Goal: Task Accomplishment & Management: Complete application form

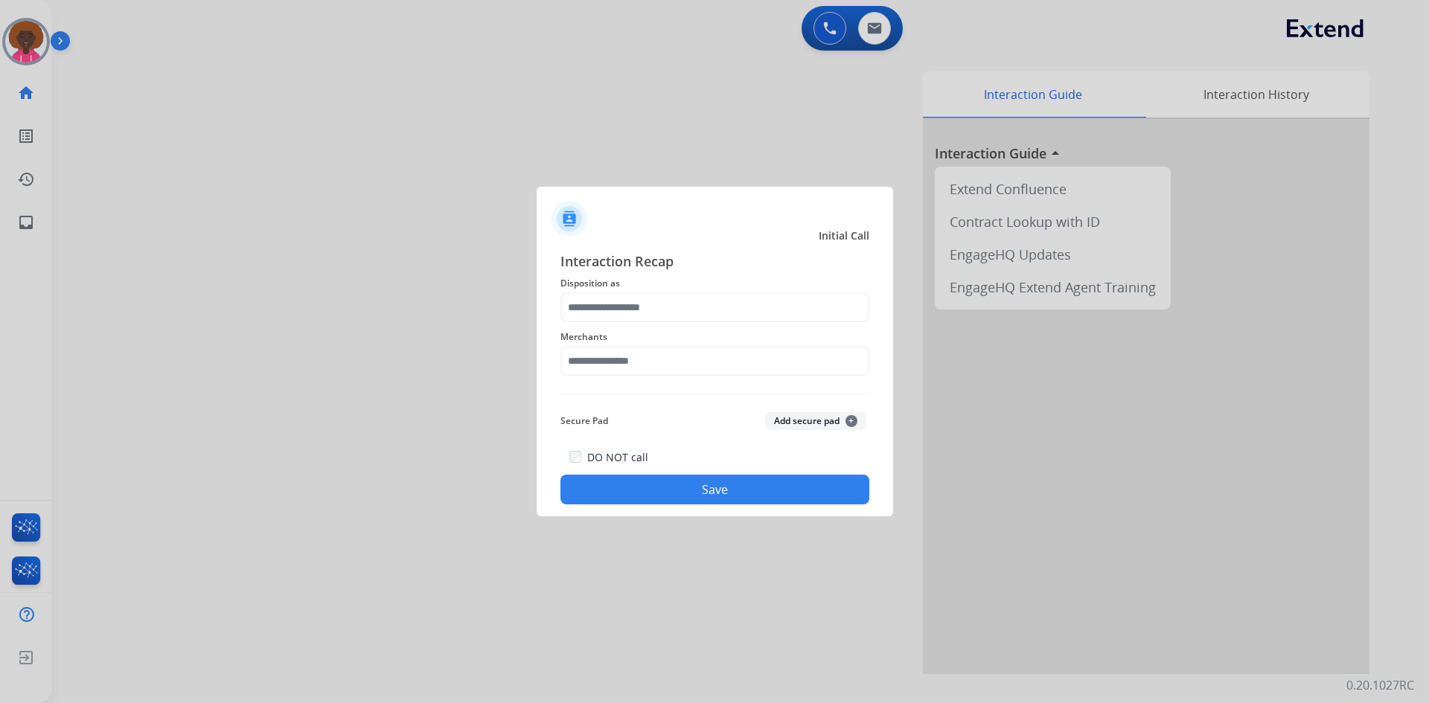
click at [546, 276] on div "Interaction Recap Disposition as Merchants Secure Pad Add secure pad + DO NOT c…" at bounding box center [715, 378] width 357 height 278
drag, startPoint x: 639, startPoint y: 309, endPoint x: 639, endPoint y: 320, distance: 11.2
click at [639, 310] on input "text" at bounding box center [715, 308] width 309 height 30
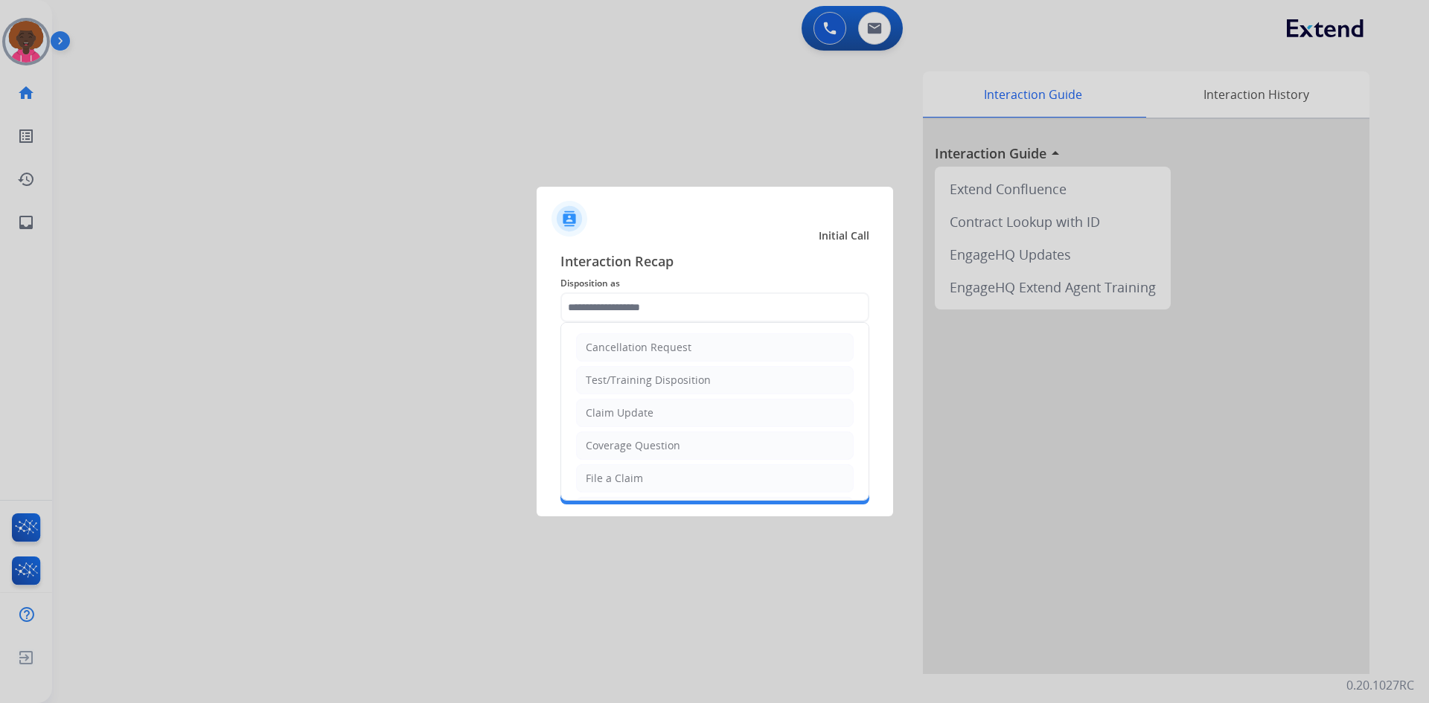
click at [639, 494] on ul "Cancellation Request Test/Training Disposition Claim Update Coverage Question F…" at bounding box center [714, 527] width 307 height 409
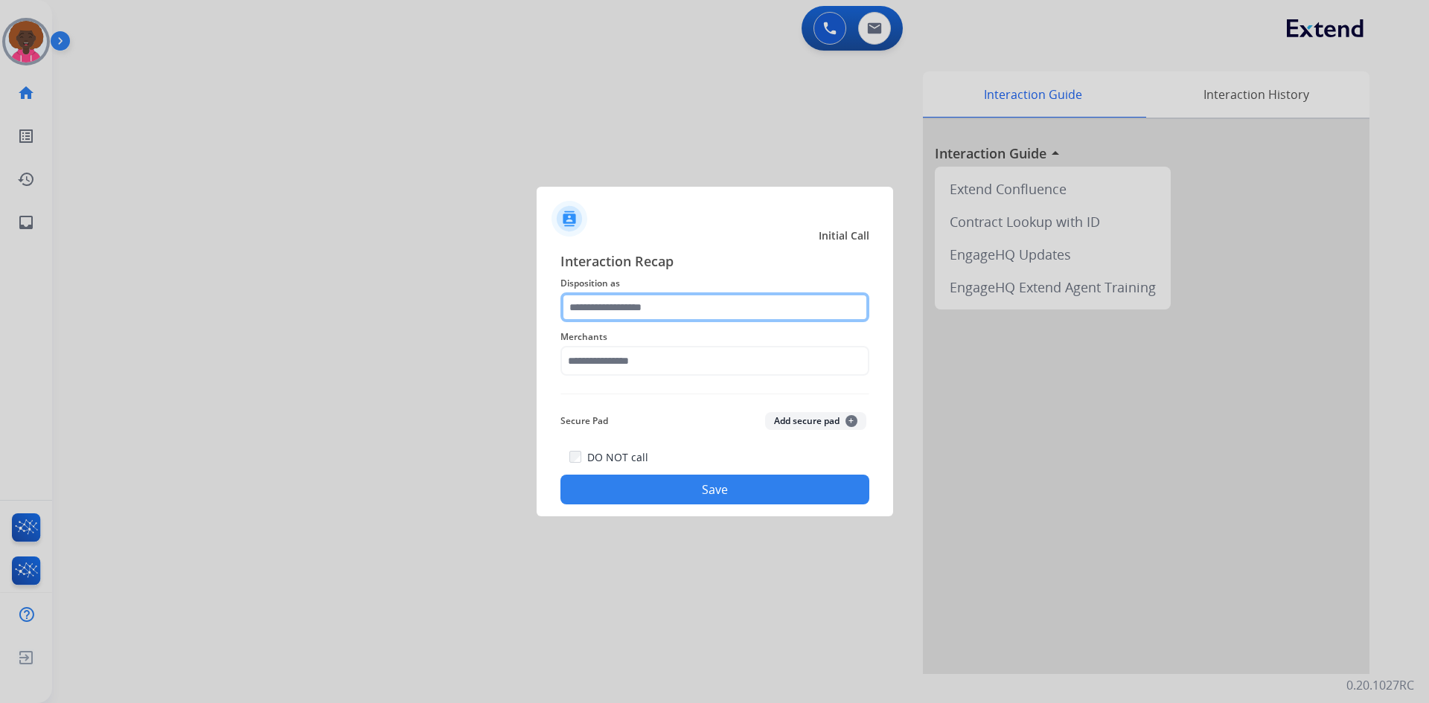
click at [665, 313] on input "text" at bounding box center [715, 308] width 309 height 30
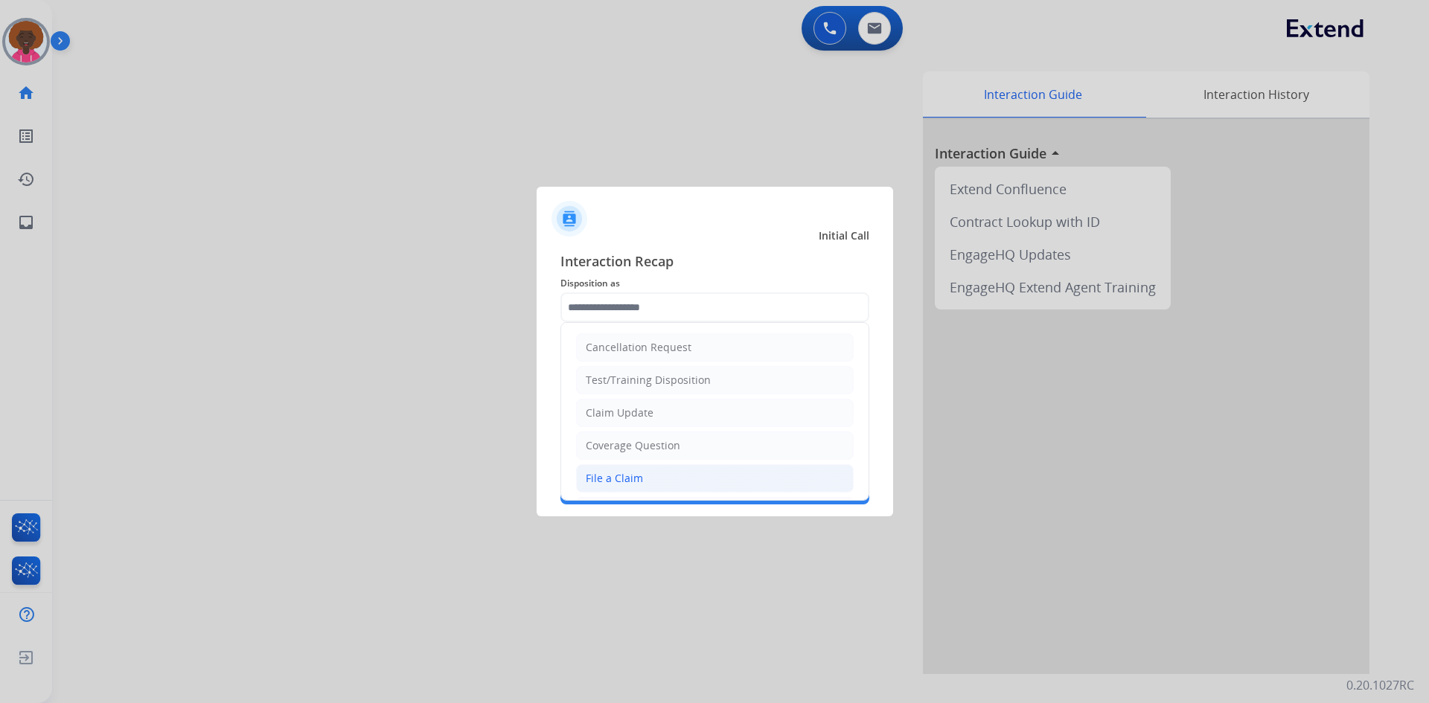
click at [596, 486] on div "File a Claim" at bounding box center [614, 478] width 57 height 15
type input "**********"
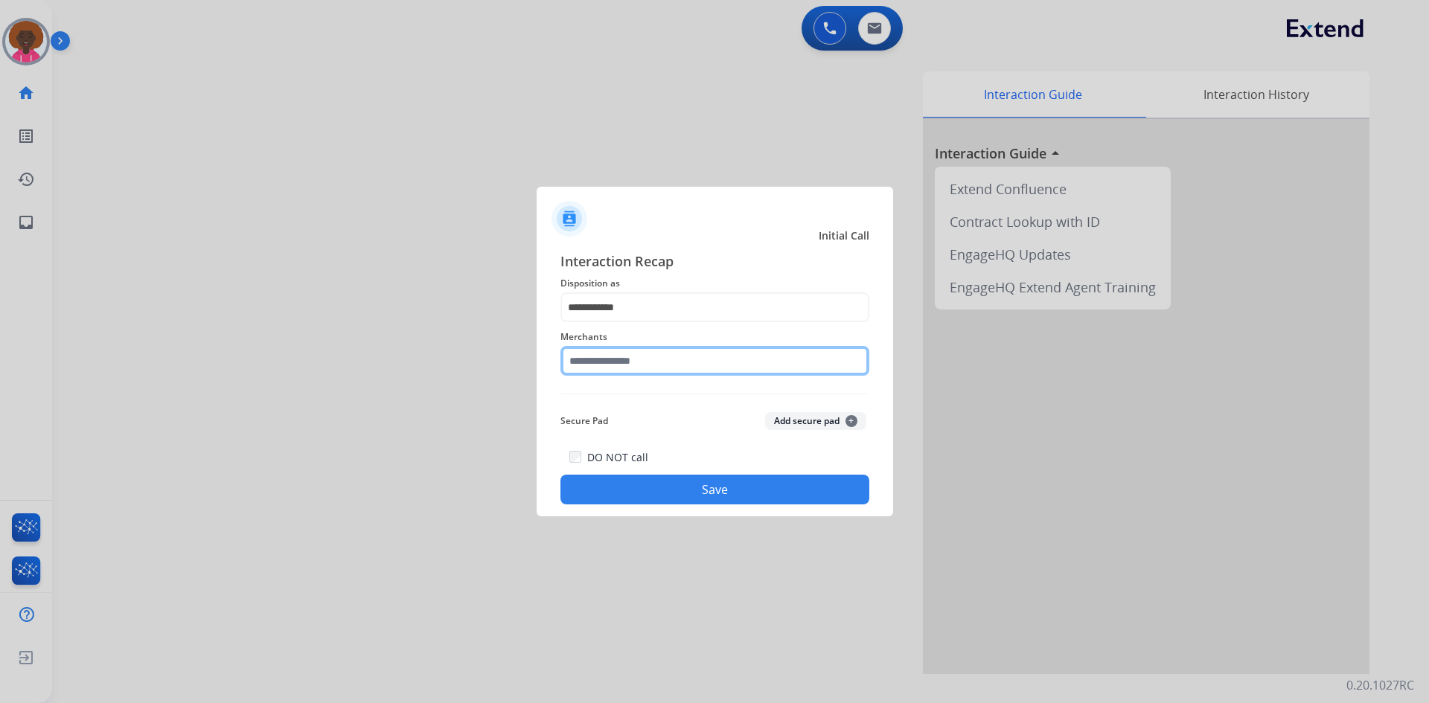
click at [616, 356] on input "text" at bounding box center [715, 361] width 309 height 30
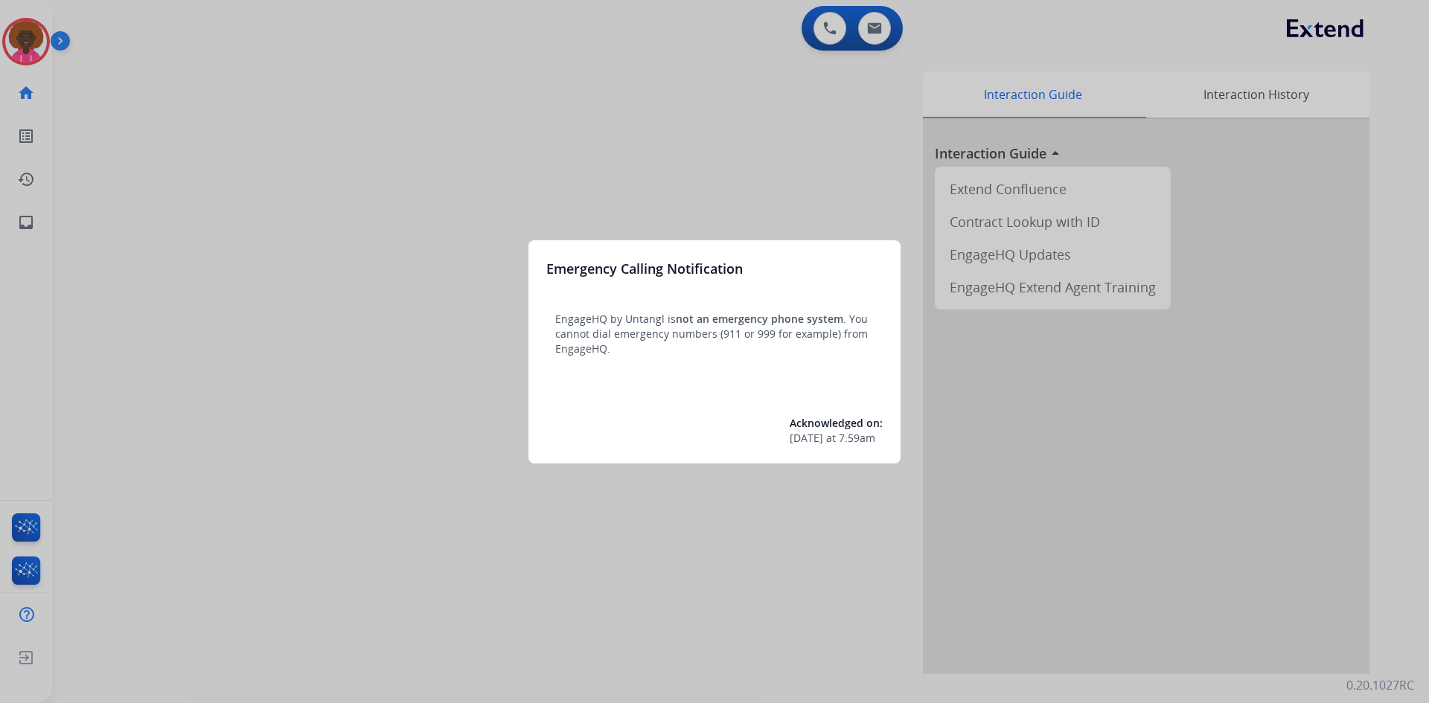
click at [16, 39] on div at bounding box center [714, 351] width 1429 height 703
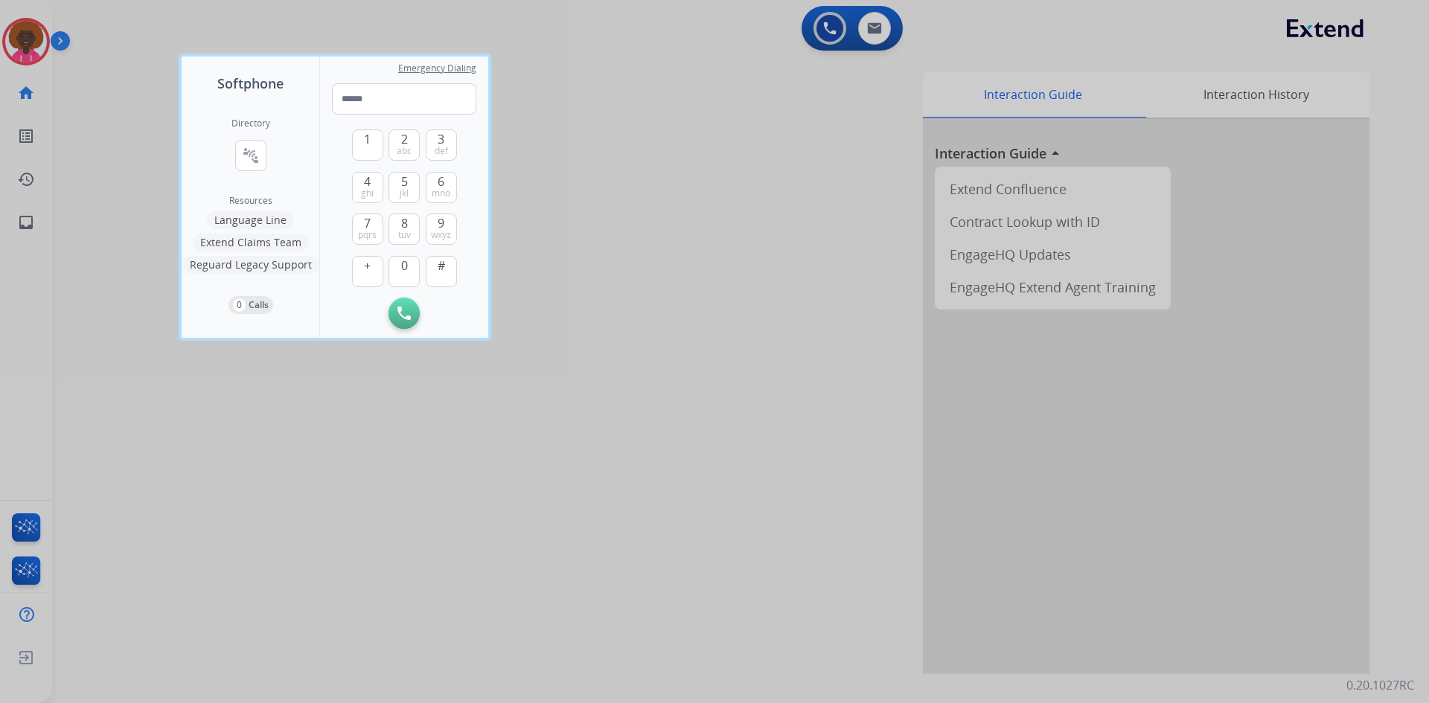
click at [469, 53] on div at bounding box center [714, 351] width 1429 height 703
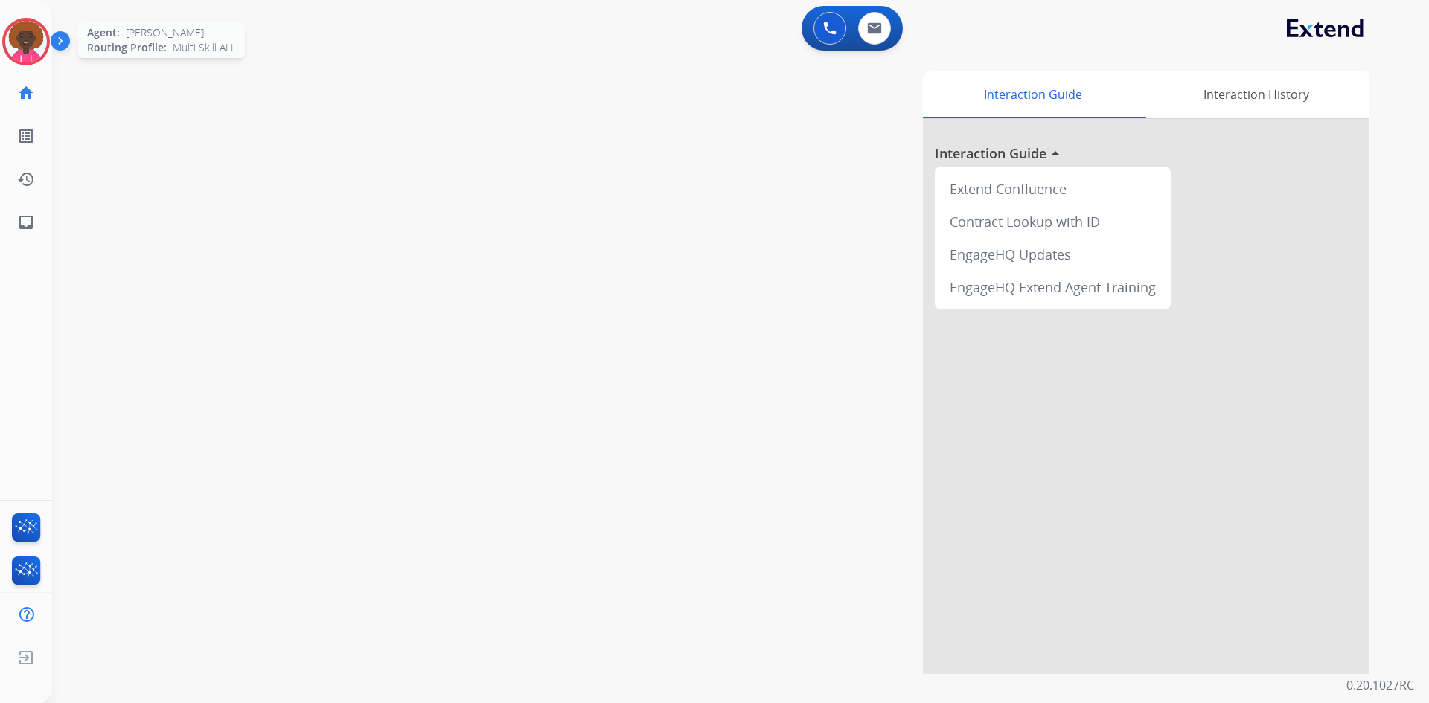
click at [19, 48] on img at bounding box center [26, 42] width 42 height 42
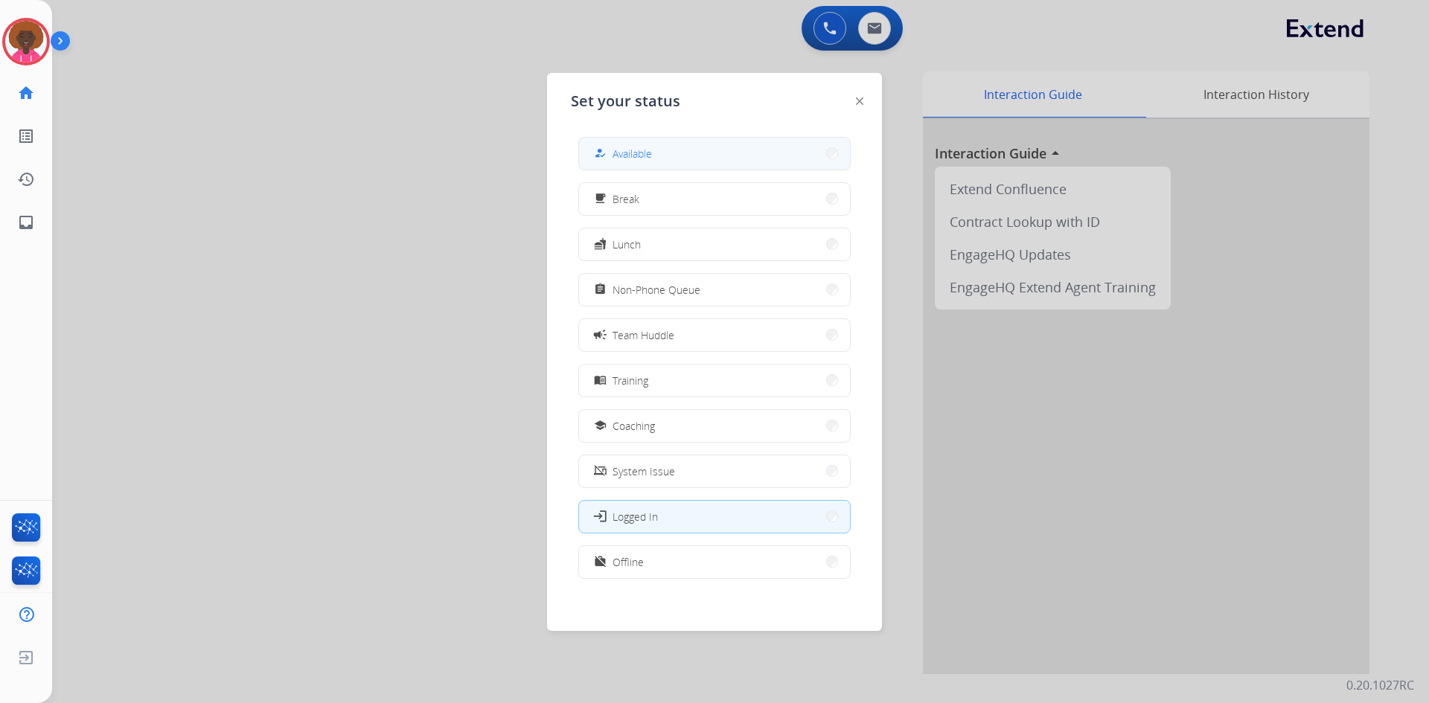
click at [703, 142] on button "how_to_reg Available" at bounding box center [714, 154] width 271 height 32
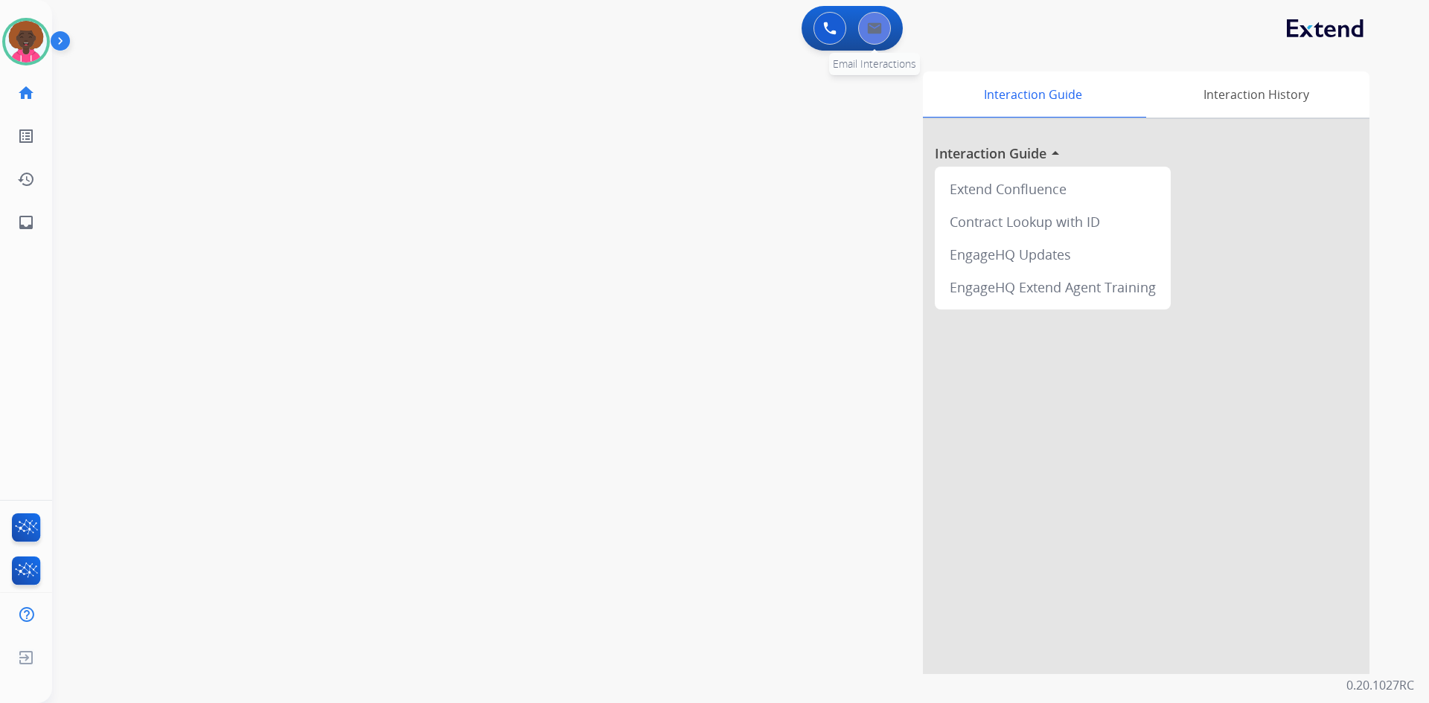
click at [884, 25] on button at bounding box center [874, 28] width 33 height 33
select select "**********"
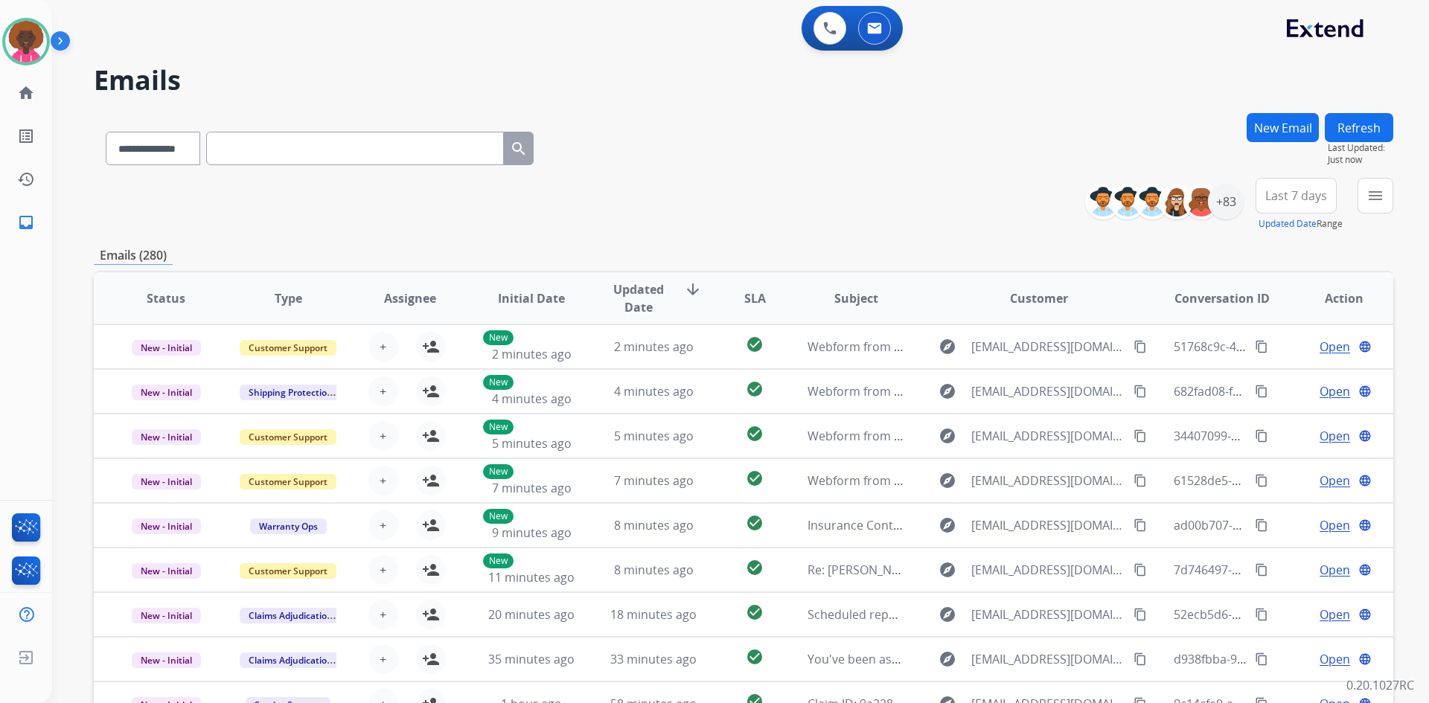
scroll to position [1, 0]
click at [1219, 199] on div "+83" at bounding box center [1226, 202] width 36 height 36
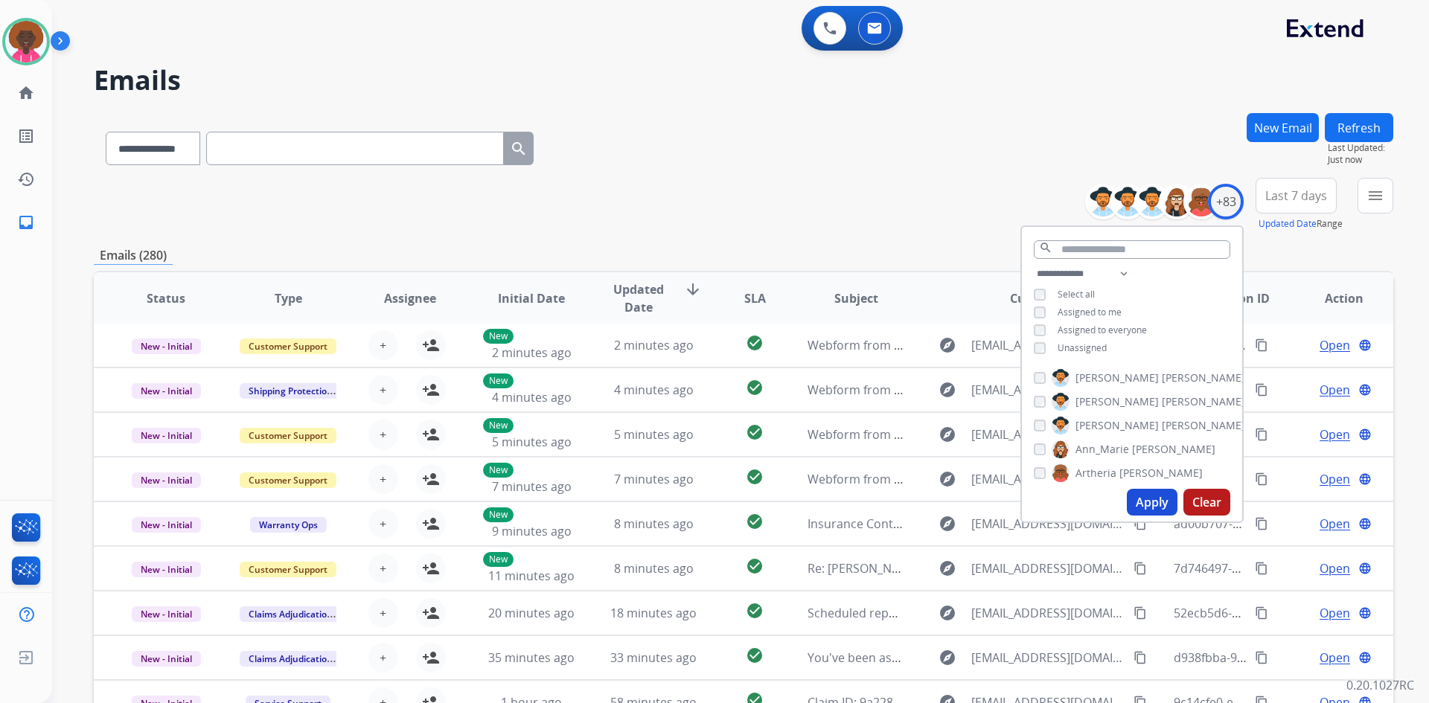
click at [1143, 514] on button "Apply" at bounding box center [1152, 502] width 51 height 27
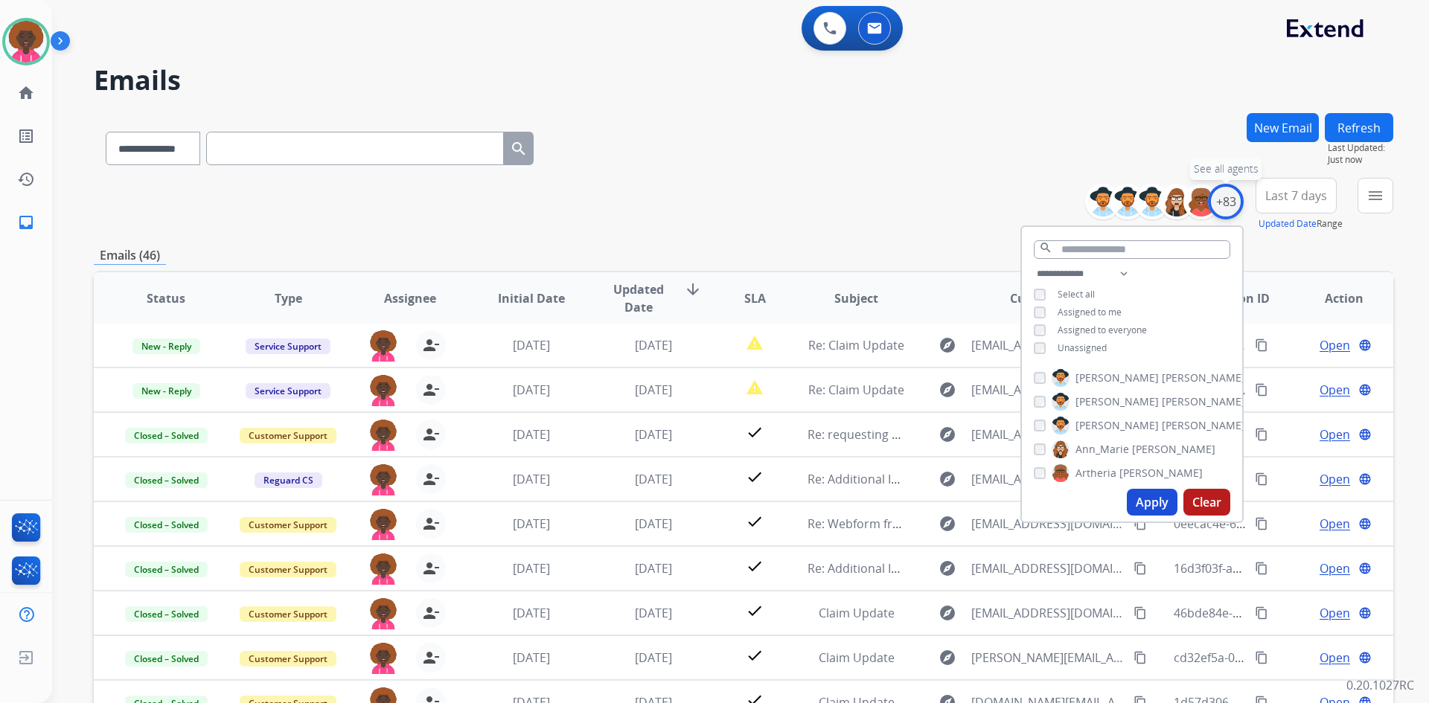
click at [1212, 208] on div "+83" at bounding box center [1226, 202] width 36 height 36
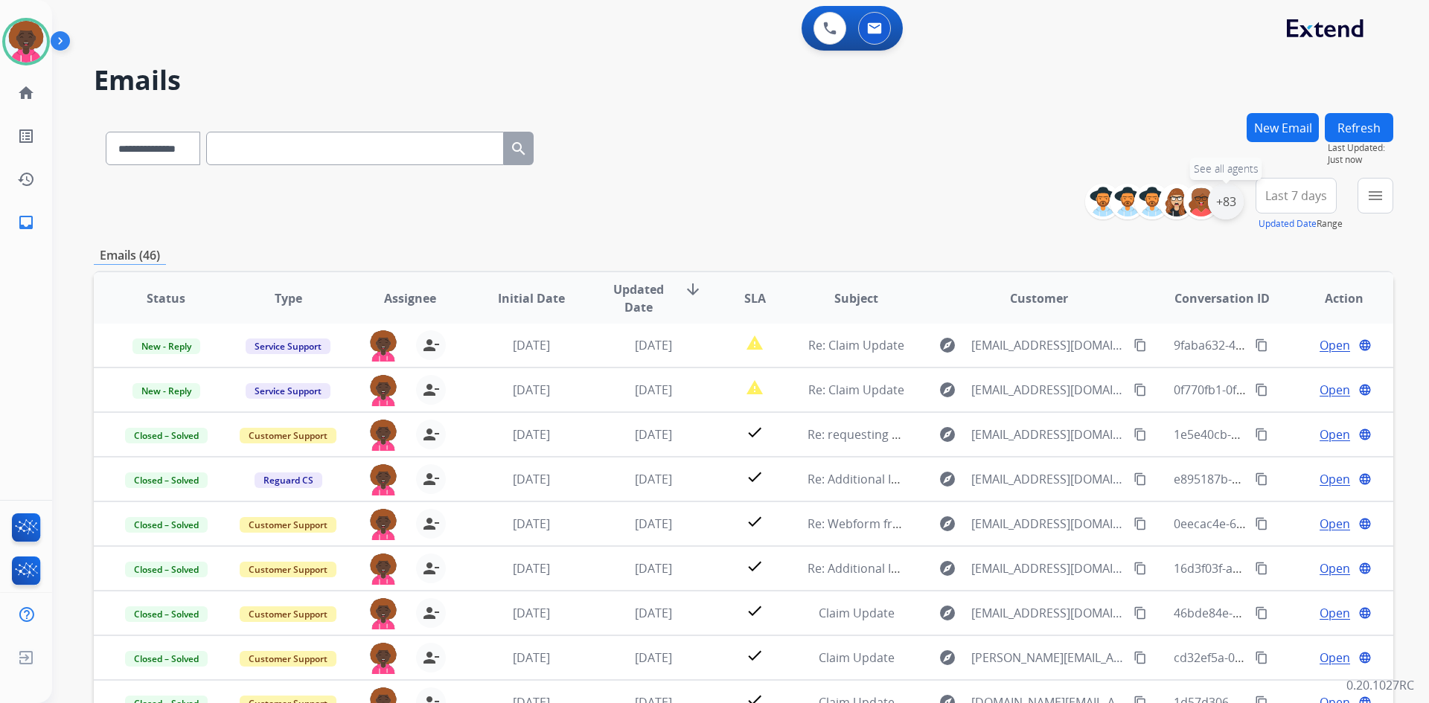
click at [1220, 194] on div "+83" at bounding box center [1226, 202] width 36 height 36
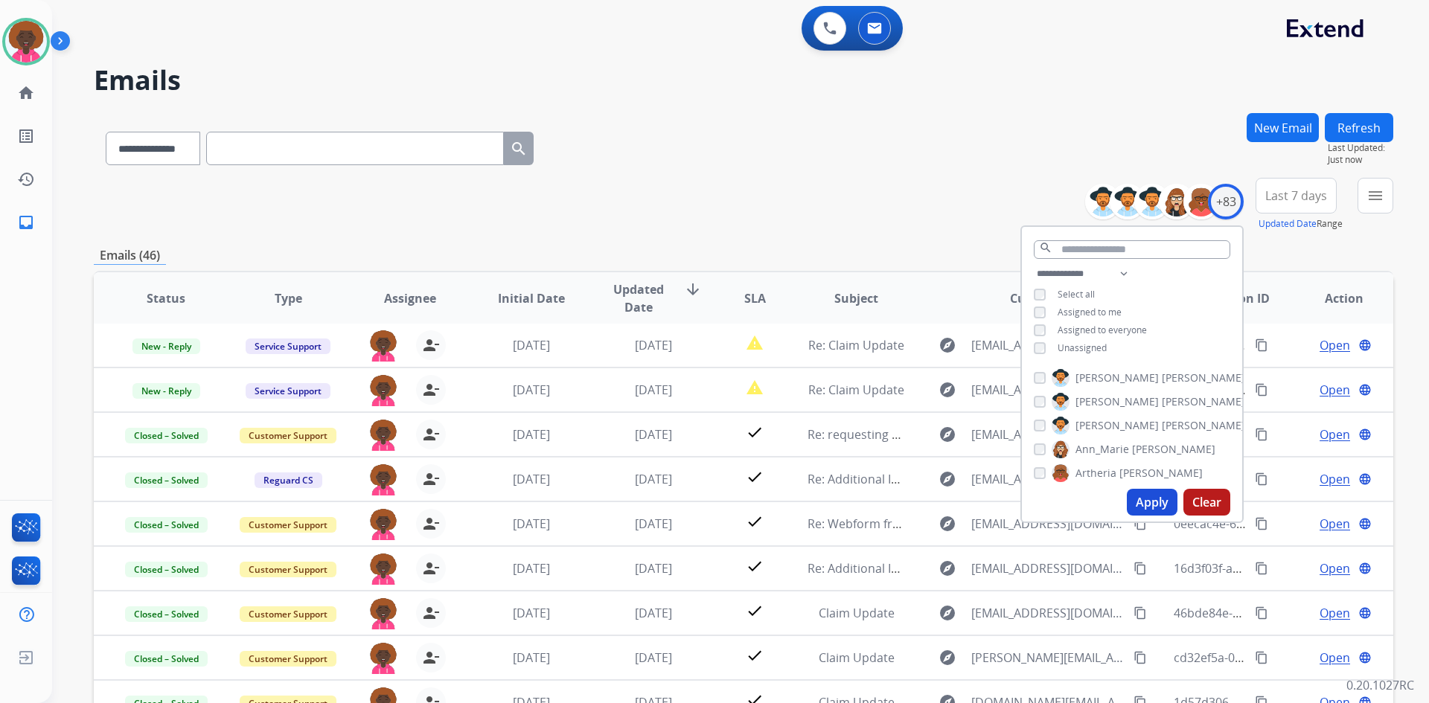
drag, startPoint x: 989, startPoint y: 163, endPoint x: 980, endPoint y: 163, distance: 8.9
click at [980, 163] on div "**********" at bounding box center [744, 145] width 1300 height 65
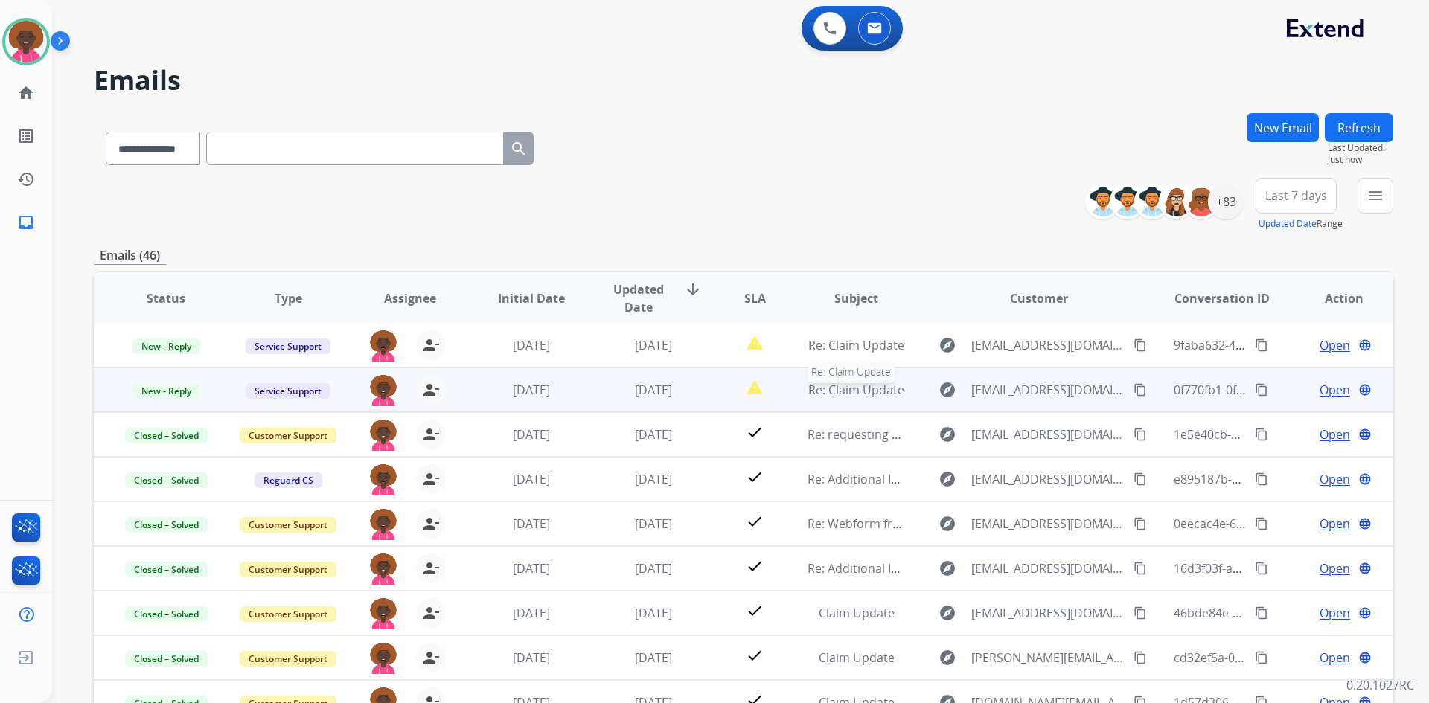
click at [870, 394] on span "Re: Claim Update" at bounding box center [856, 390] width 96 height 16
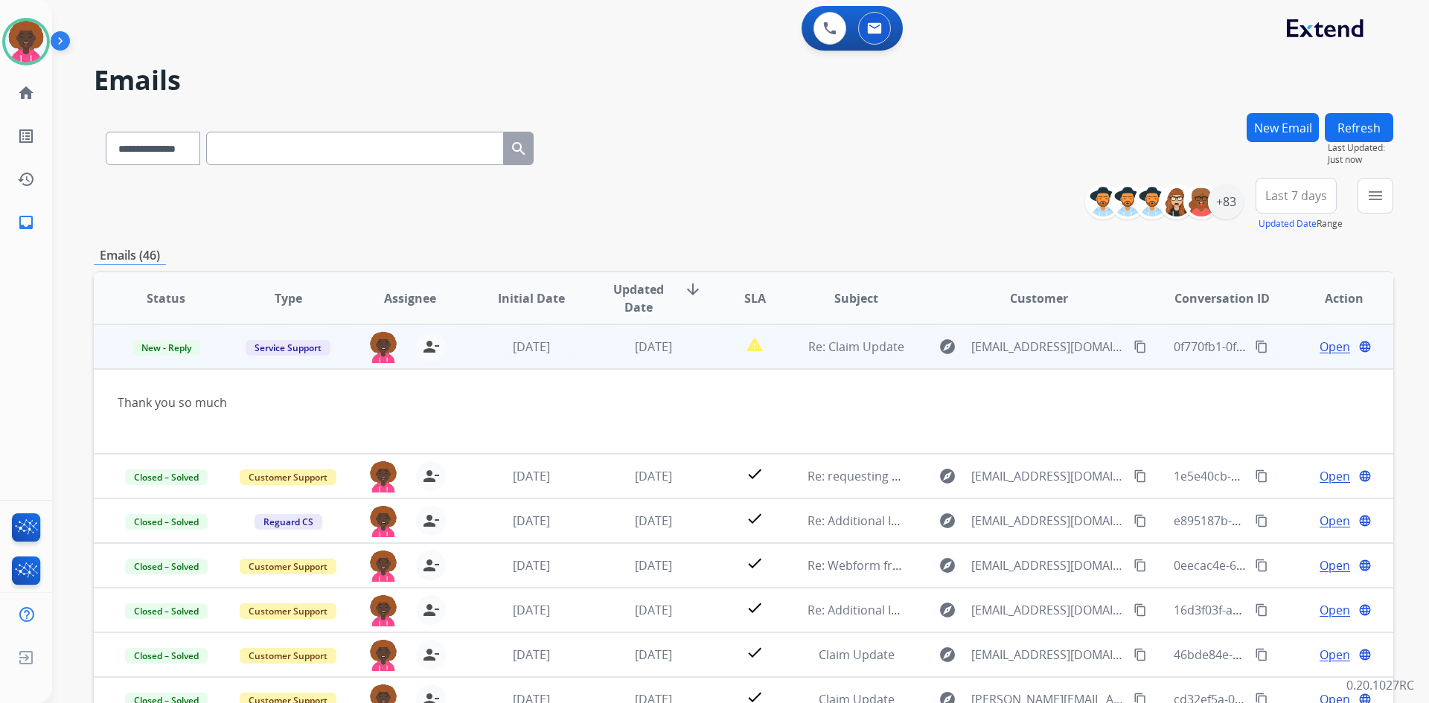
scroll to position [0, 0]
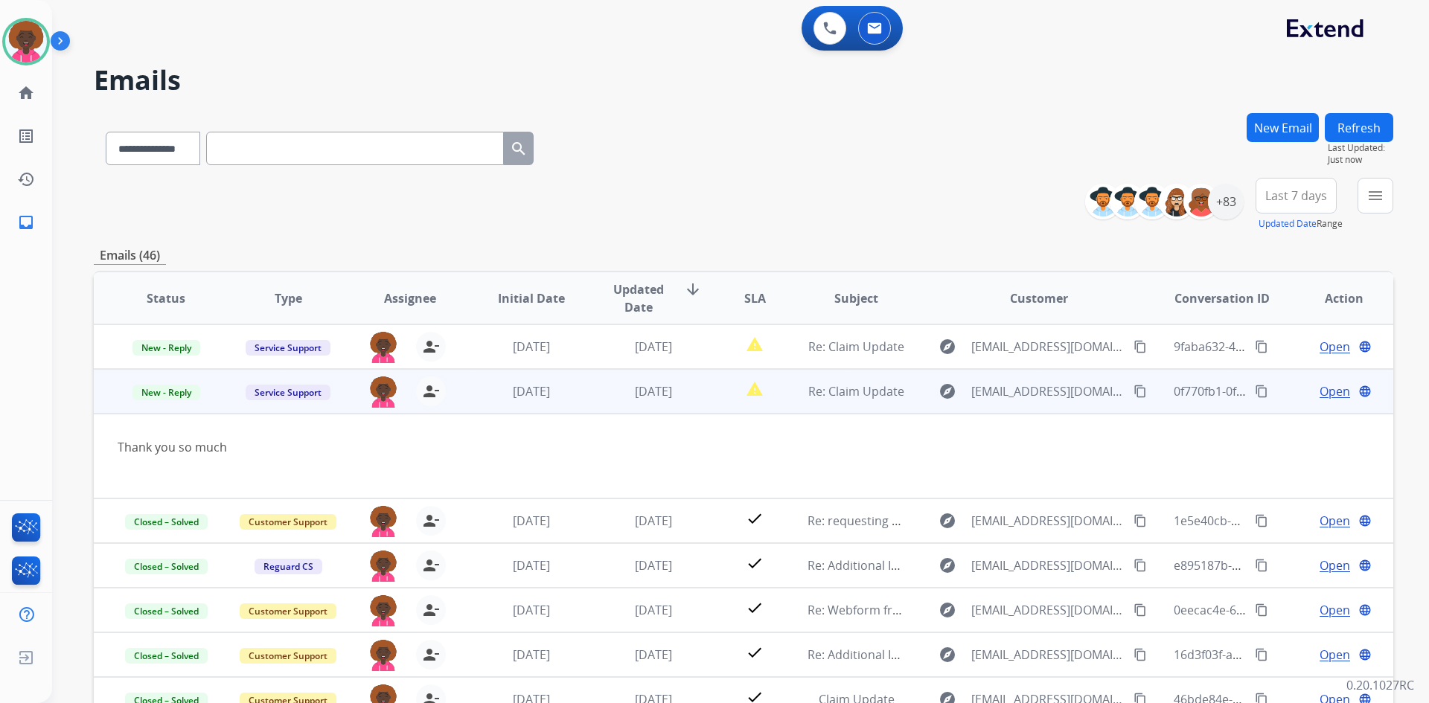
click at [1320, 391] on span "Open" at bounding box center [1335, 392] width 31 height 18
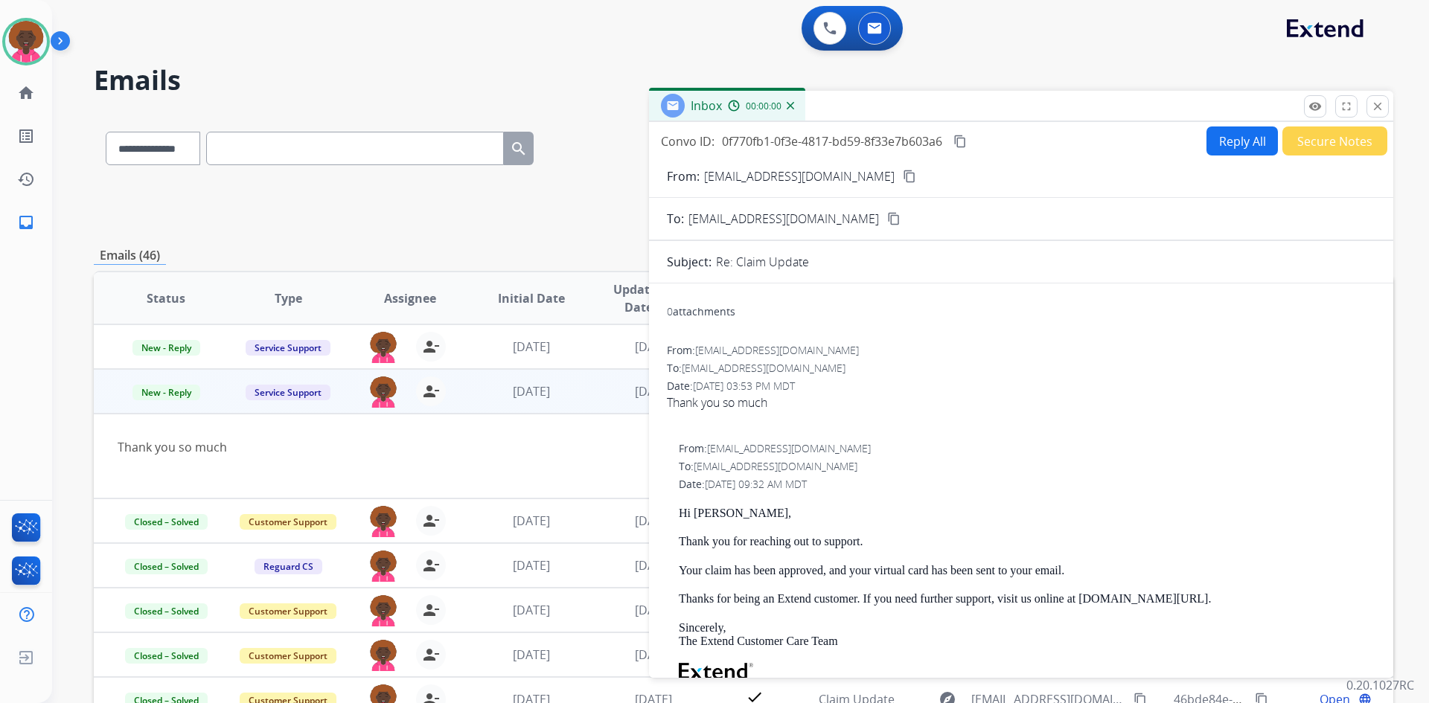
click at [1292, 141] on button "Secure Notes" at bounding box center [1335, 141] width 105 height 29
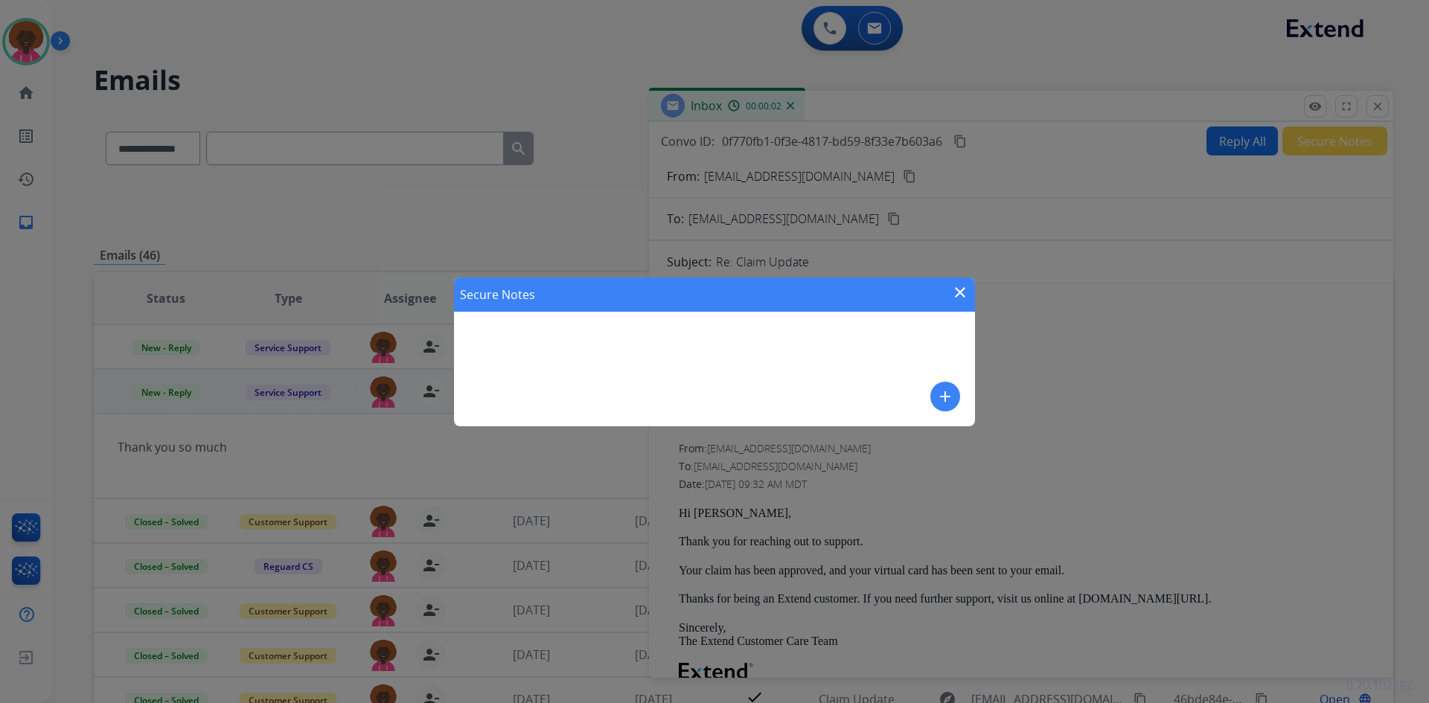
click at [937, 398] on mat-icon "add" at bounding box center [945, 397] width 18 height 18
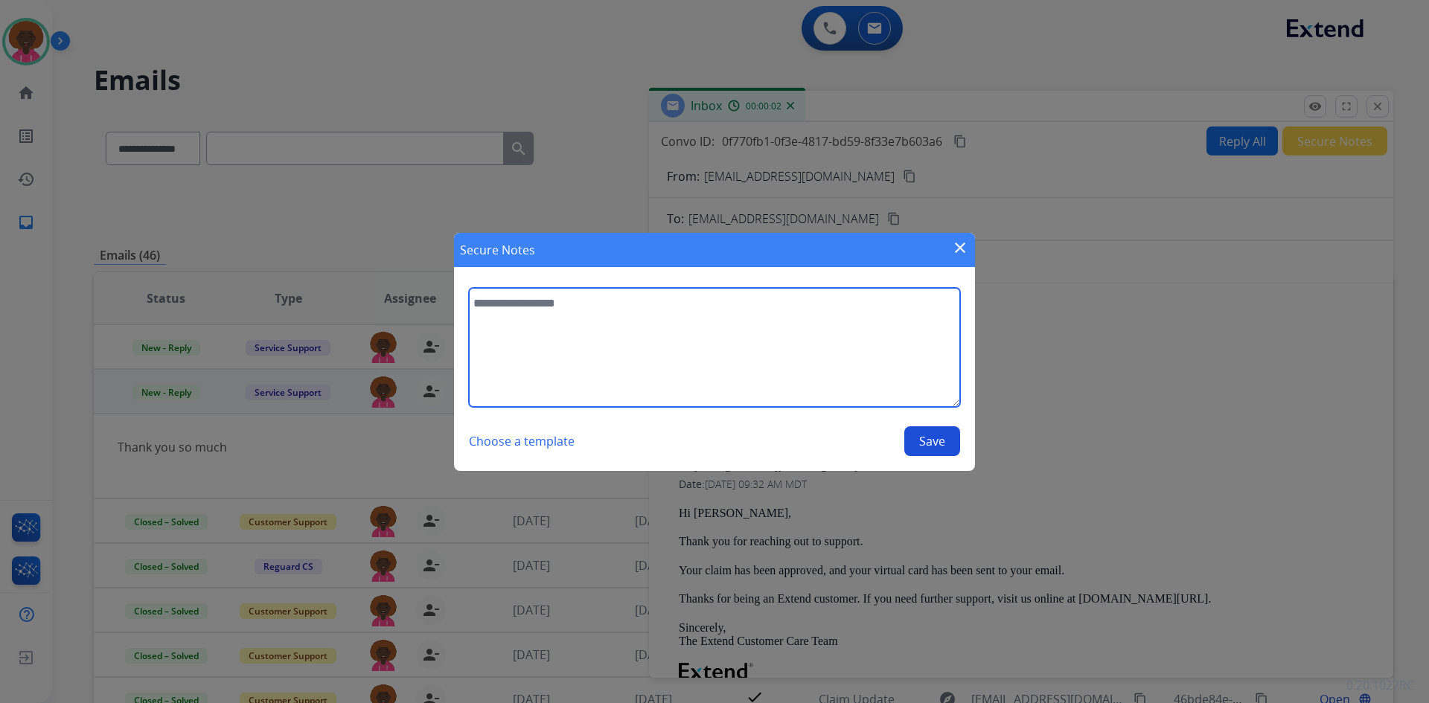
click at [785, 373] on textarea at bounding box center [714, 347] width 491 height 119
type textarea "**********"
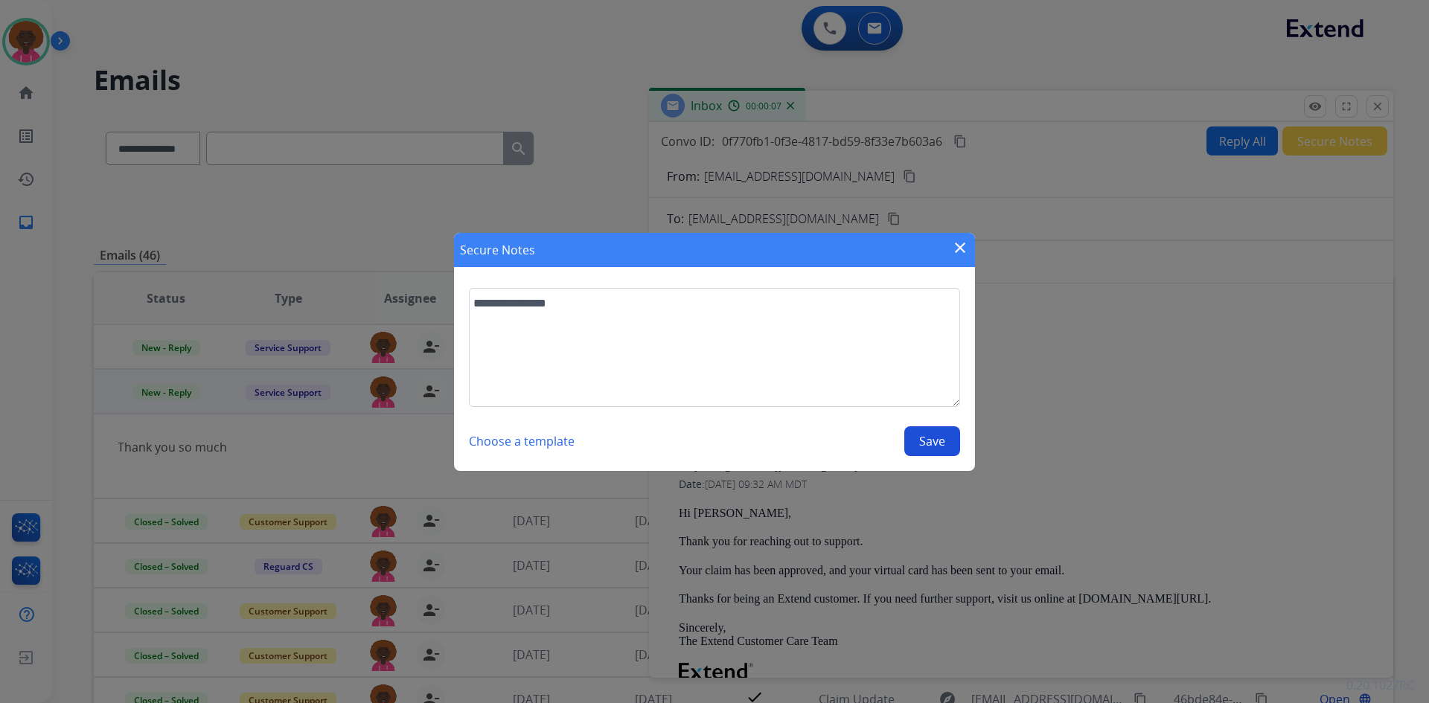
click at [924, 446] on button "Save" at bounding box center [932, 442] width 56 height 30
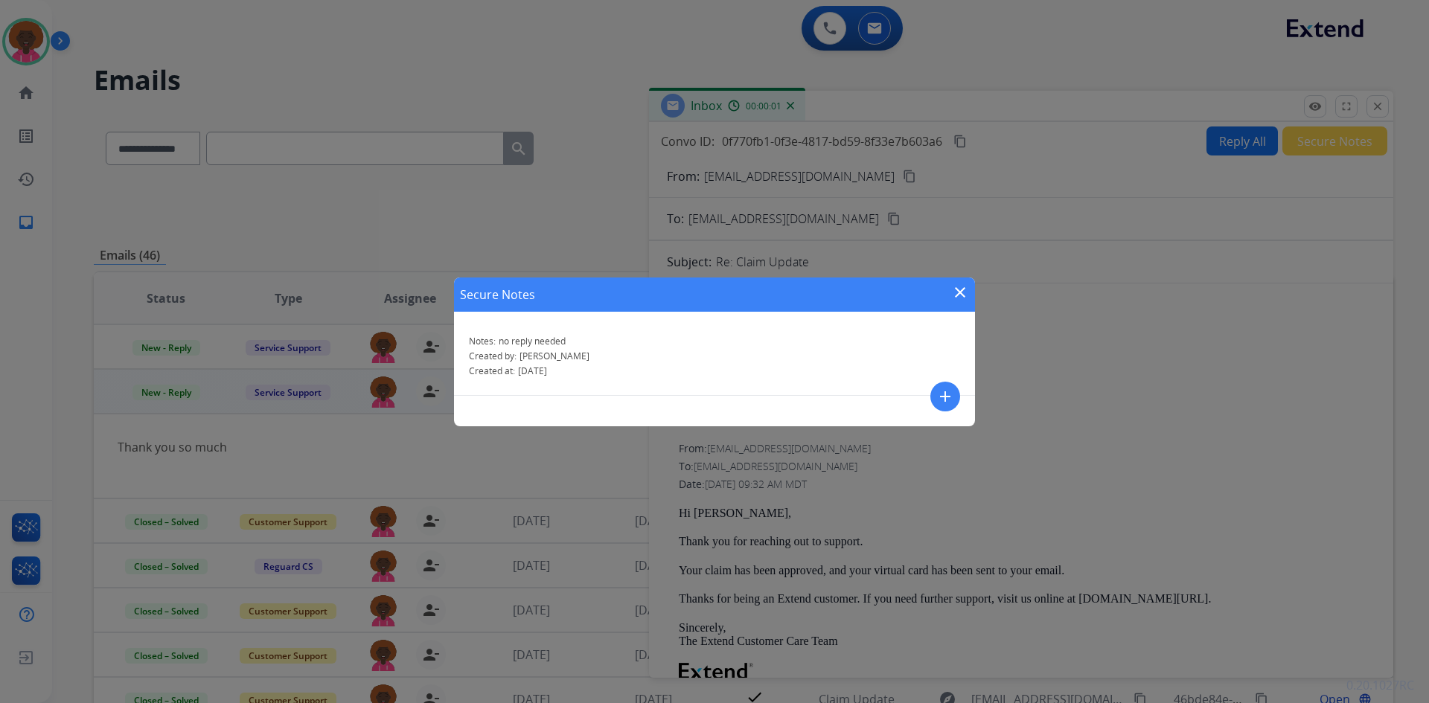
click at [959, 296] on mat-icon "close" at bounding box center [960, 293] width 18 height 18
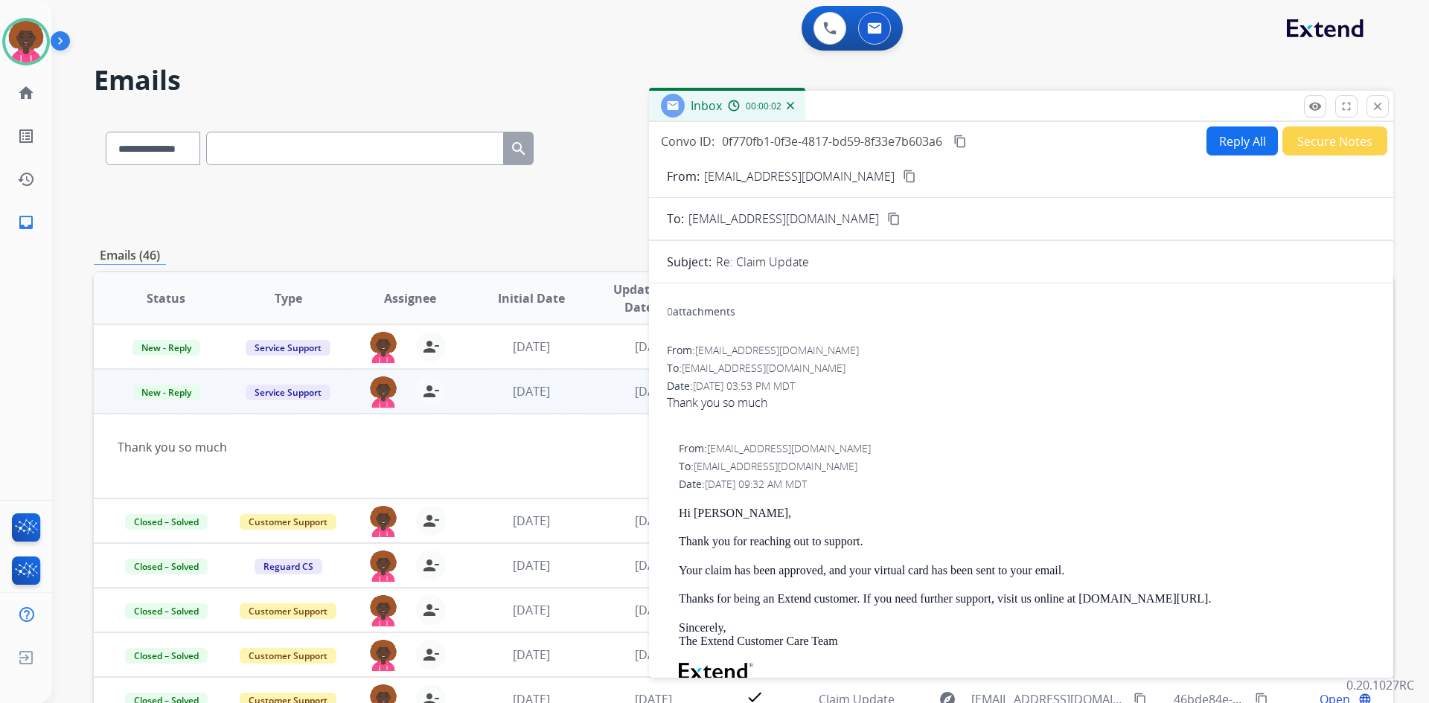
click at [1382, 109] on mat-icon "close" at bounding box center [1377, 106] width 13 height 13
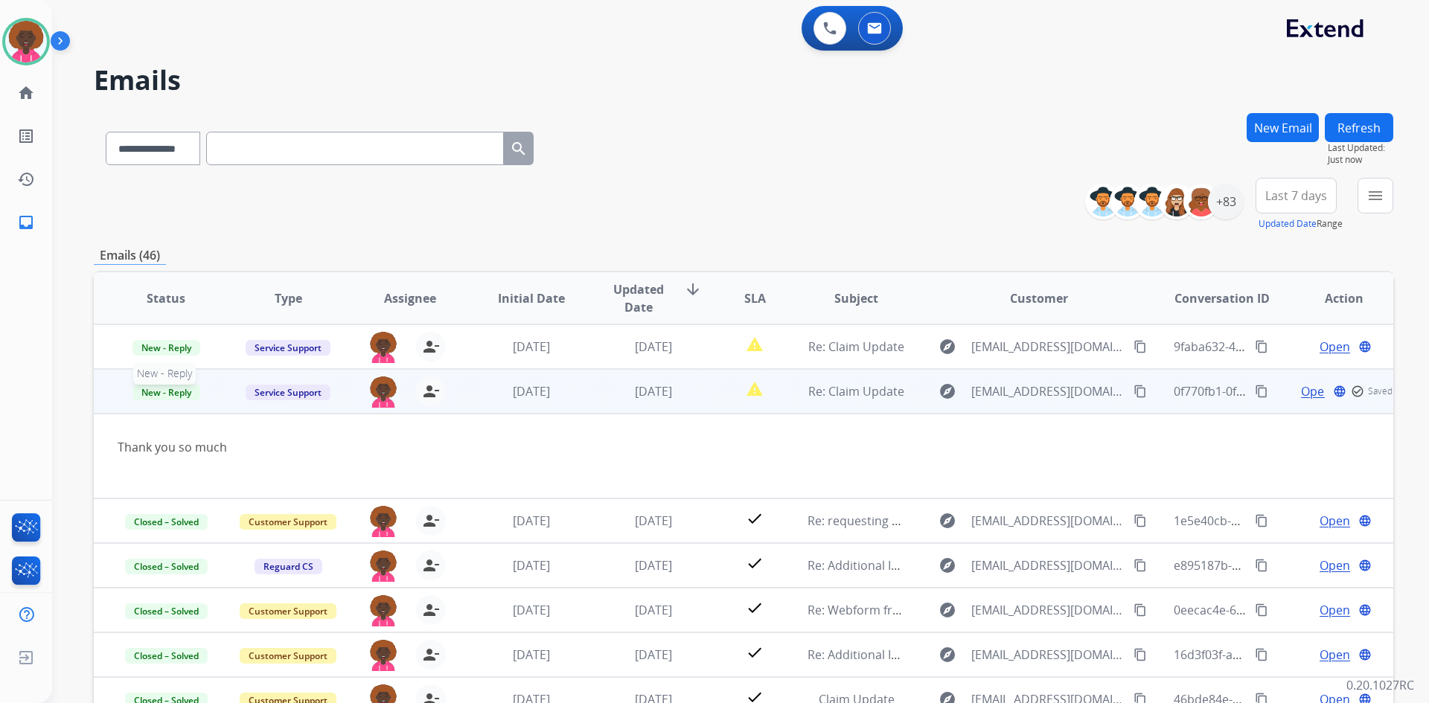
click at [182, 394] on span "New - Reply" at bounding box center [167, 393] width 68 height 16
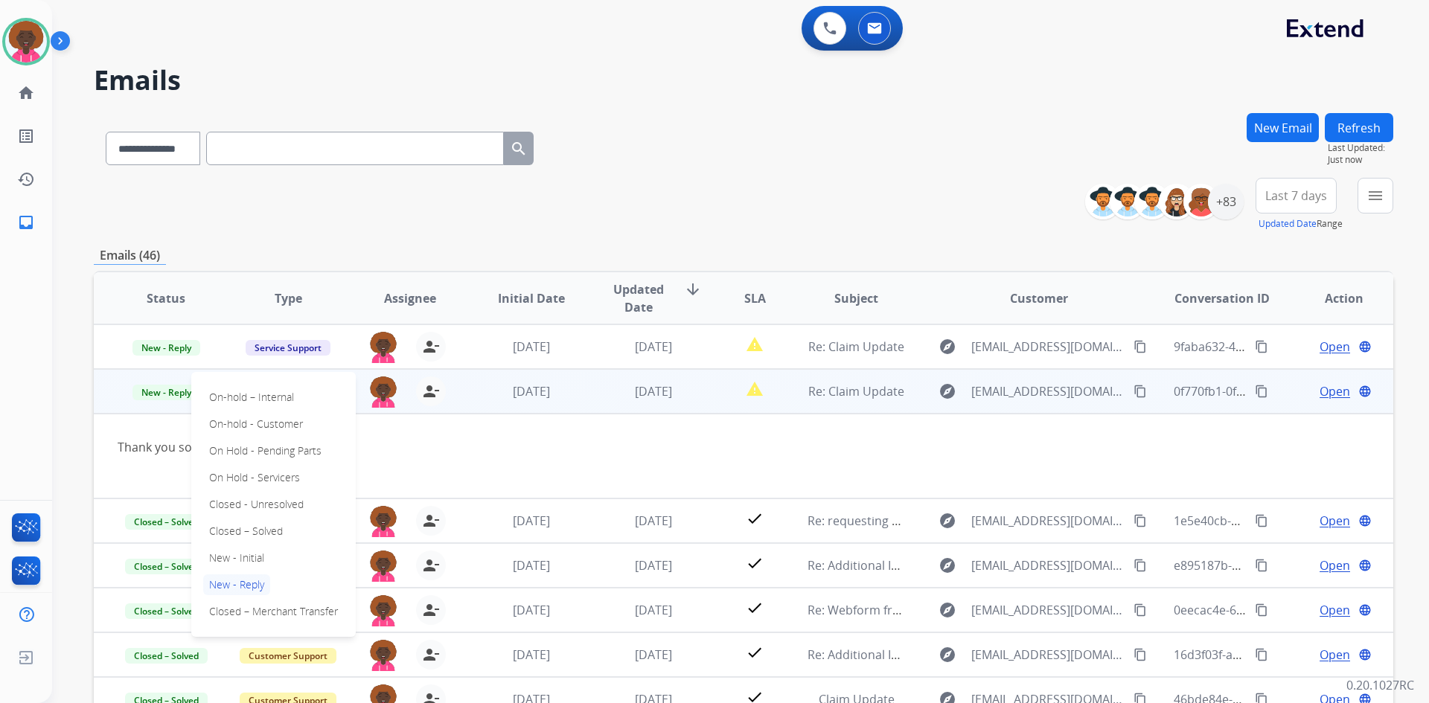
click at [296, 535] on div "On-hold – Internal On-hold - Customer On Hold - Pending Parts On Hold - Service…" at bounding box center [273, 504] width 165 height 265
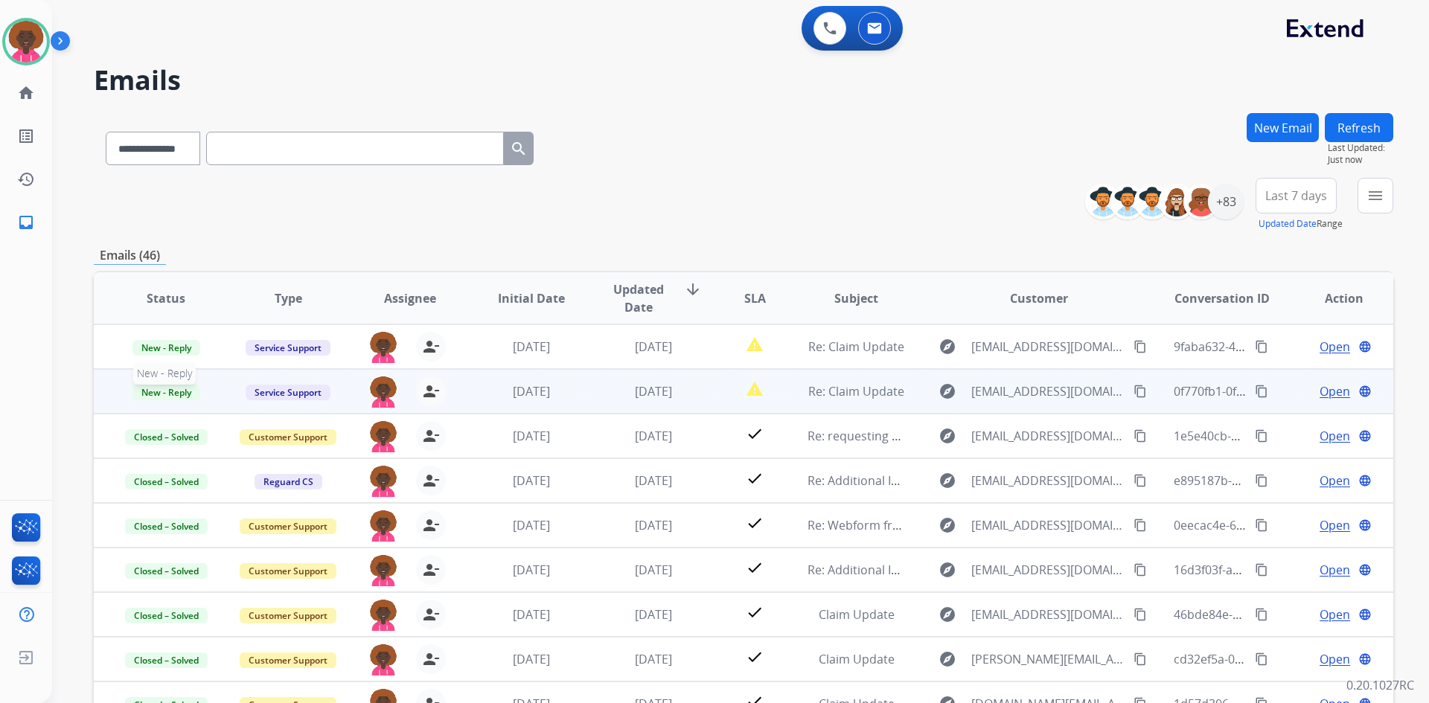
click at [171, 394] on span "New - Reply" at bounding box center [167, 393] width 68 height 16
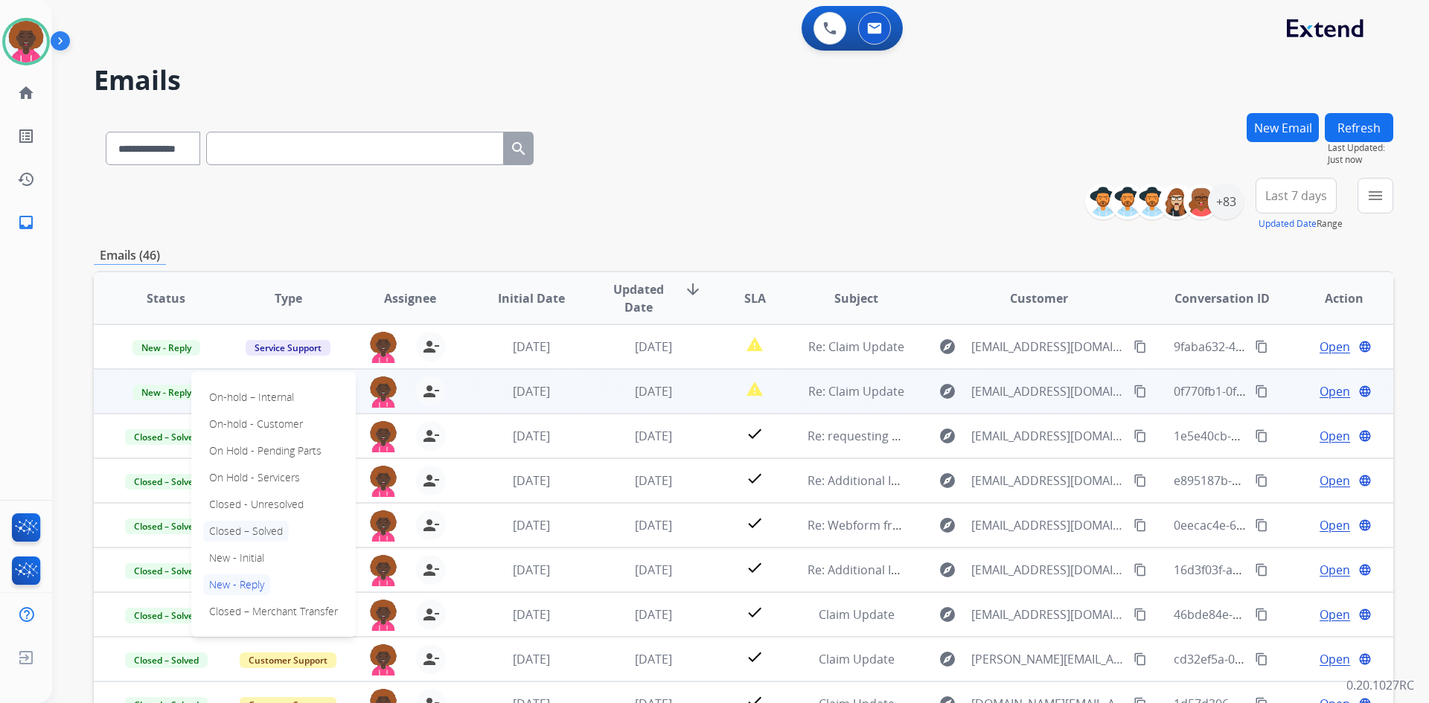
click at [275, 530] on p "Closed – Solved" at bounding box center [246, 531] width 86 height 21
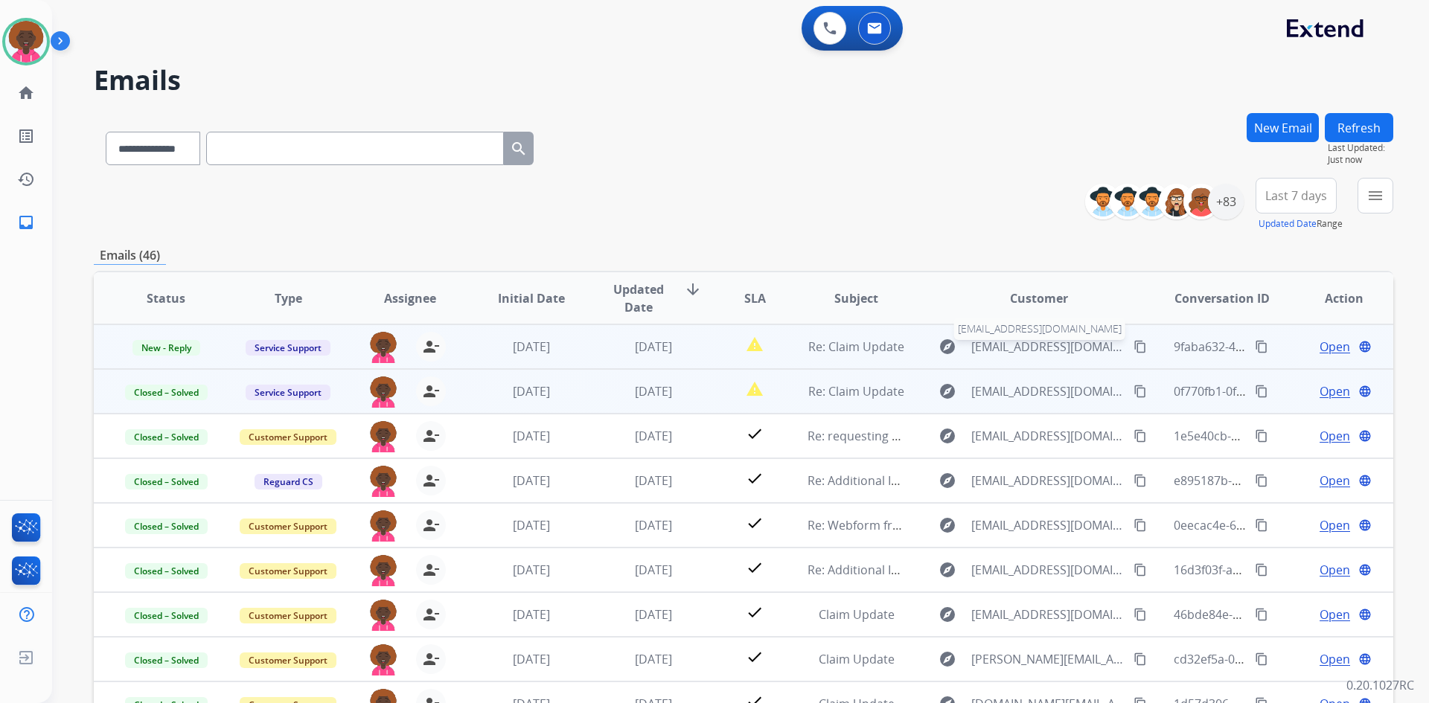
click at [993, 353] on span "[EMAIL_ADDRESS][DOMAIN_NAME]" at bounding box center [1047, 347] width 153 height 18
type input "**********"
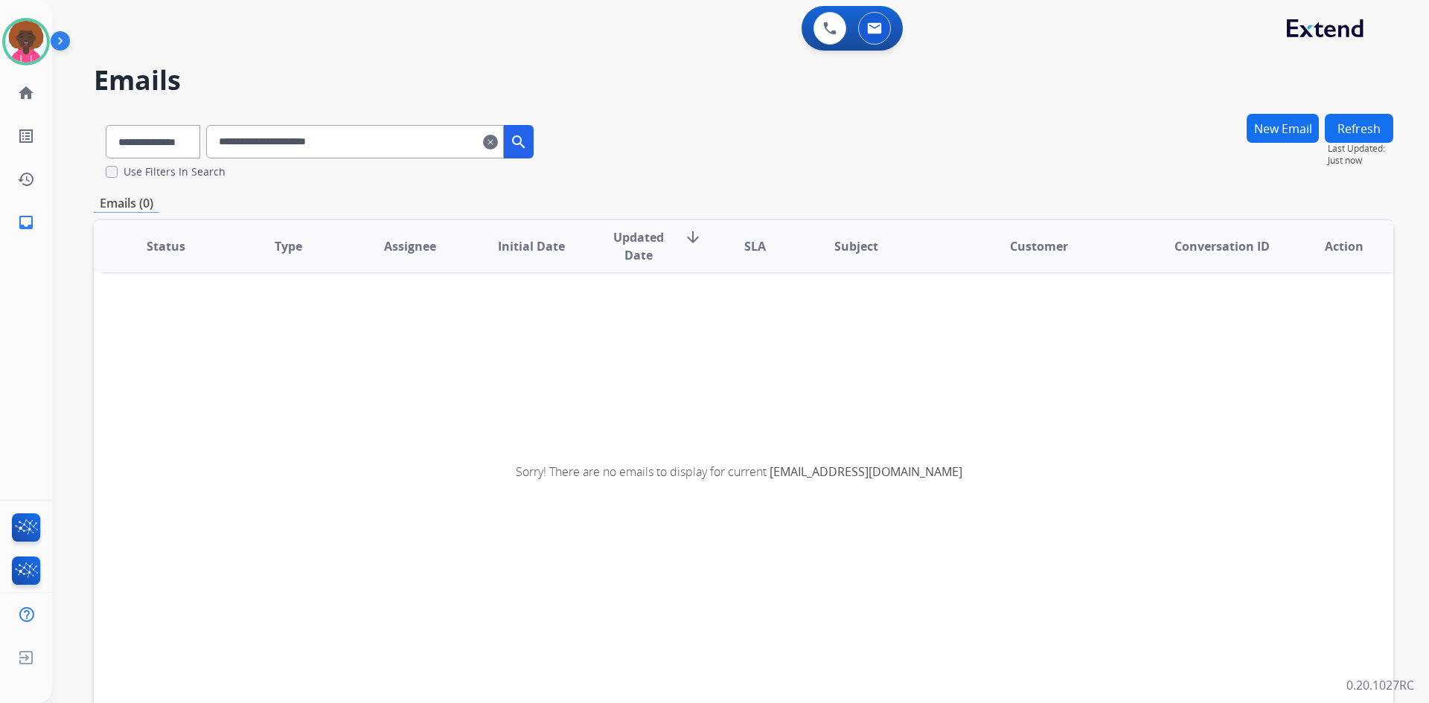
click at [903, 39] on div "0 Voice Interactions 0 Email Interactions" at bounding box center [732, 30] width 1324 height 48
click at [864, 22] on button at bounding box center [874, 28] width 33 height 33
click at [878, 32] on img at bounding box center [874, 28] width 15 height 12
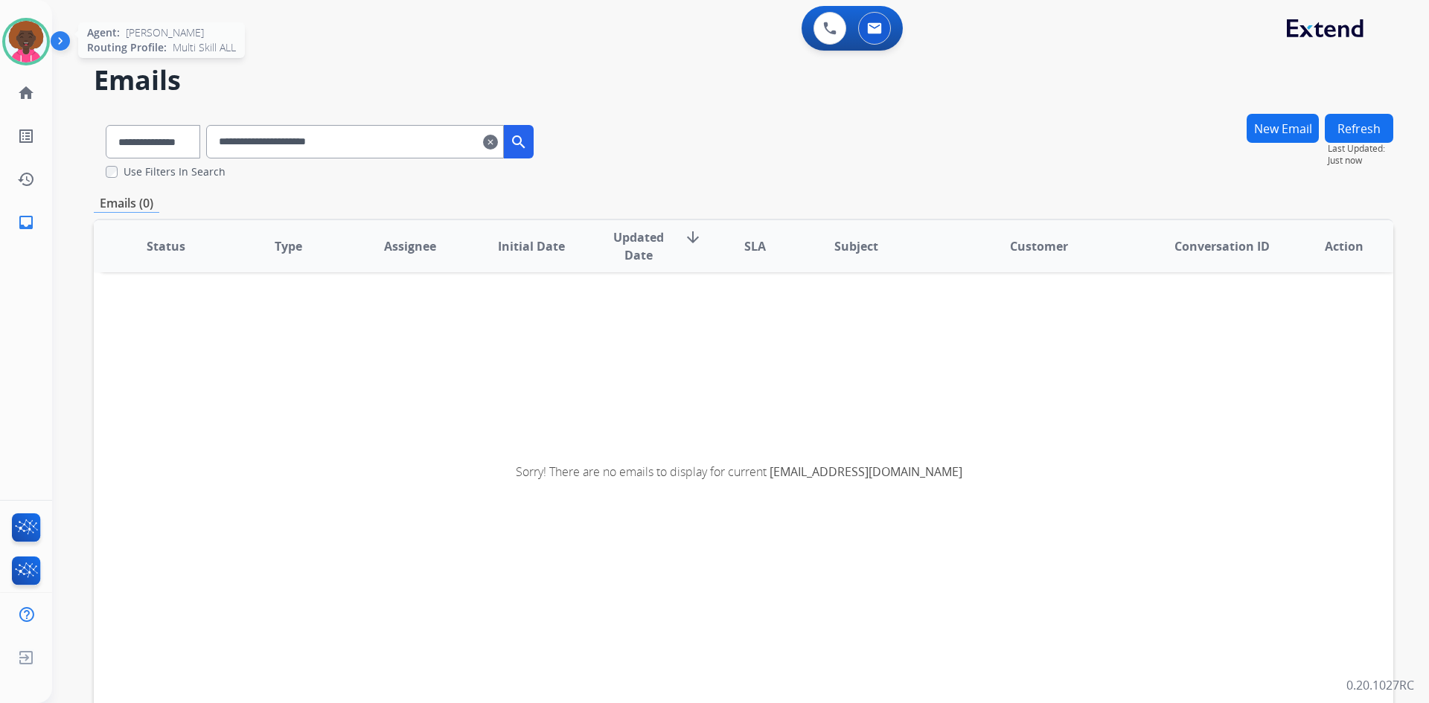
click at [38, 28] on img at bounding box center [26, 42] width 42 height 42
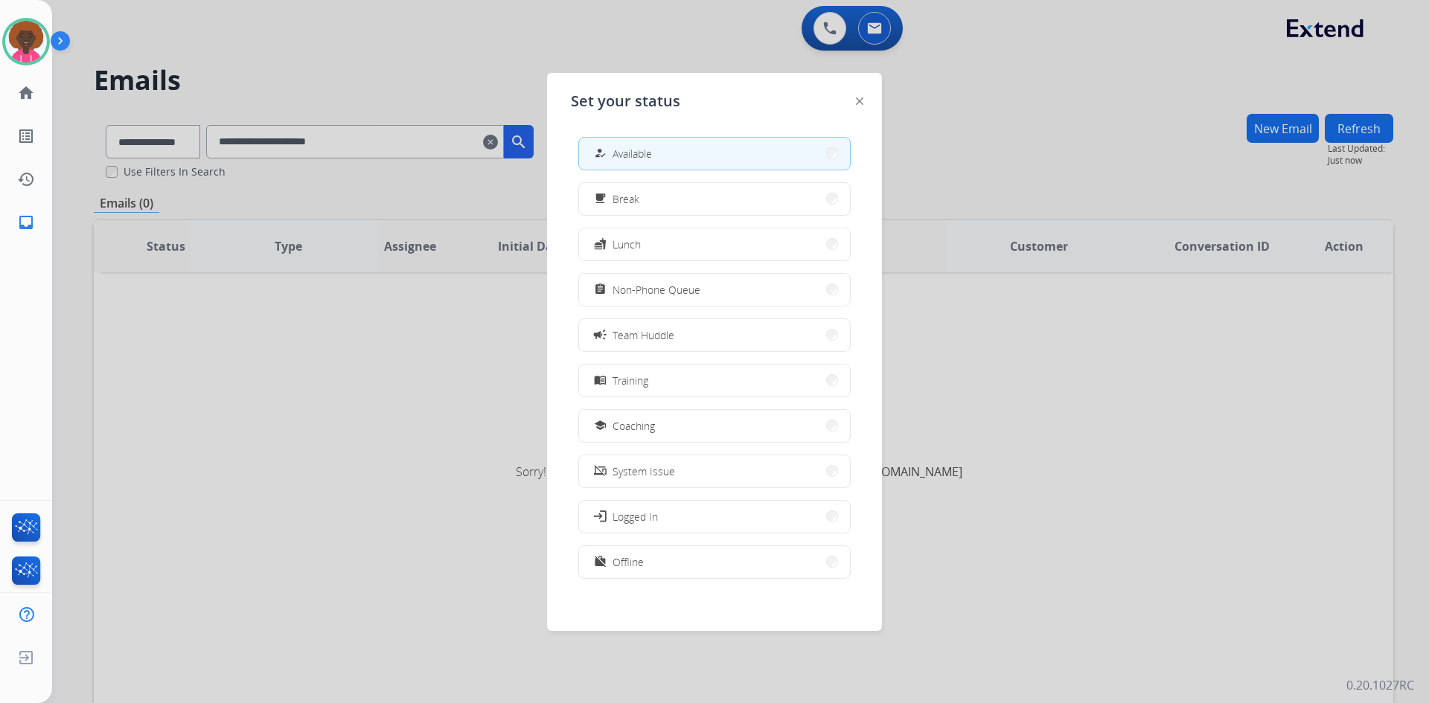
click at [1088, 195] on div at bounding box center [714, 351] width 1429 height 703
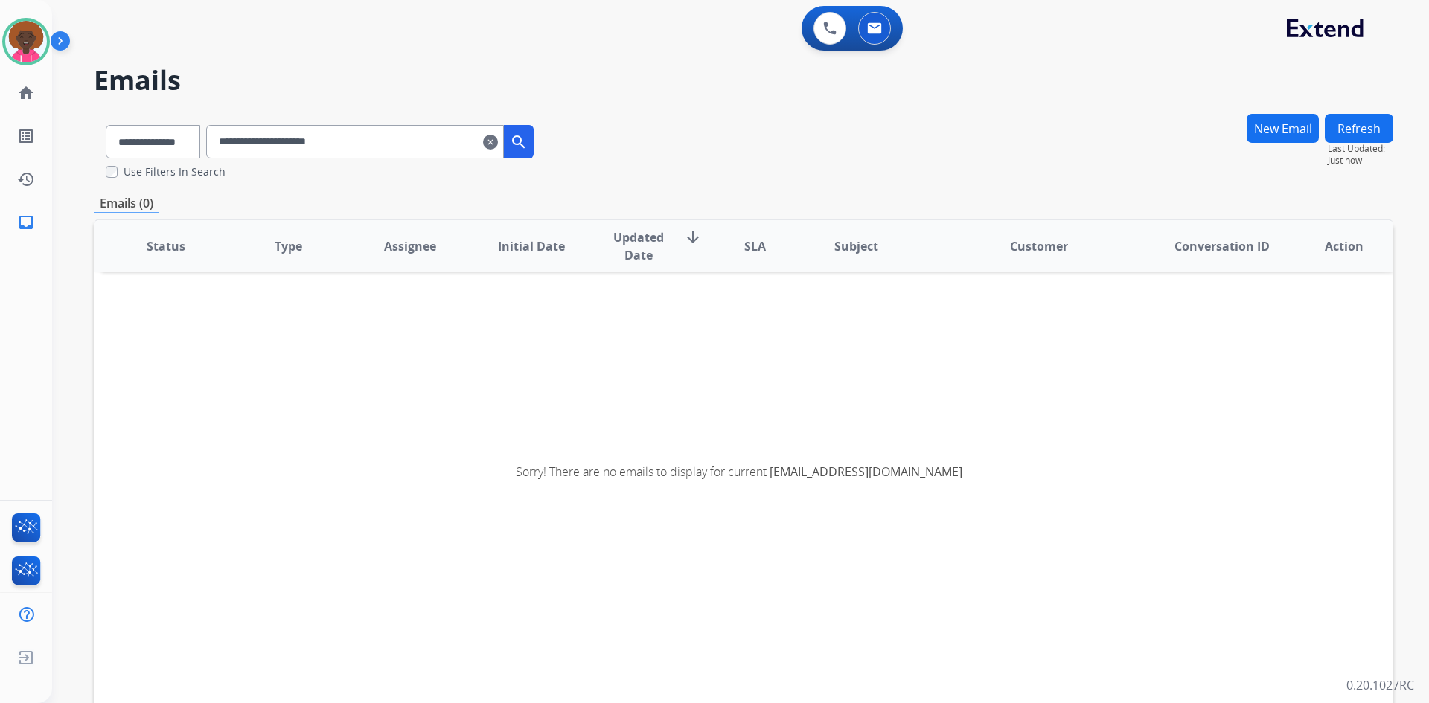
click at [498, 144] on mat-icon "clear" at bounding box center [490, 142] width 15 height 18
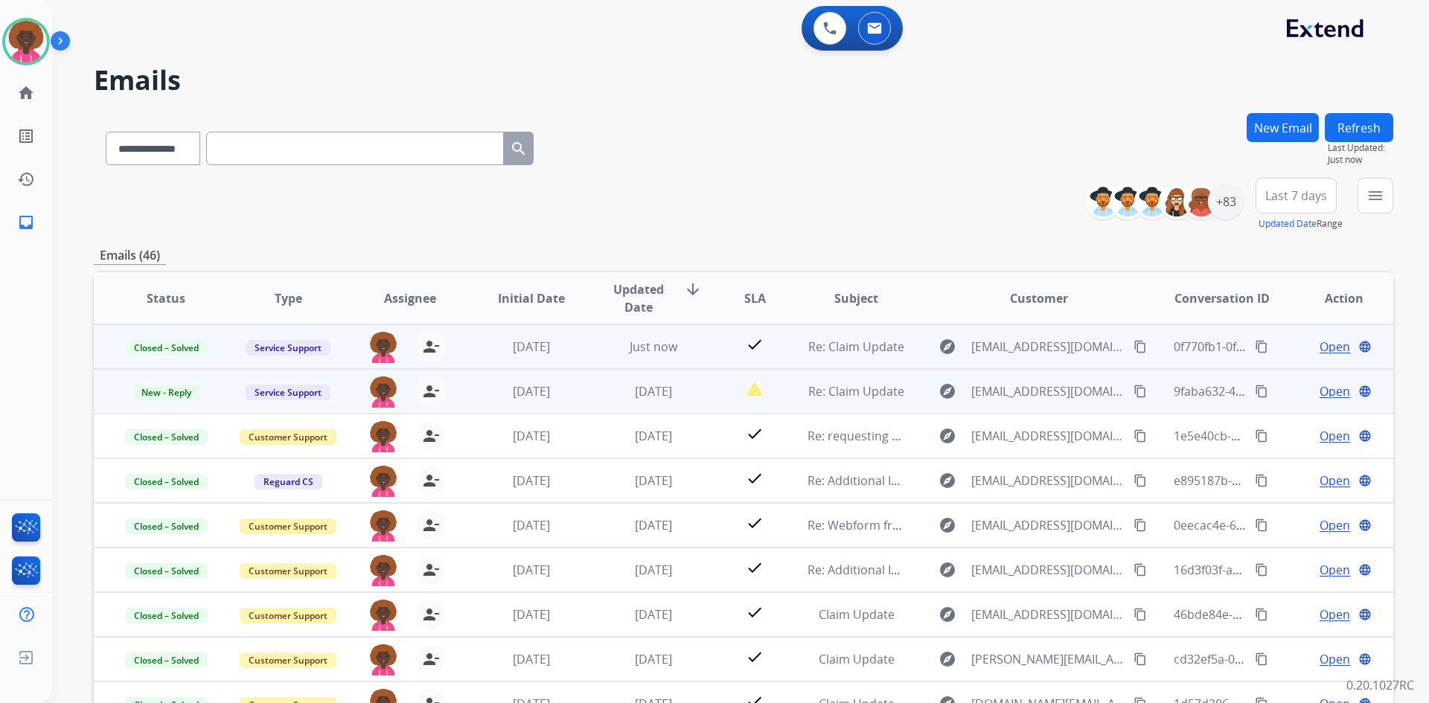
click at [823, 382] on td "Re: Claim Update" at bounding box center [845, 391] width 122 height 45
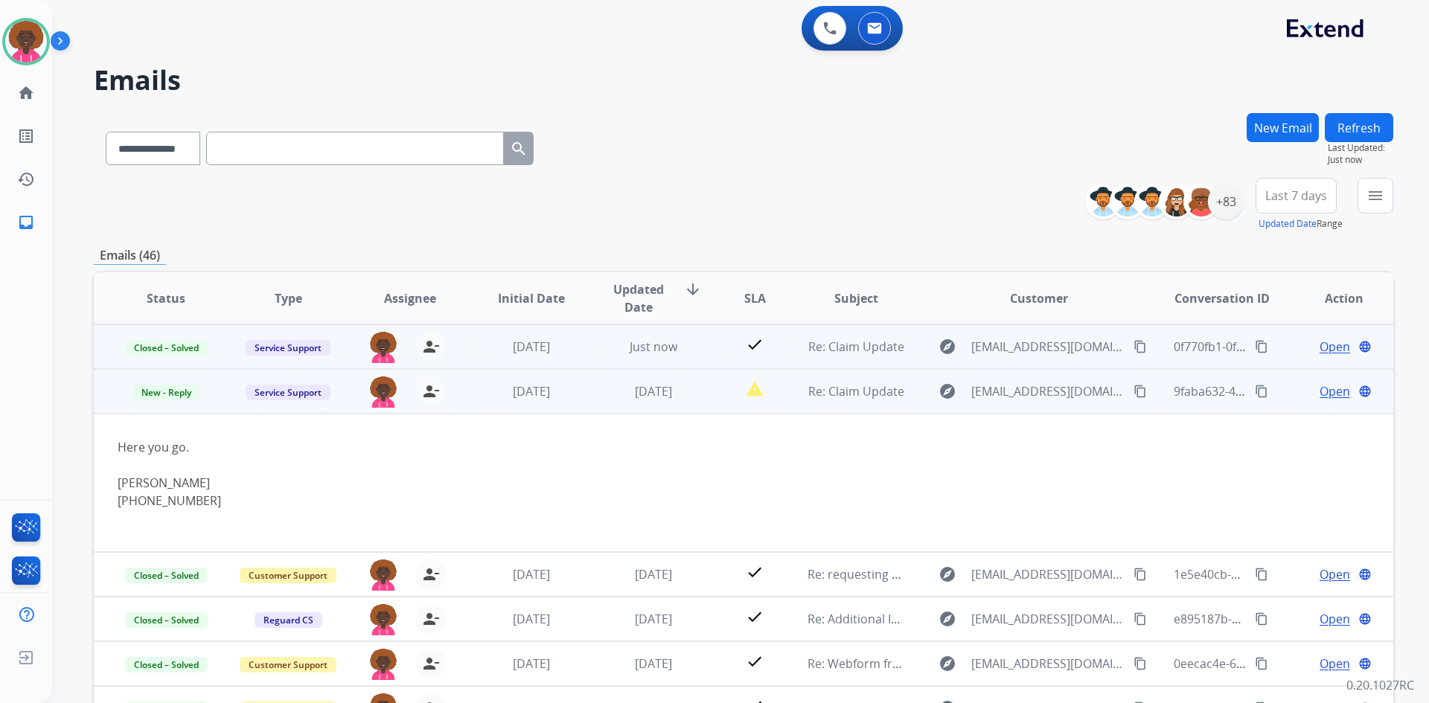
scroll to position [45, 0]
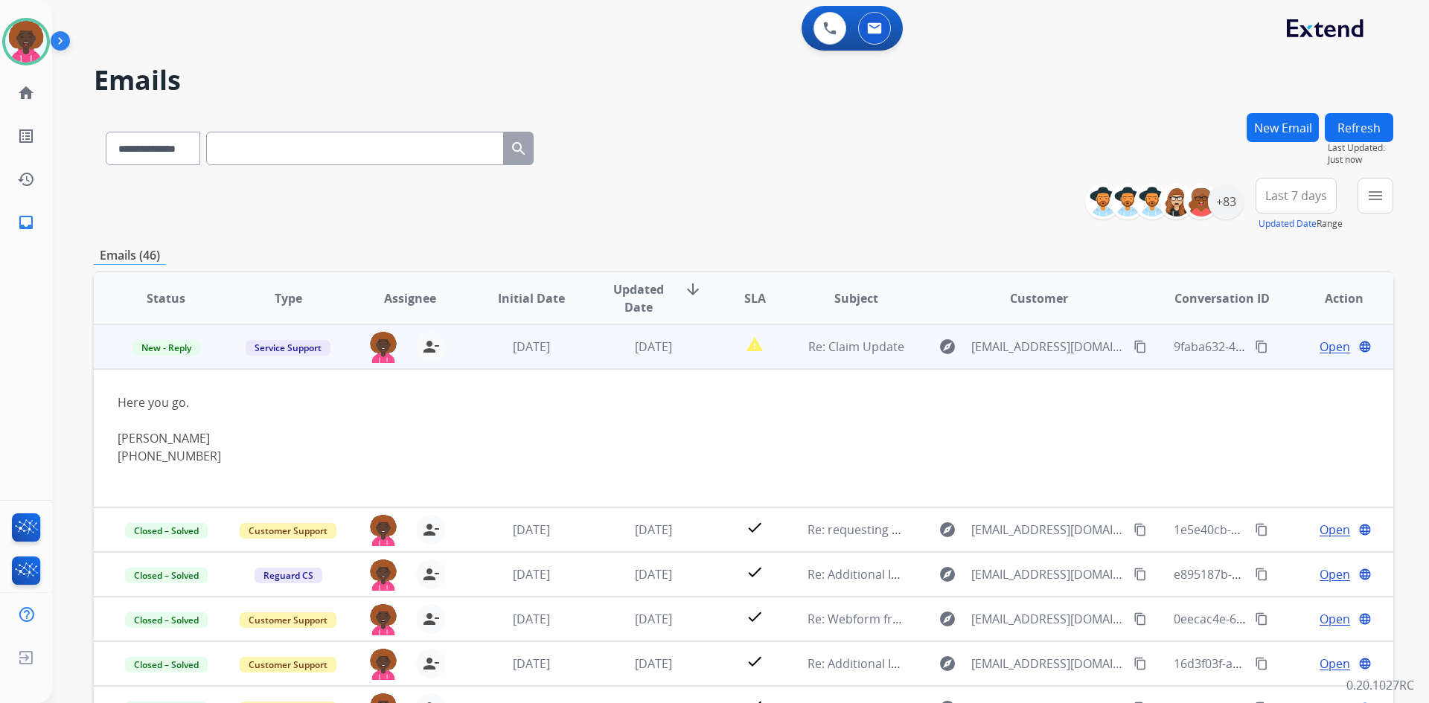
click at [1324, 345] on span "Open" at bounding box center [1335, 347] width 31 height 18
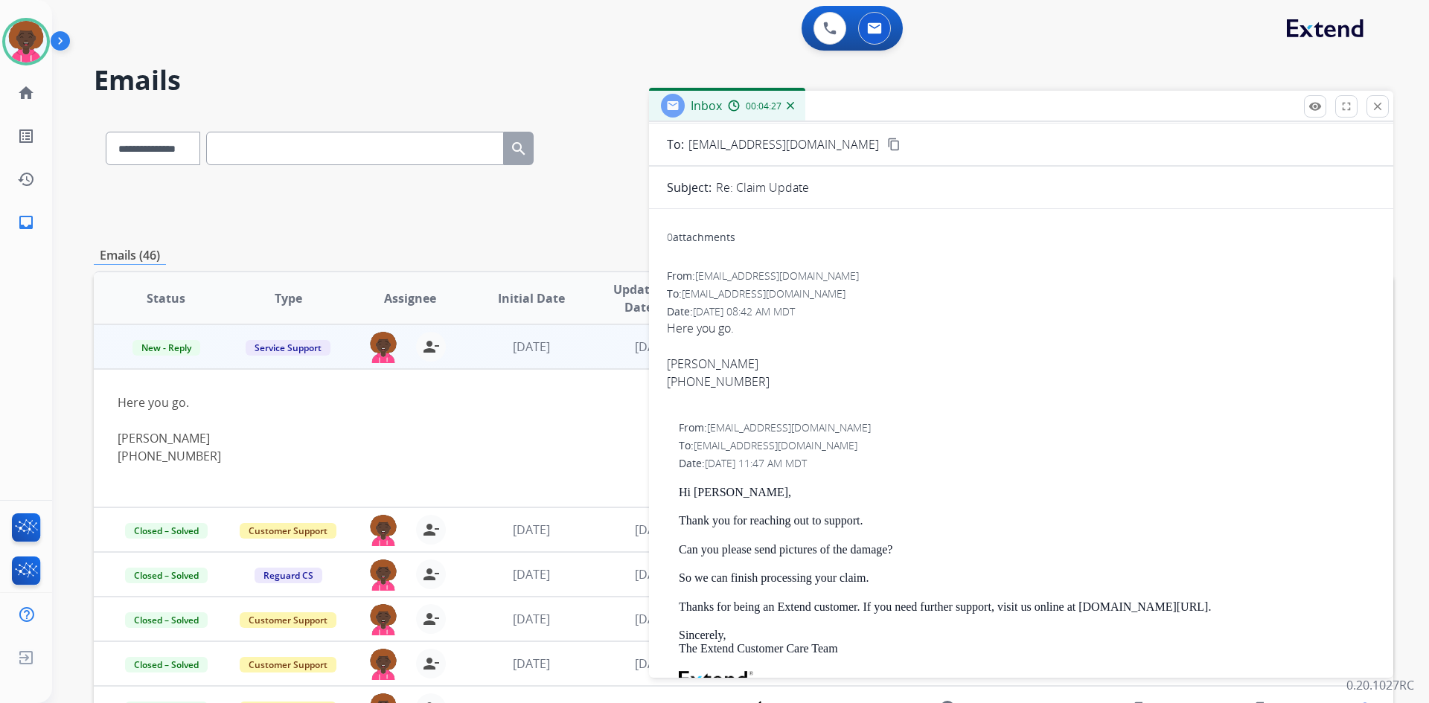
scroll to position [0, 0]
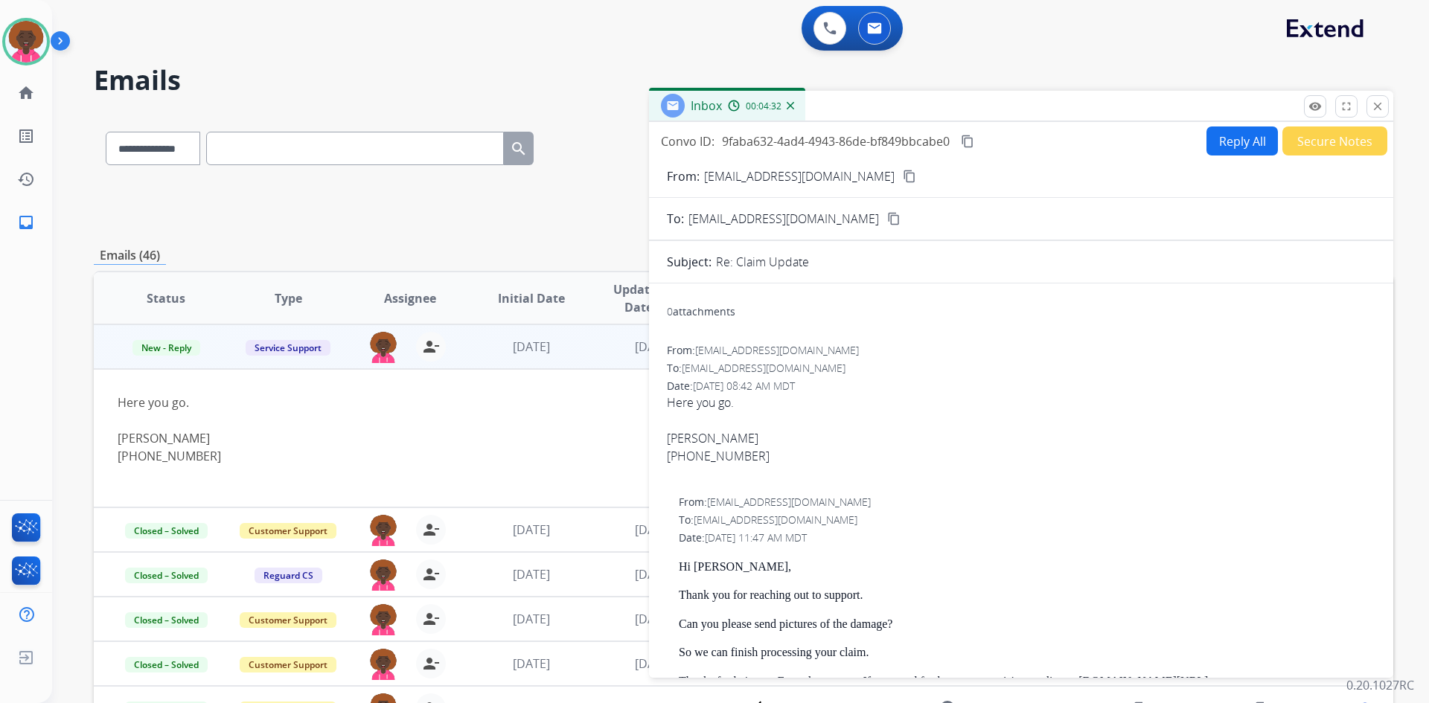
click at [1230, 138] on button "Reply All" at bounding box center [1242, 141] width 71 height 29
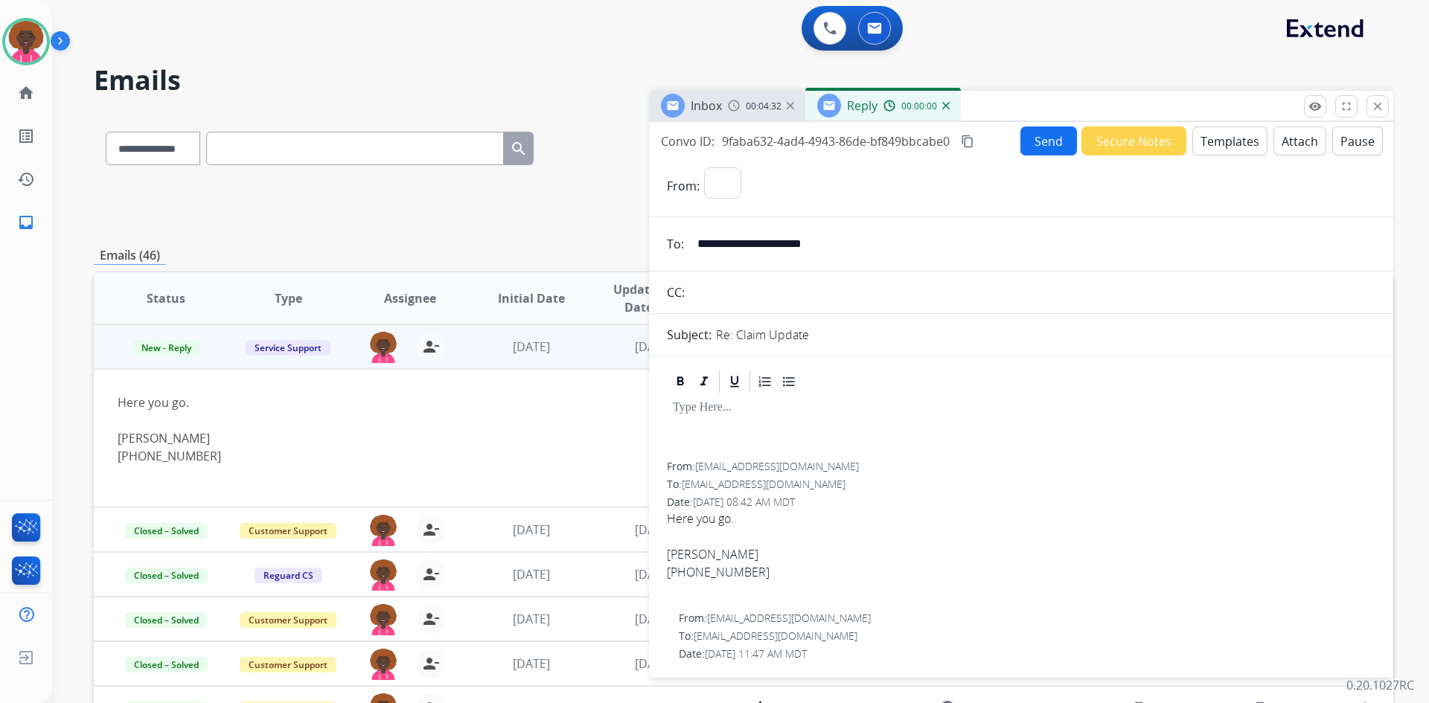
select select "**********"
click at [719, 422] on div at bounding box center [1021, 428] width 709 height 67
click at [1216, 144] on button "Templates" at bounding box center [1230, 141] width 75 height 29
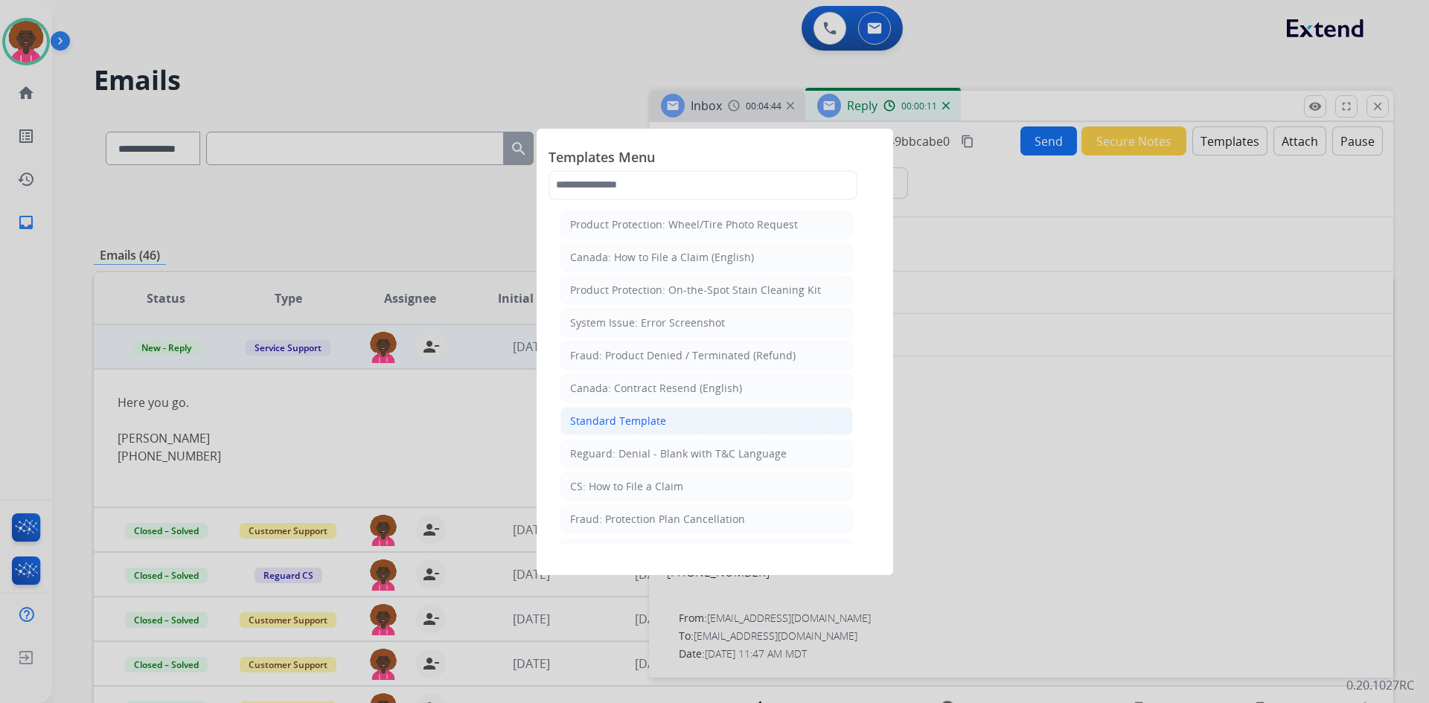
click at [667, 423] on li "Standard Template" at bounding box center [707, 421] width 293 height 28
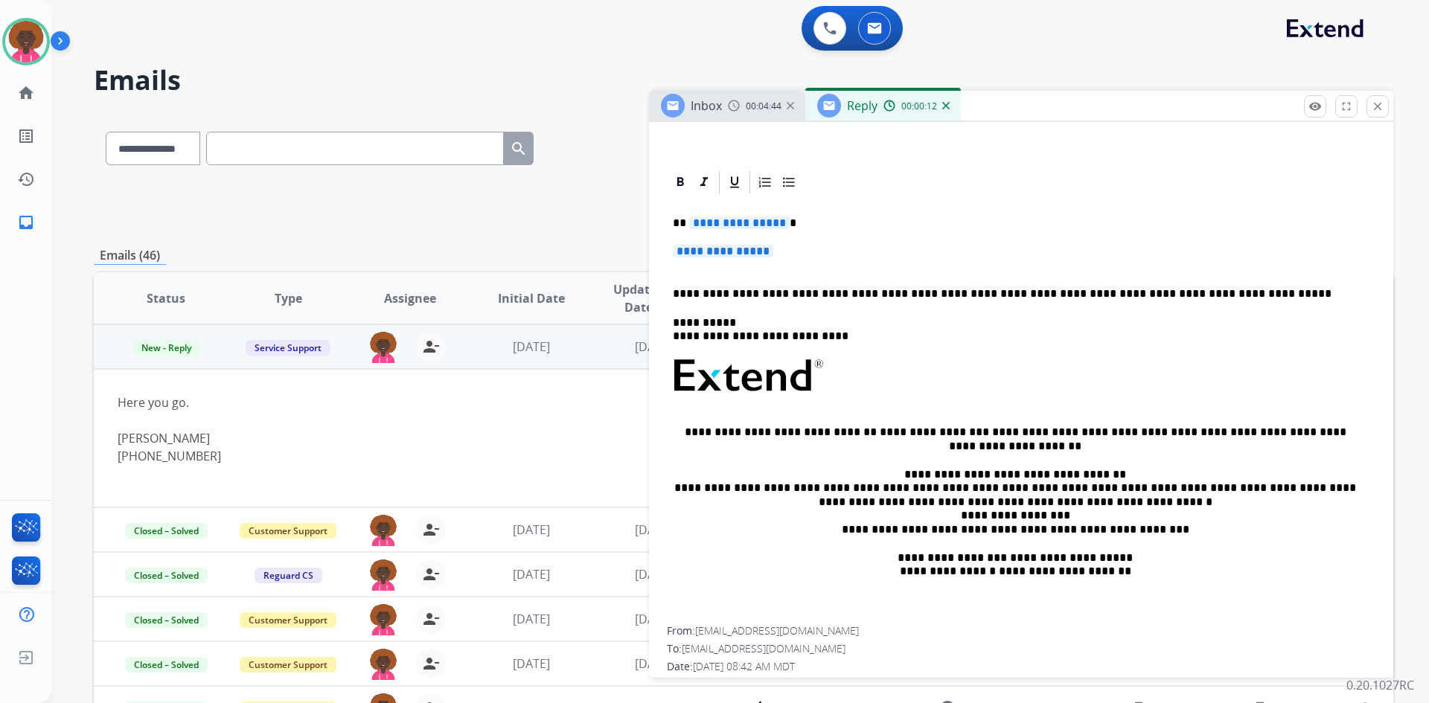
scroll to position [298, 0]
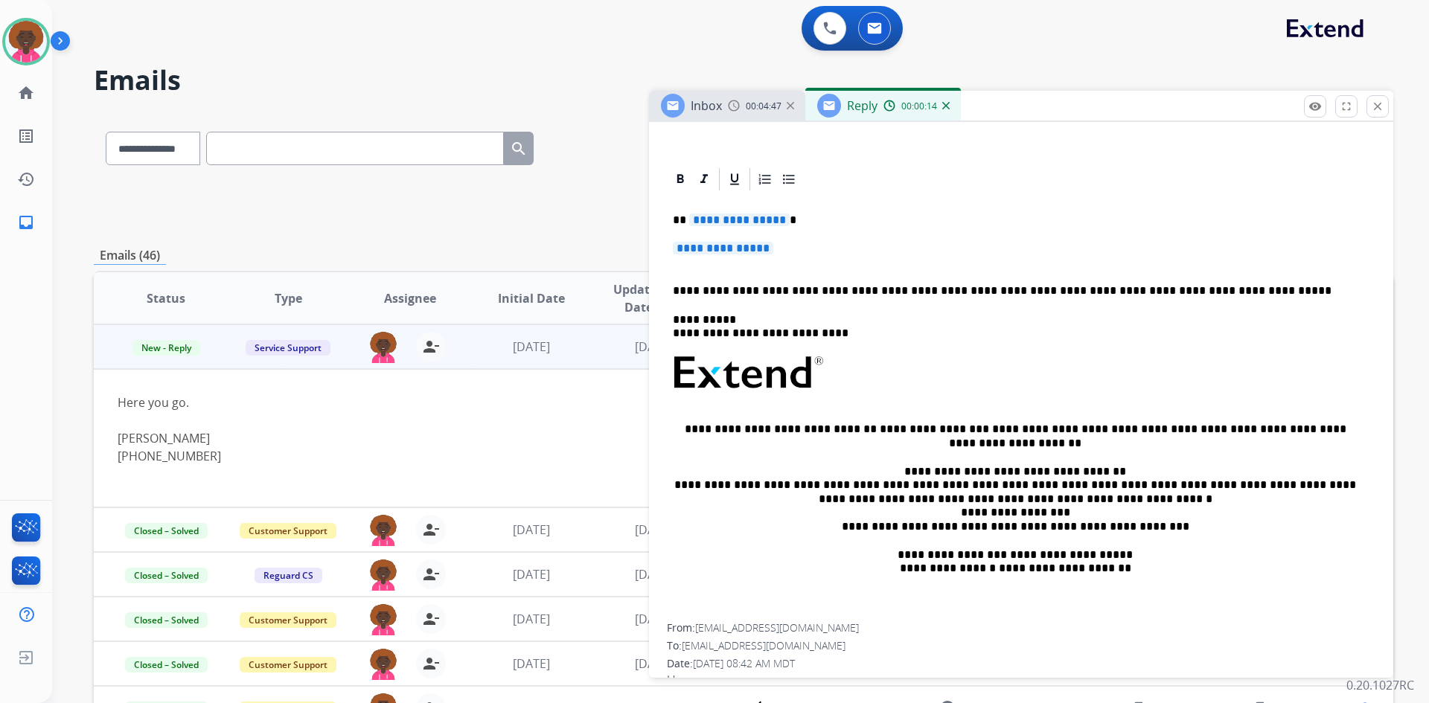
drag, startPoint x: 788, startPoint y: 247, endPoint x: 645, endPoint y: 240, distance: 143.8
click at [645, 240] on div "**********" at bounding box center [744, 480] width 1300 height 734
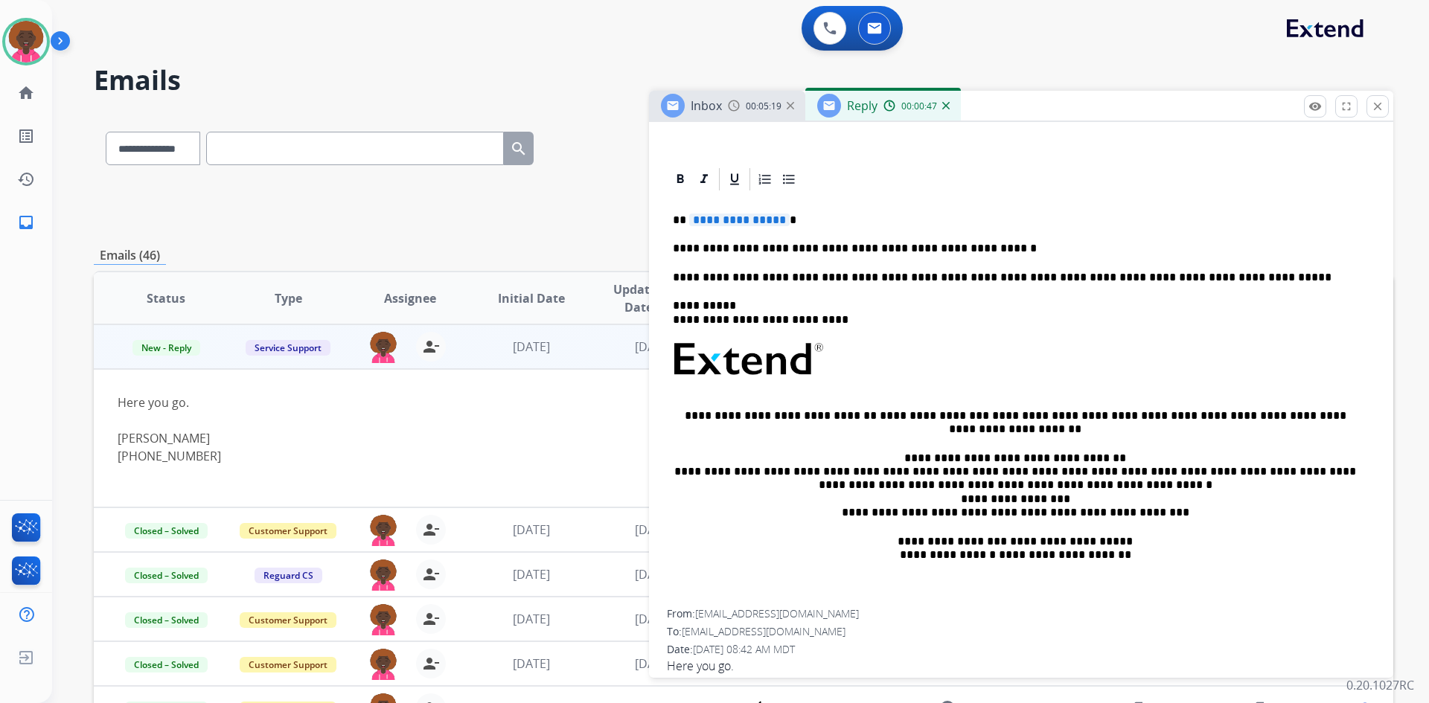
scroll to position [223, 0]
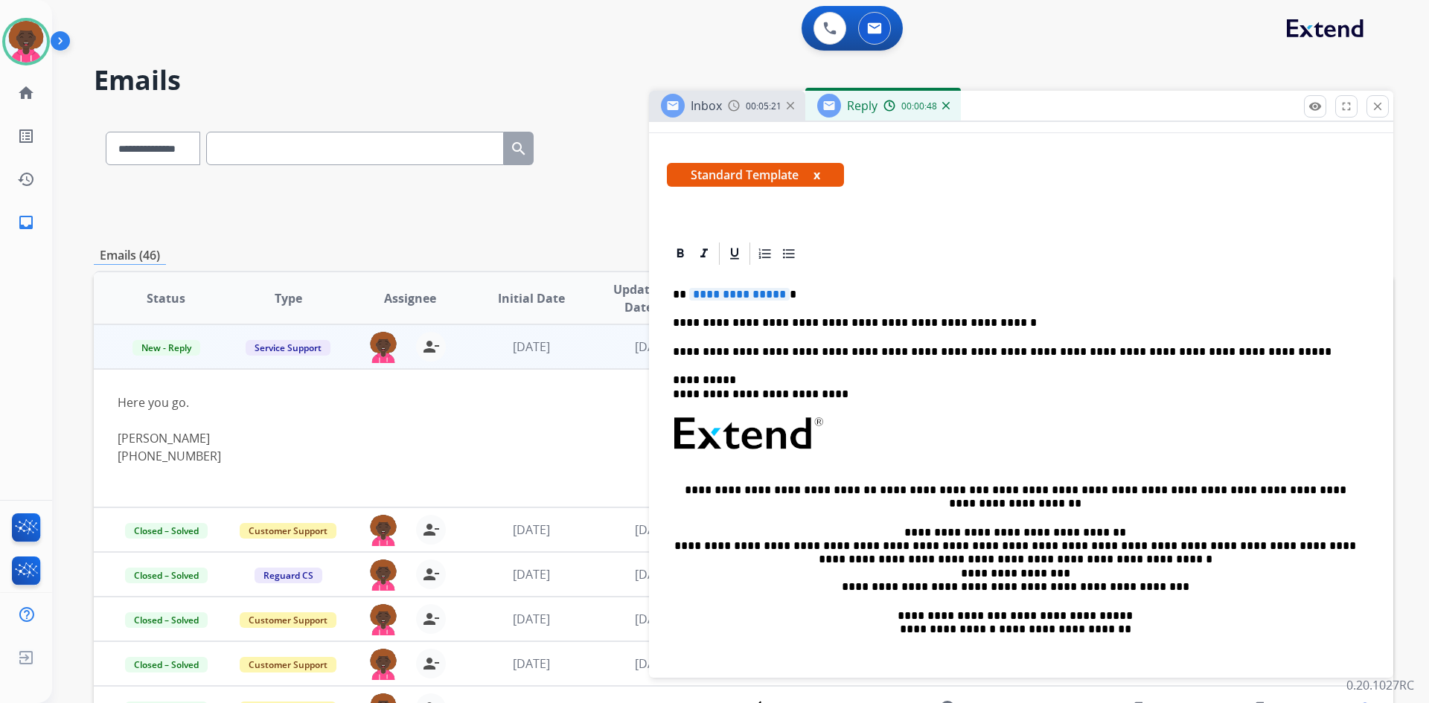
click at [776, 298] on span "**********" at bounding box center [739, 294] width 100 height 13
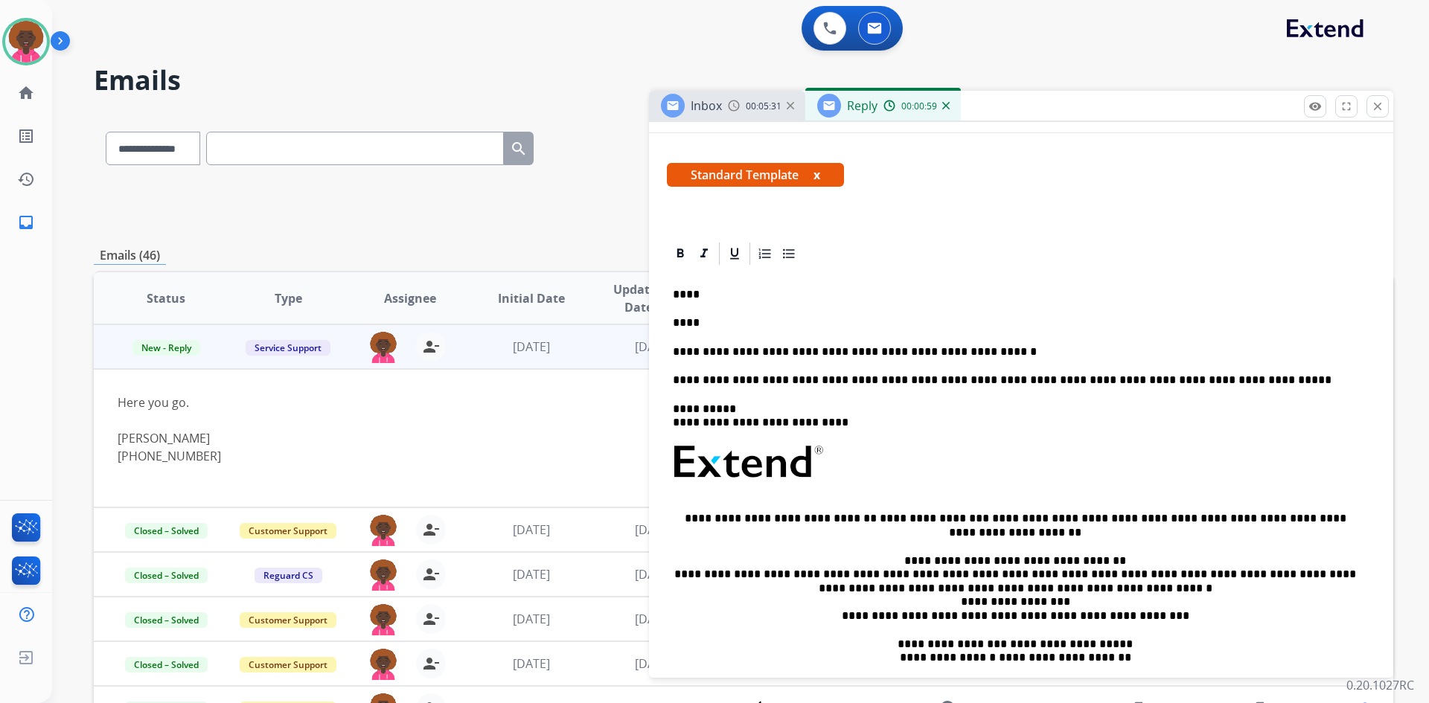
click at [673, 292] on p "****" at bounding box center [1015, 294] width 685 height 13
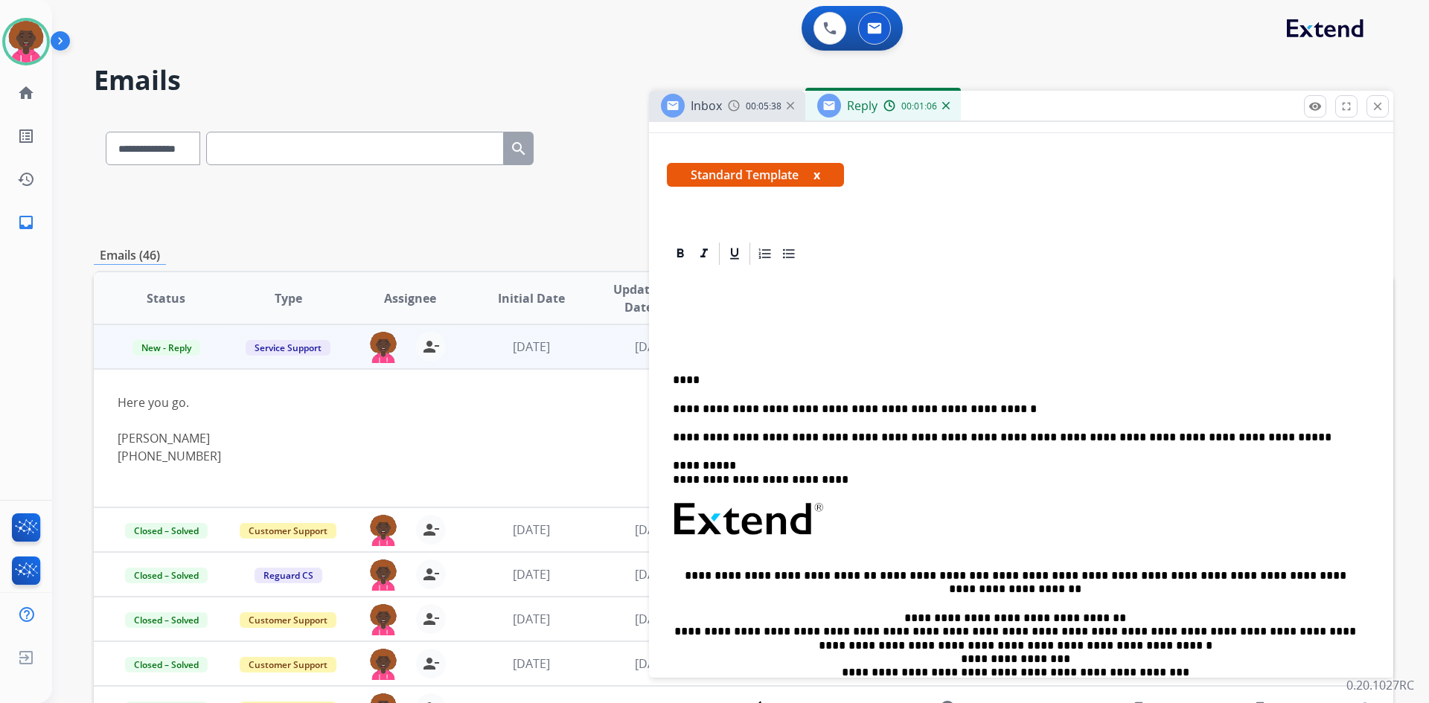
click at [694, 379] on p "****" at bounding box center [1015, 380] width 685 height 13
click at [685, 382] on p "****" at bounding box center [1015, 380] width 685 height 13
click at [687, 381] on p "****" at bounding box center [1015, 380] width 685 height 13
click at [695, 342] on div "**********" at bounding box center [1021, 518] width 709 height 503
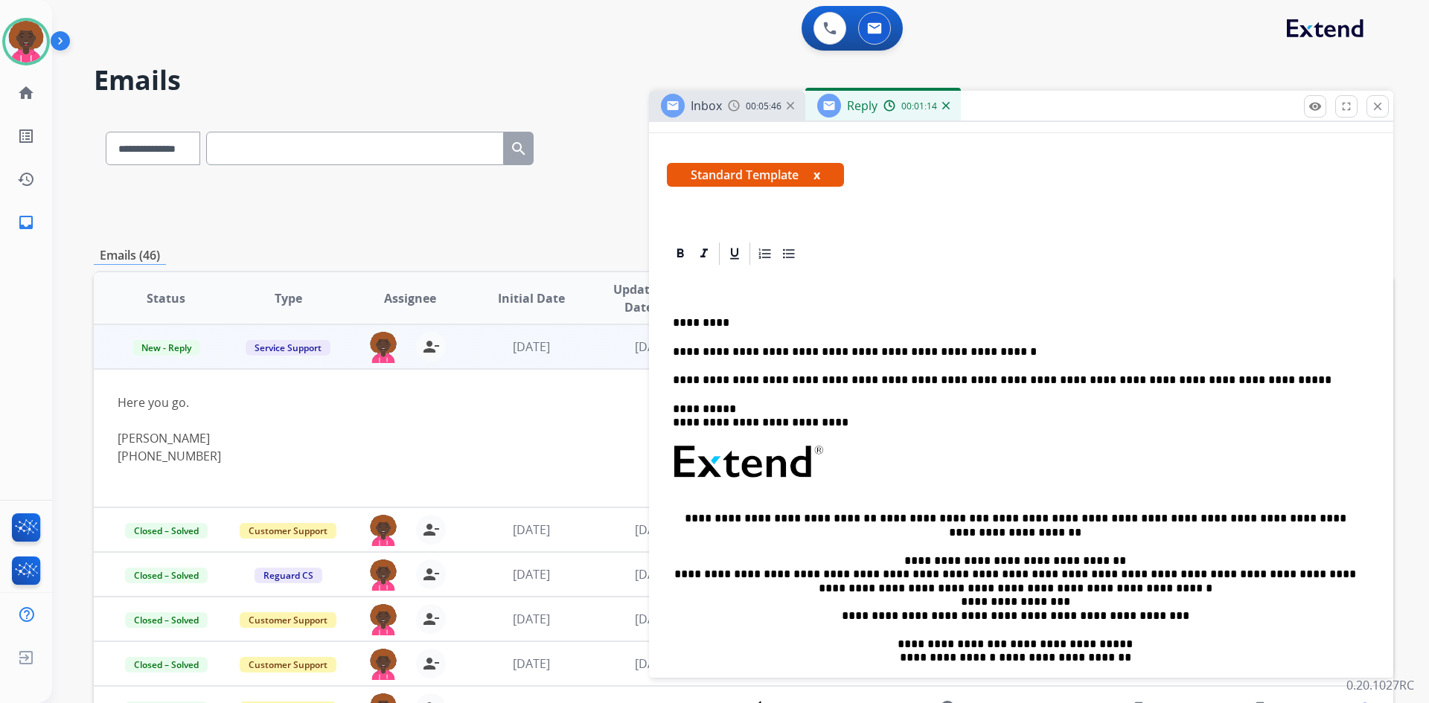
click at [692, 322] on p "*********" at bounding box center [1015, 322] width 685 height 13
click at [858, 351] on p "**********" at bounding box center [1015, 351] width 685 height 13
click at [966, 349] on p "**********" at bounding box center [1015, 351] width 685 height 13
click at [1164, 311] on div "**********" at bounding box center [1021, 490] width 709 height 446
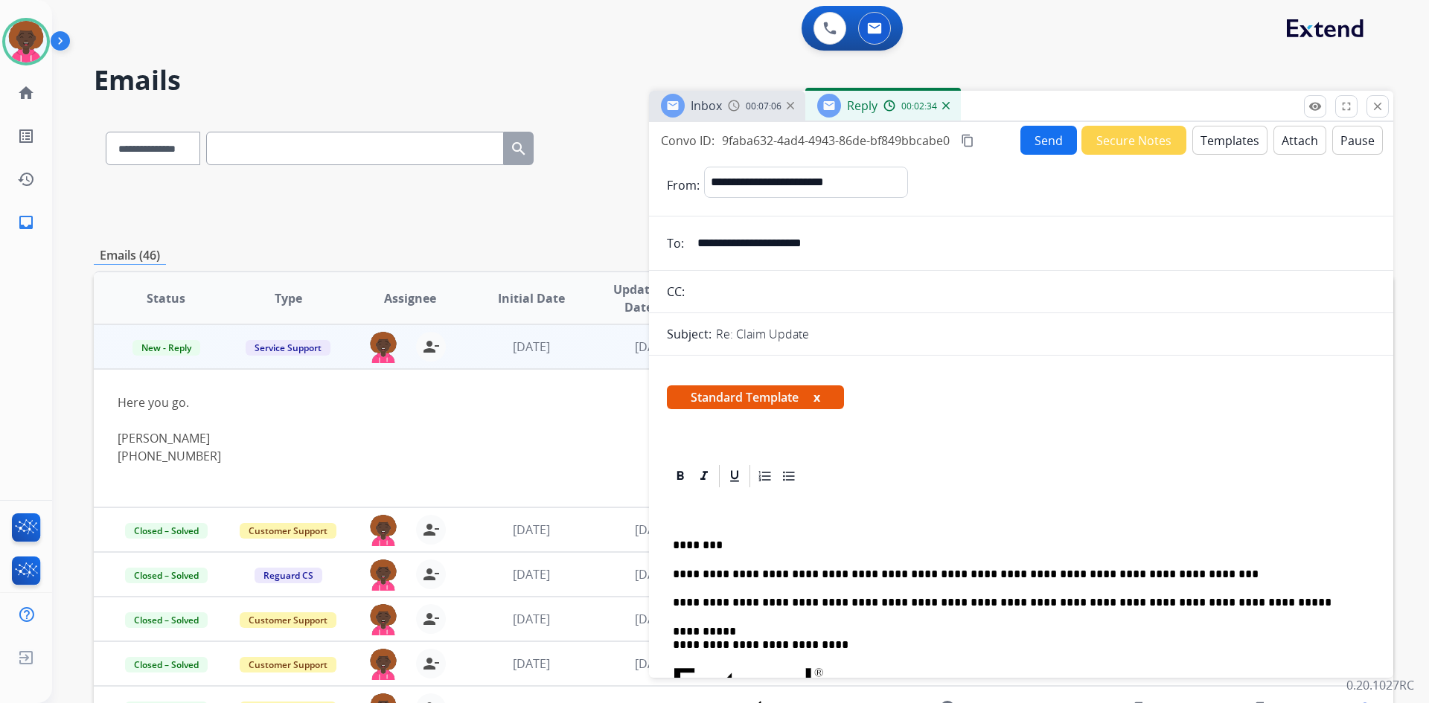
scroll to position [0, 0]
click at [1044, 125] on div "**********" at bounding box center [1021, 397] width 744 height 550
click at [1022, 133] on button "Send" at bounding box center [1049, 141] width 57 height 29
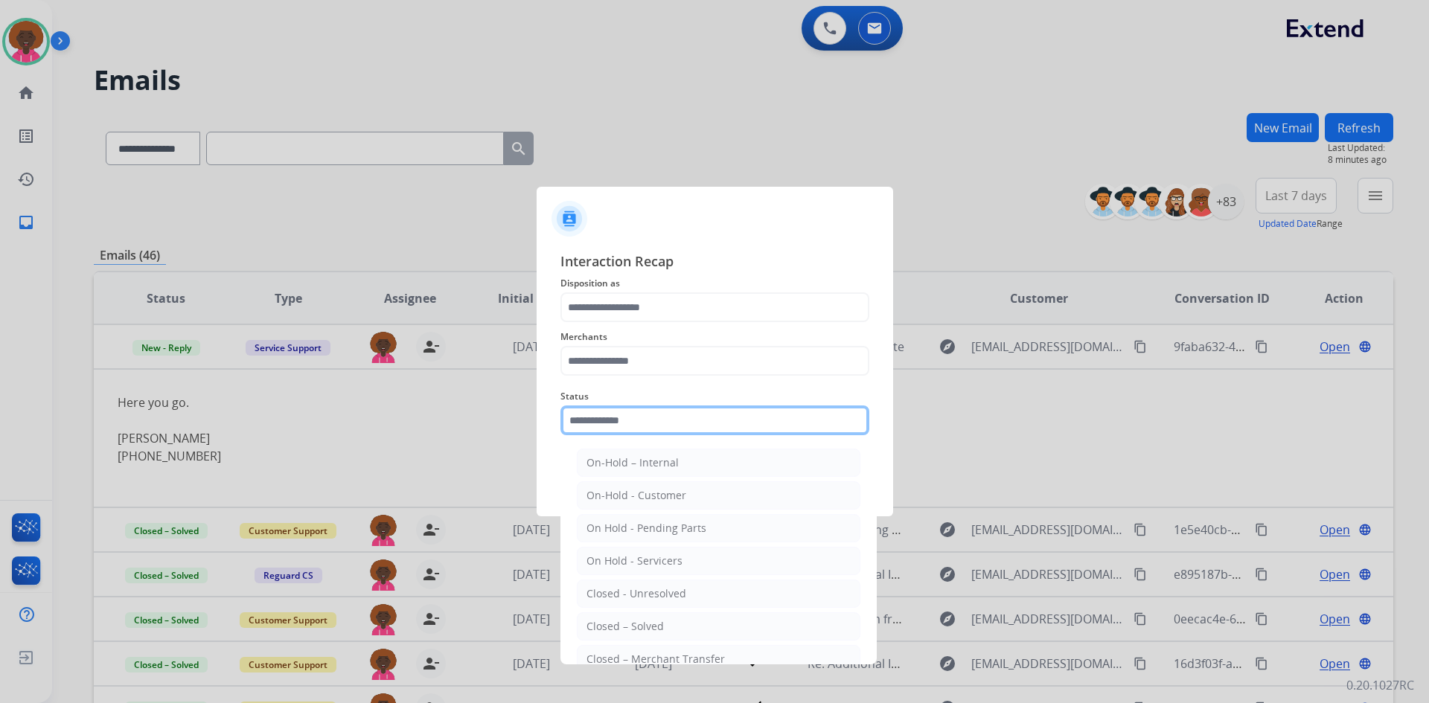
click at [659, 417] on input "text" at bounding box center [715, 421] width 309 height 30
click at [618, 635] on li "Closed – Solved" at bounding box center [719, 627] width 284 height 28
type input "**********"
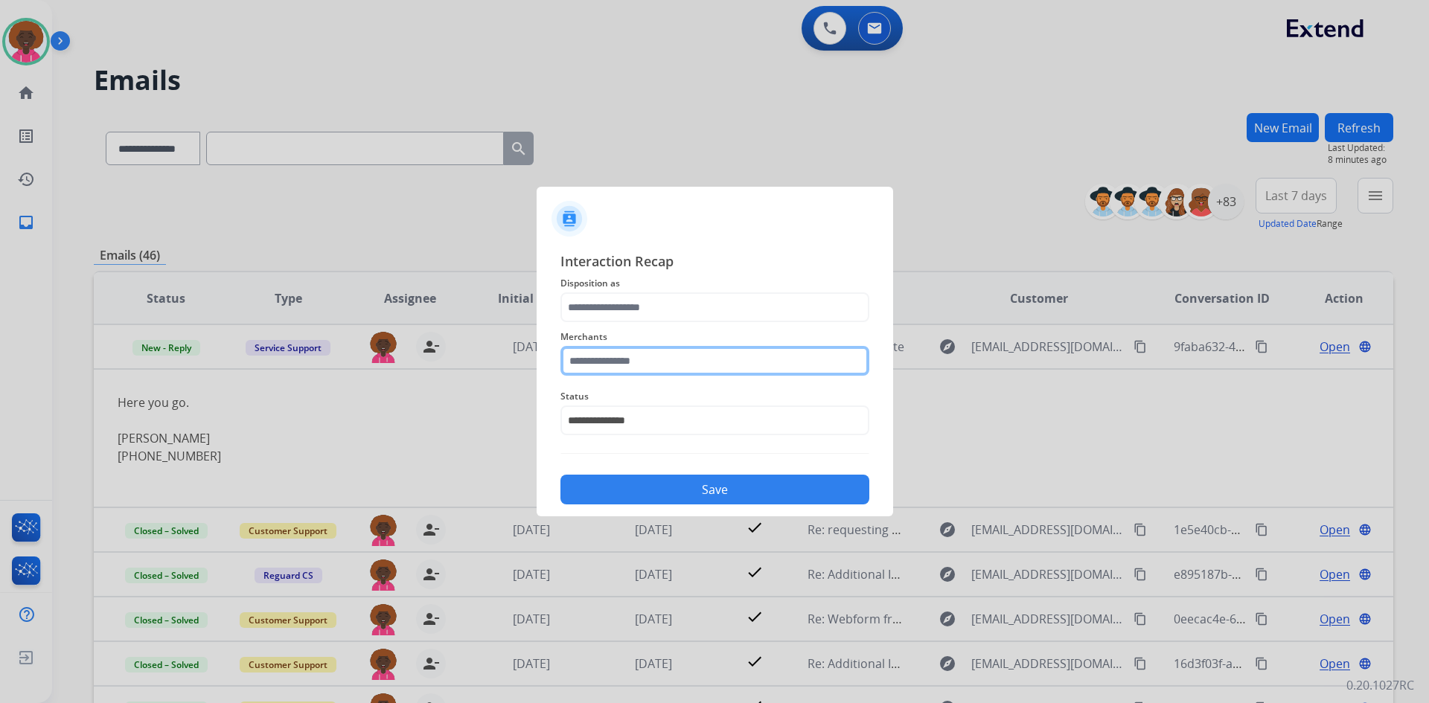
click at [669, 360] on input "text" at bounding box center [715, 361] width 309 height 30
click at [673, 424] on ul "Not found" at bounding box center [718, 407] width 293 height 51
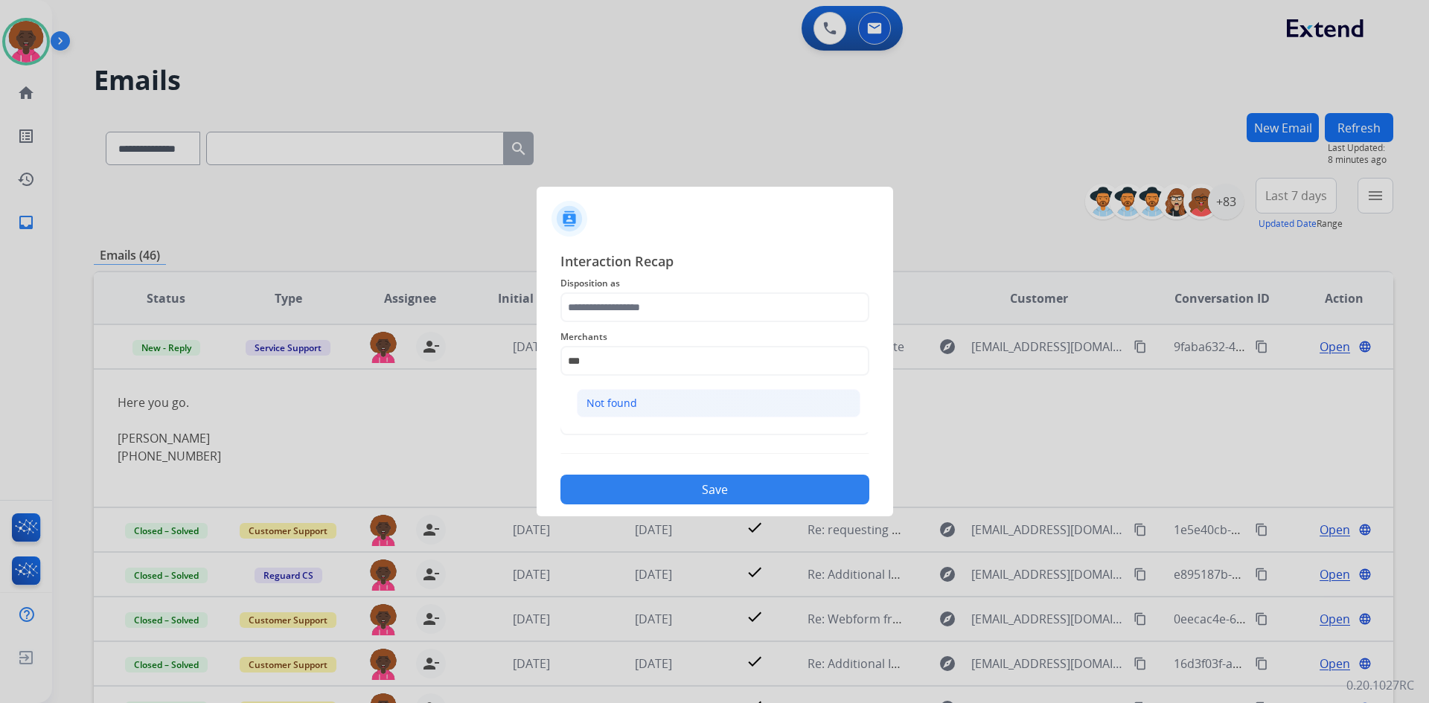
click at [674, 413] on li "Not found" at bounding box center [719, 403] width 284 height 28
type input "*********"
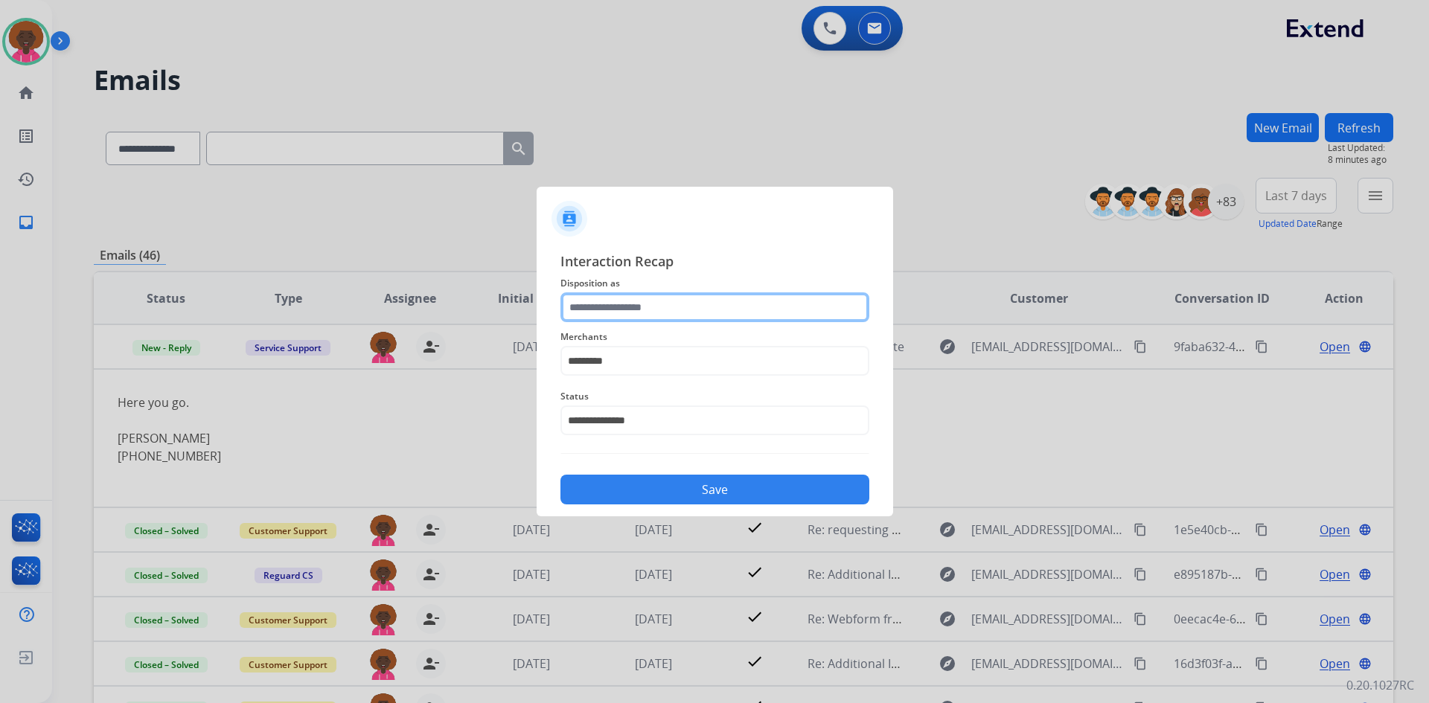
click at [674, 304] on input "text" at bounding box center [715, 308] width 309 height 30
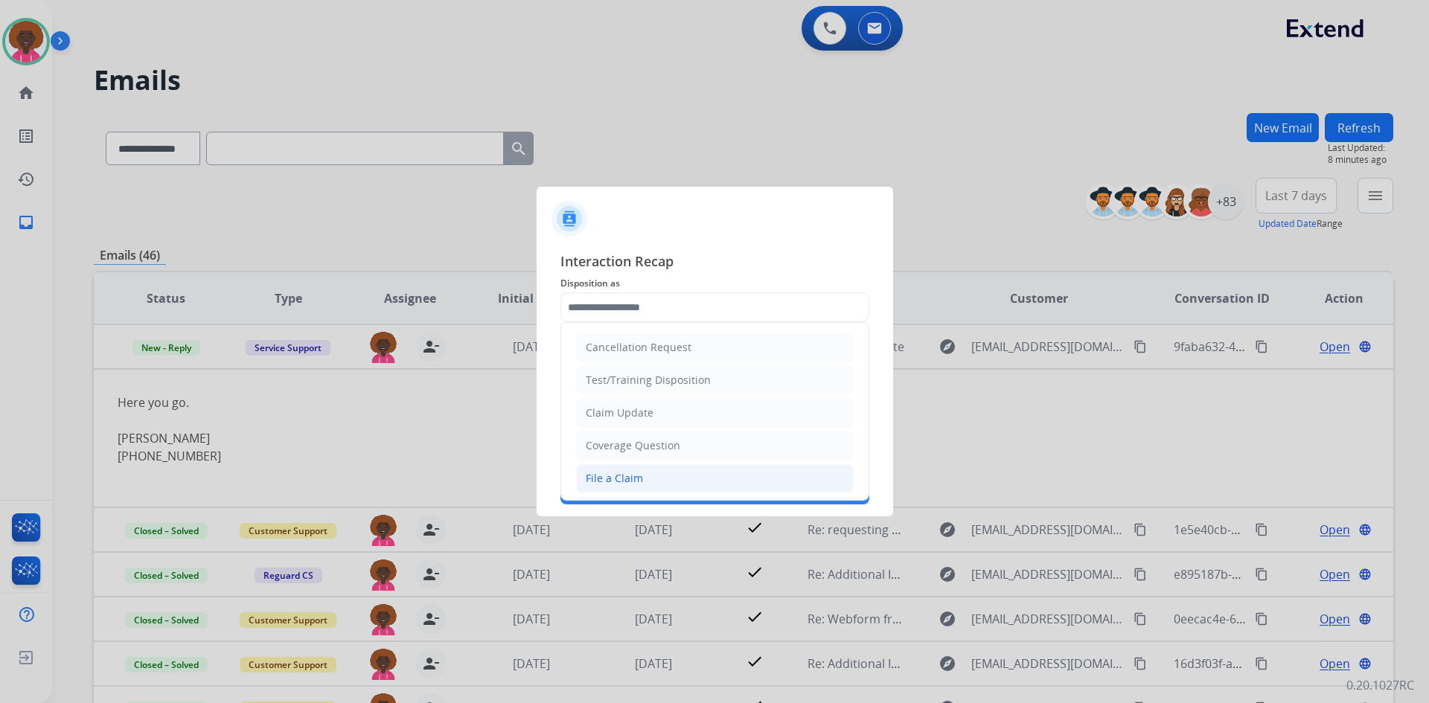
click at [657, 482] on li "File a Claim" at bounding box center [715, 479] width 278 height 28
type input "**********"
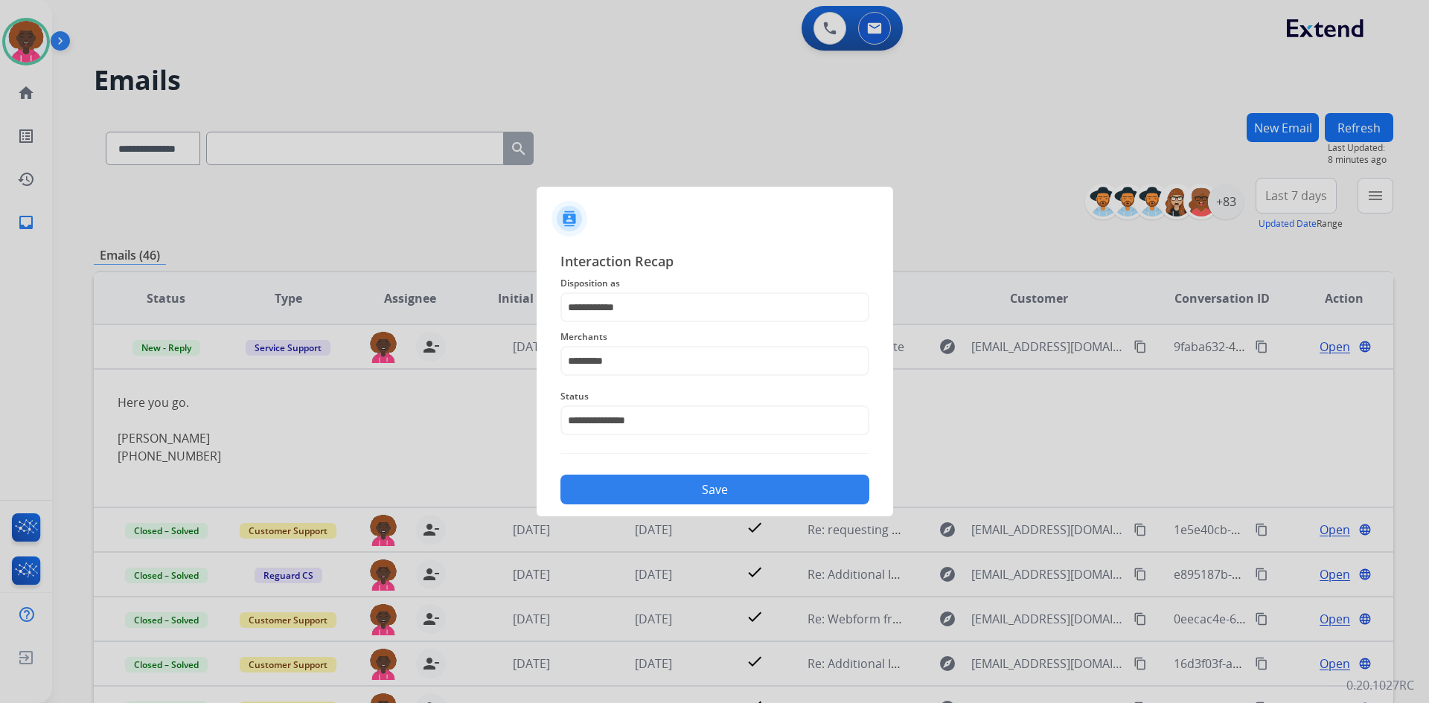
click at [718, 472] on div "Save" at bounding box center [715, 485] width 309 height 39
click at [723, 486] on button "Save" at bounding box center [715, 490] width 309 height 30
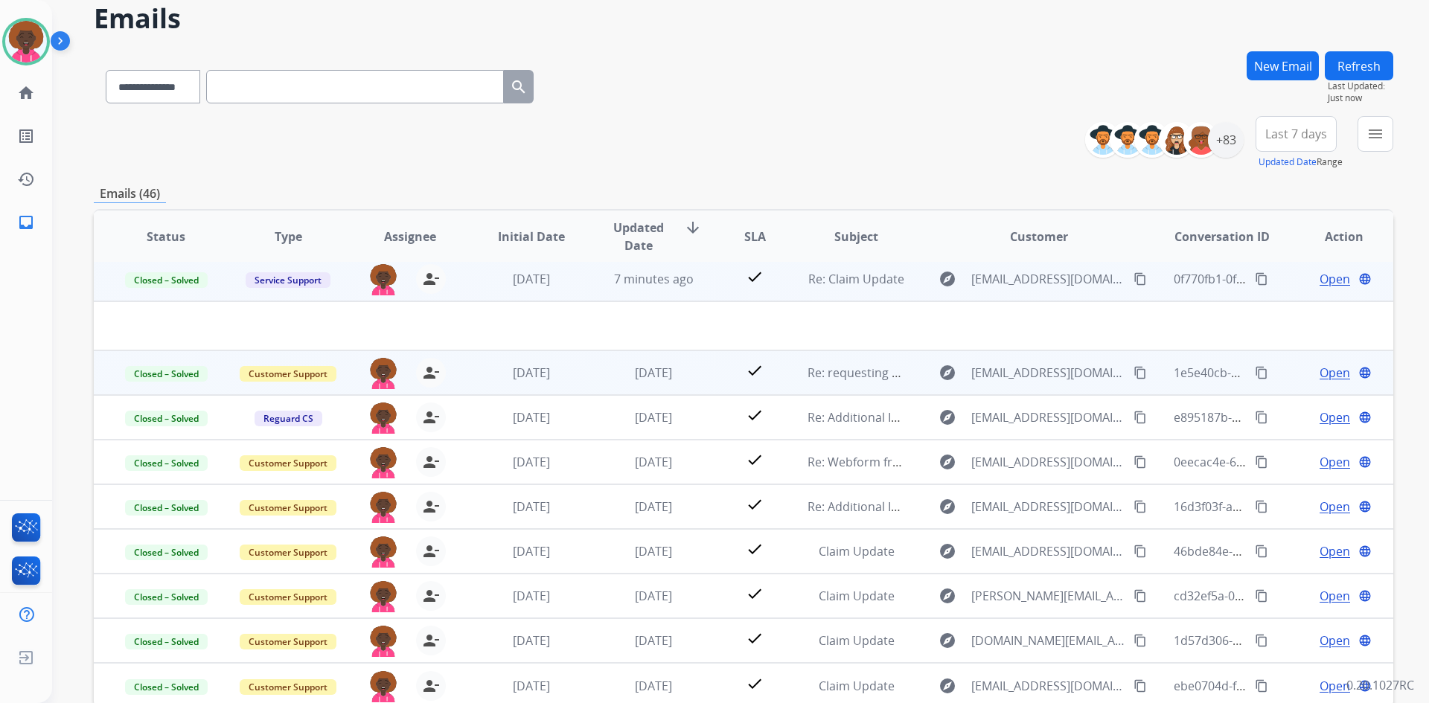
scroll to position [144, 0]
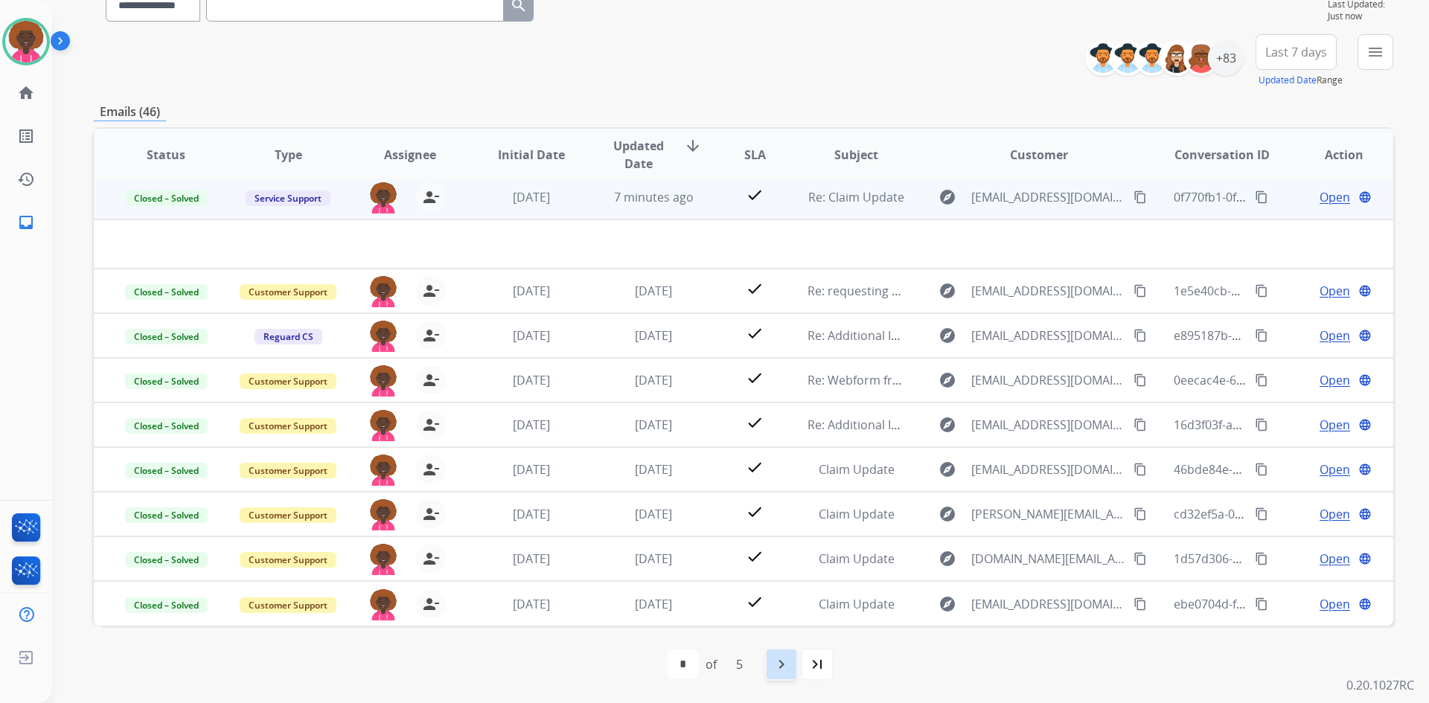
click at [768, 660] on div "navigate_next" at bounding box center [781, 664] width 33 height 33
select select "*"
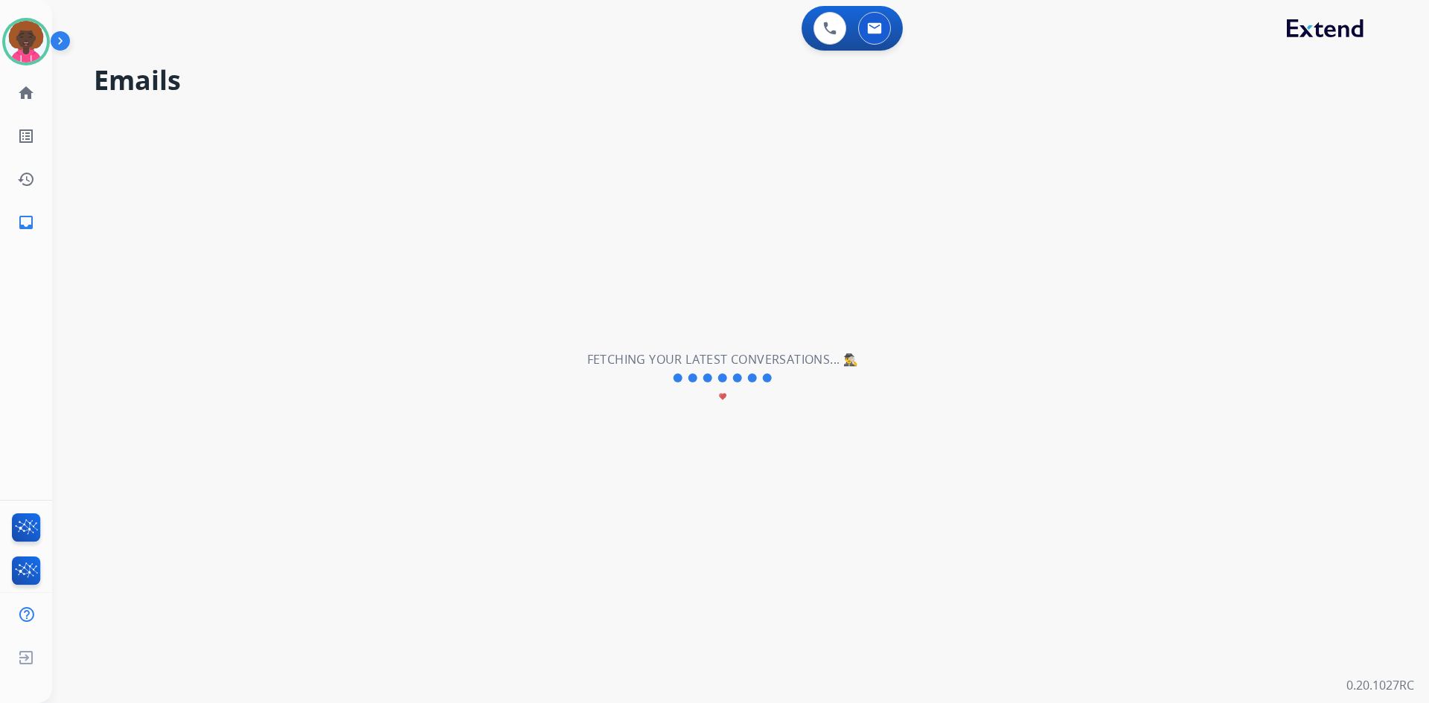
scroll to position [0, 0]
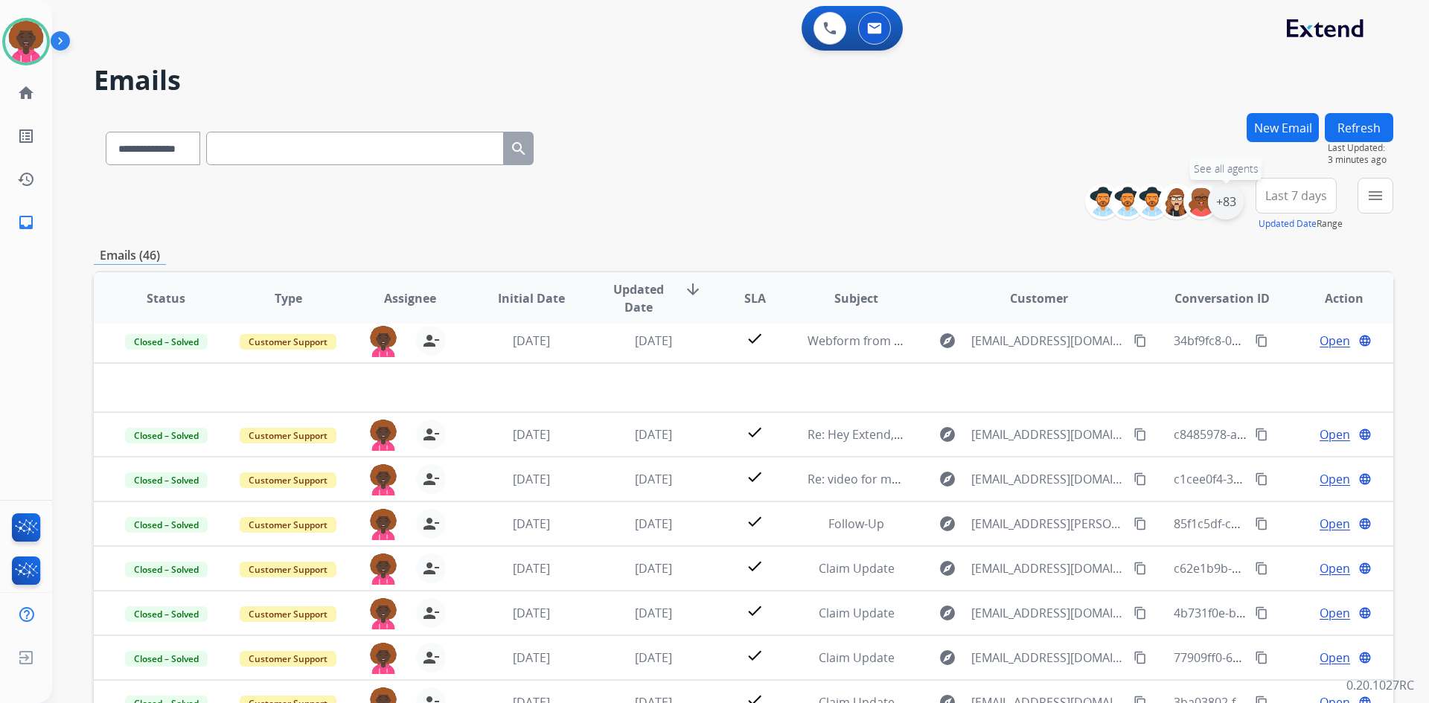
click at [1226, 200] on div "+83" at bounding box center [1226, 202] width 36 height 36
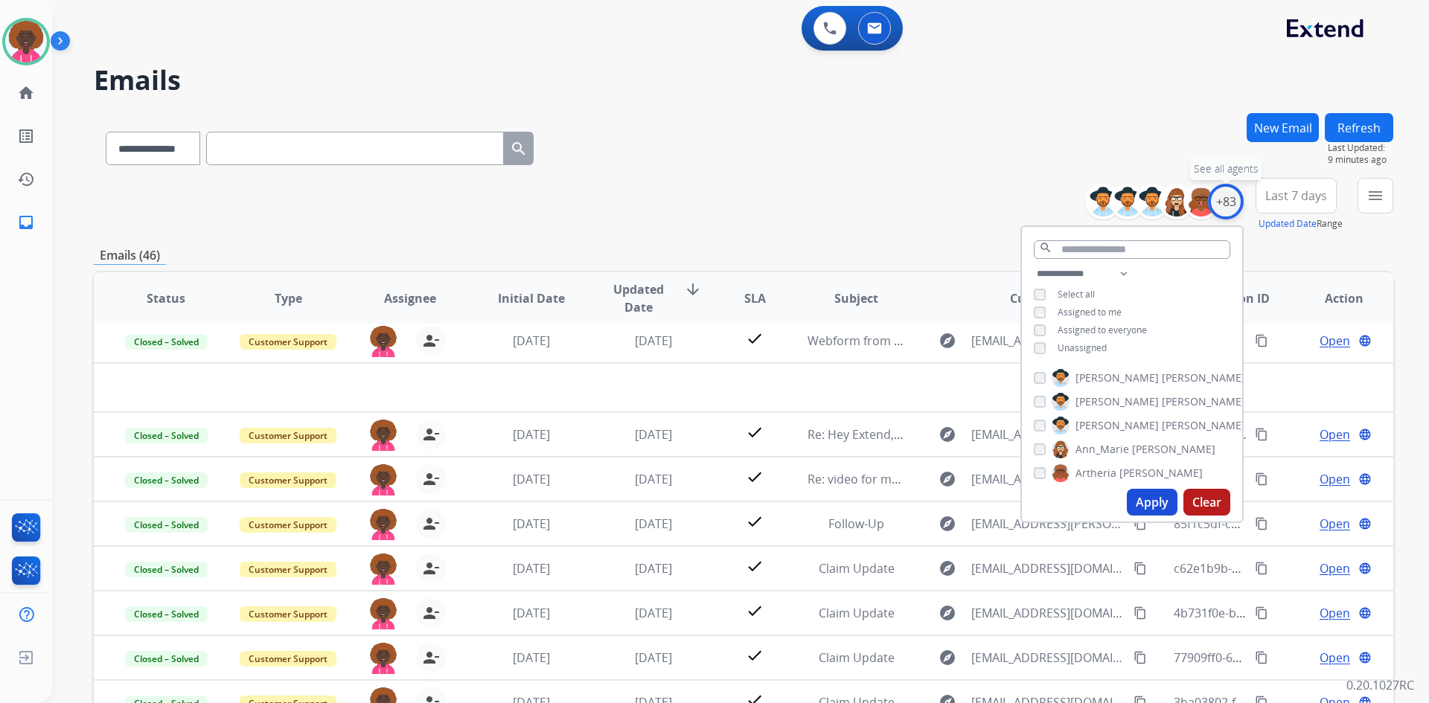
click at [1228, 208] on div "+83" at bounding box center [1226, 202] width 36 height 36
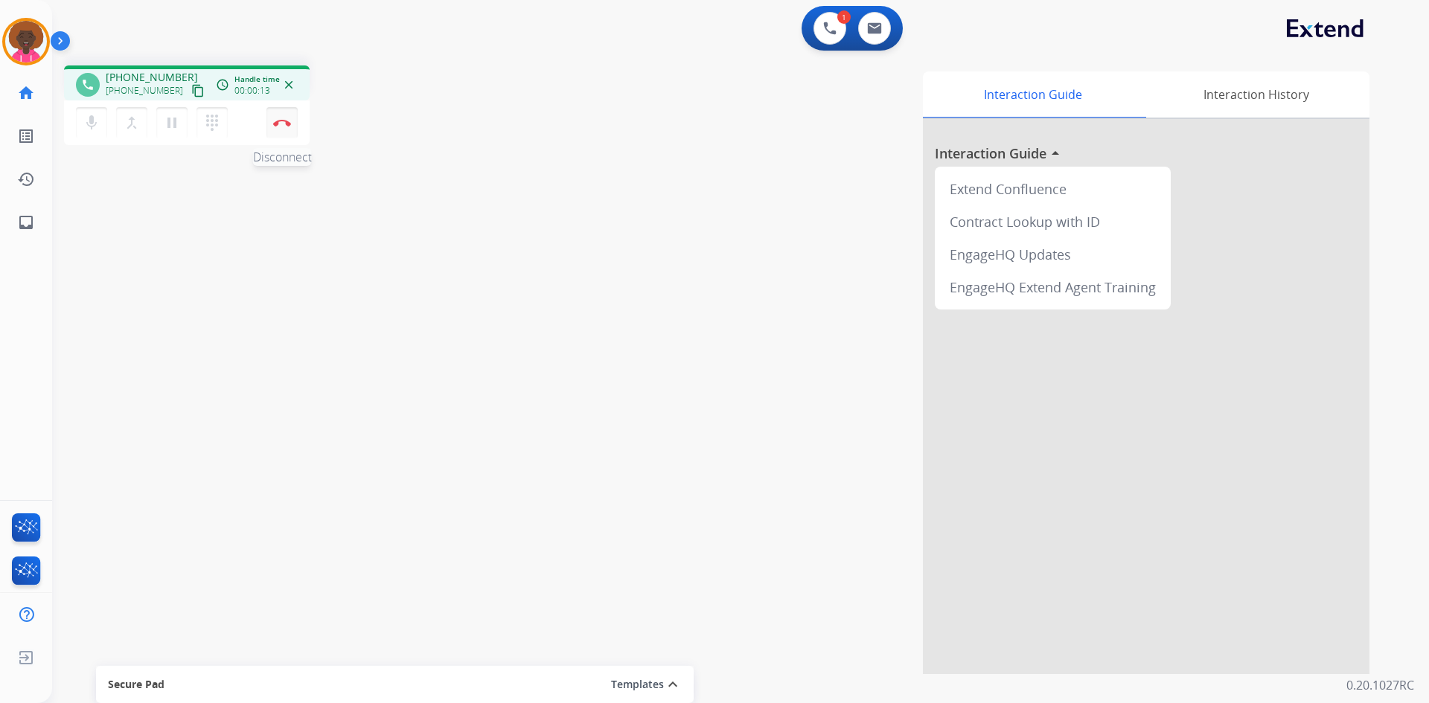
click at [286, 122] on img at bounding box center [282, 122] width 18 height 7
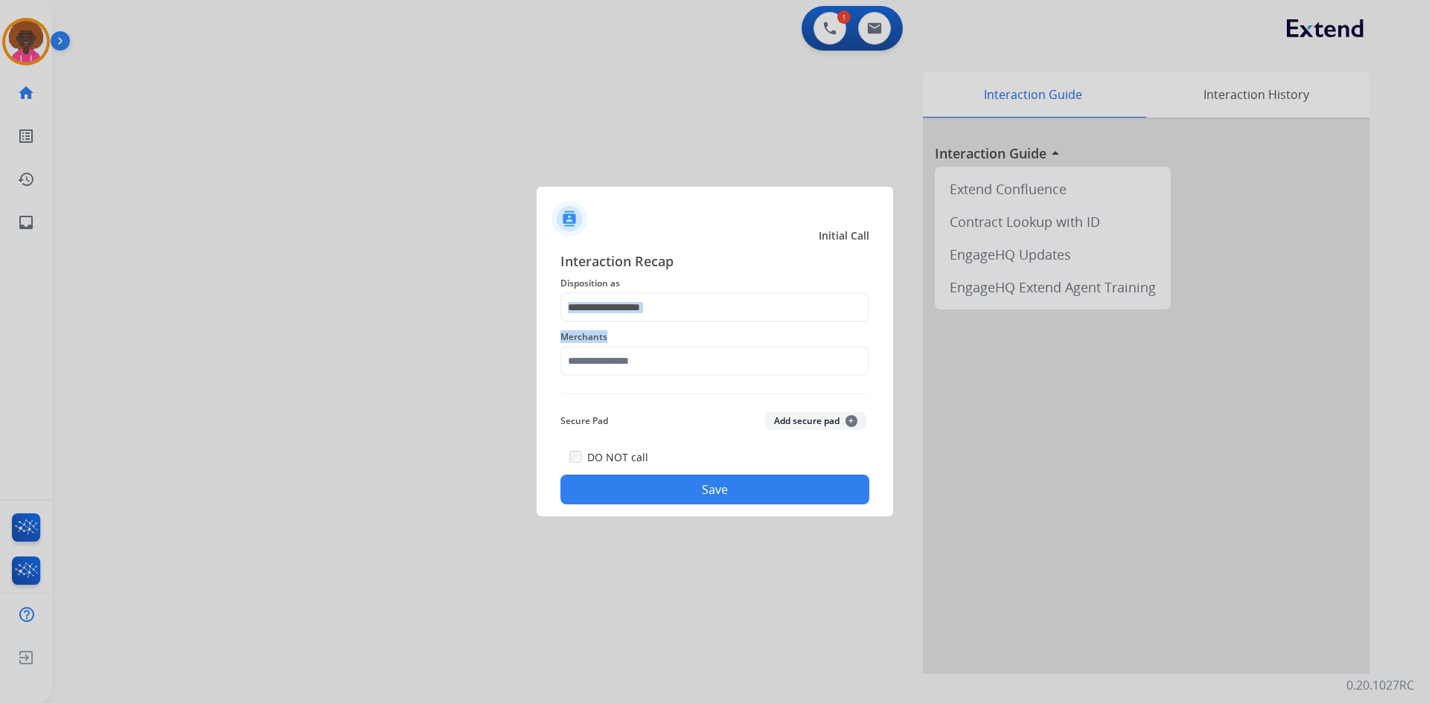
click at [623, 321] on div "Interaction Recap Disposition as Merchants Secure Pad Add secure pad + DO NOT c…" at bounding box center [715, 378] width 309 height 254
click at [629, 379] on div "Merchants" at bounding box center [715, 352] width 309 height 60
click at [635, 363] on input "text" at bounding box center [715, 361] width 309 height 30
click at [633, 353] on input "***" at bounding box center [715, 361] width 309 height 30
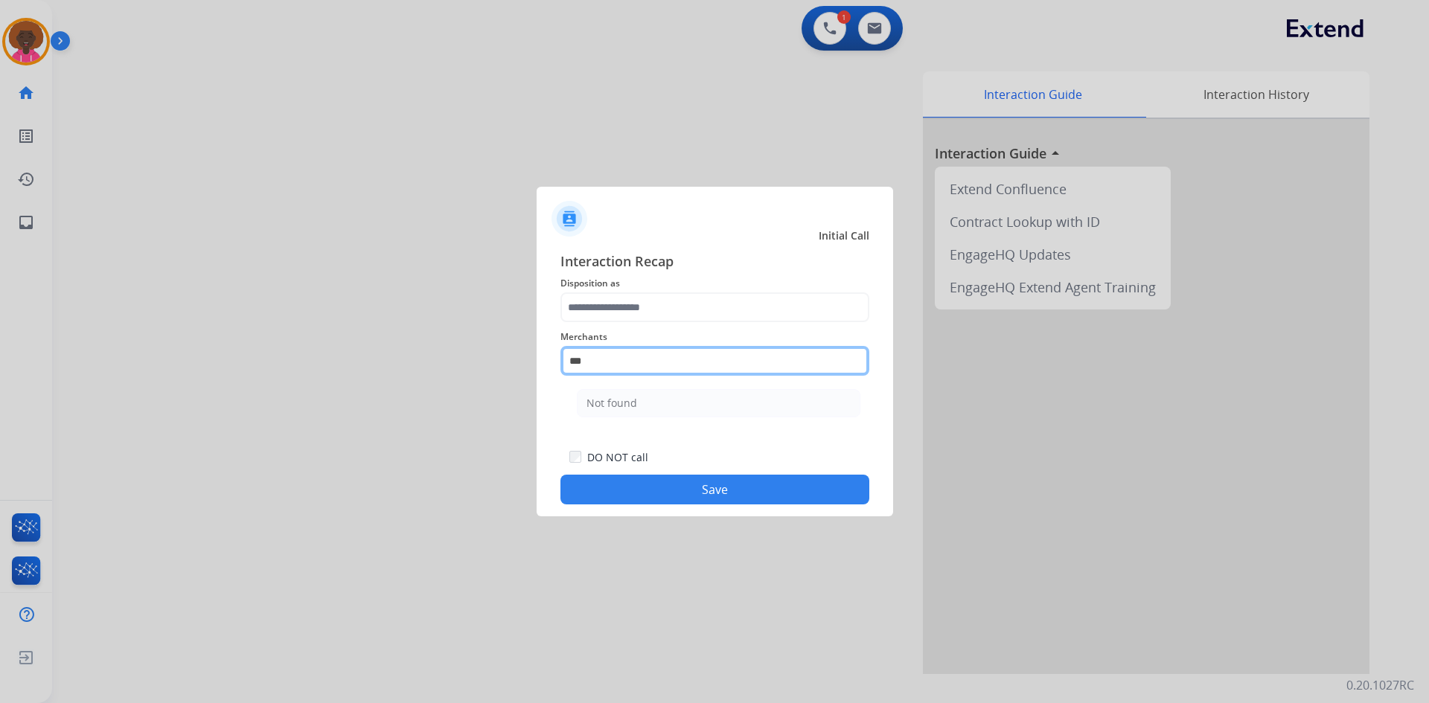
type input "***"
drag, startPoint x: 764, startPoint y: 418, endPoint x: 736, endPoint y: 366, distance: 59.6
click at [760, 415] on ul "Not found" at bounding box center [718, 407] width 293 height 51
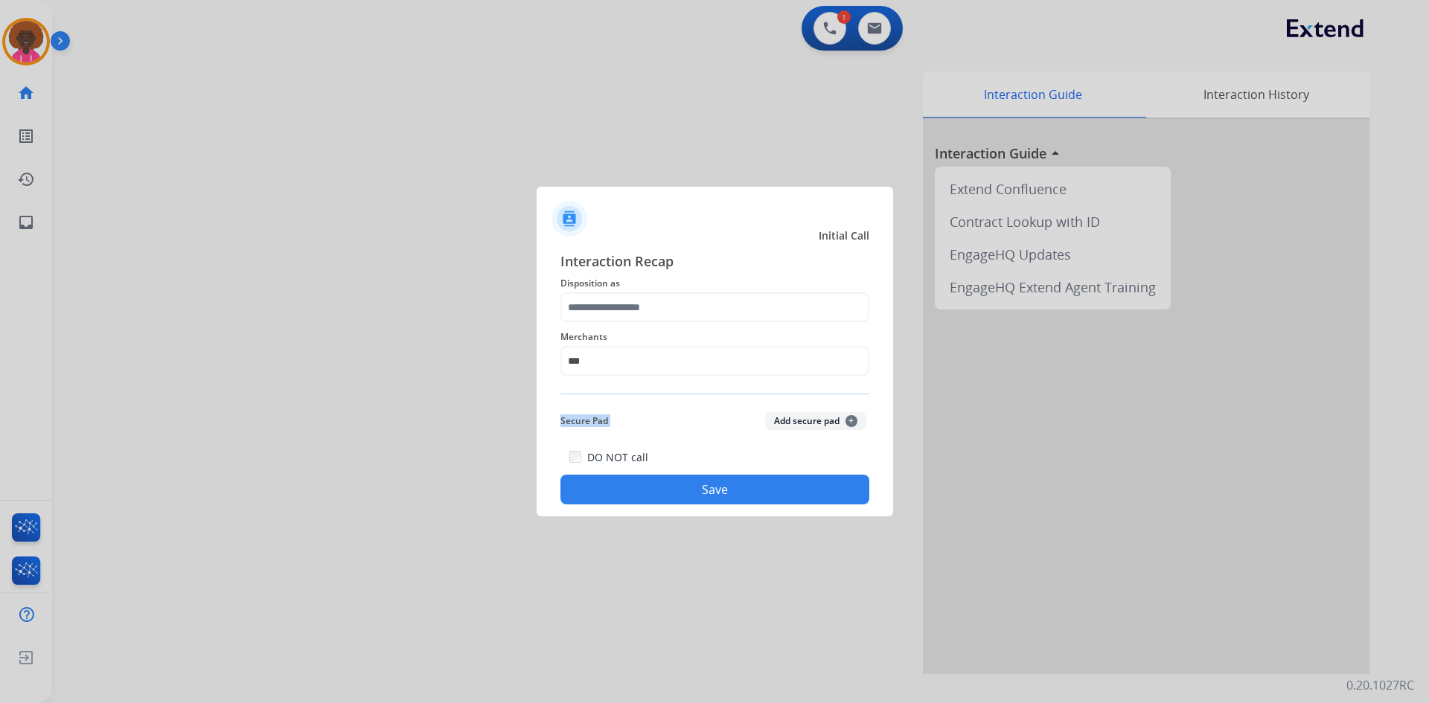
click at [707, 407] on div "Secure Pad Add secure pad +" at bounding box center [715, 421] width 309 height 30
click at [685, 334] on span "Merchants" at bounding box center [715, 337] width 309 height 18
click at [648, 331] on span "Merchants" at bounding box center [715, 337] width 309 height 18
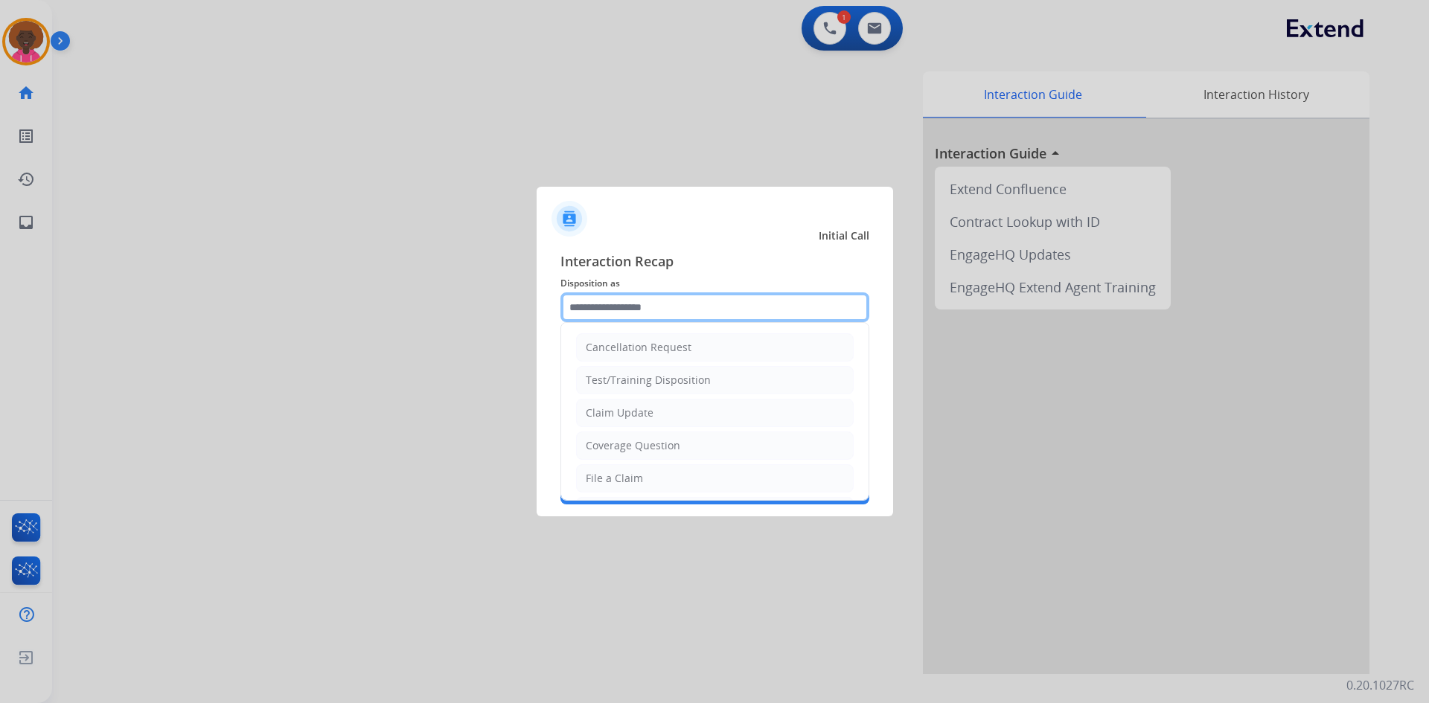
click at [646, 301] on input "text" at bounding box center [715, 308] width 309 height 30
click at [624, 482] on div "File a Claim" at bounding box center [614, 478] width 57 height 15
type input "**********"
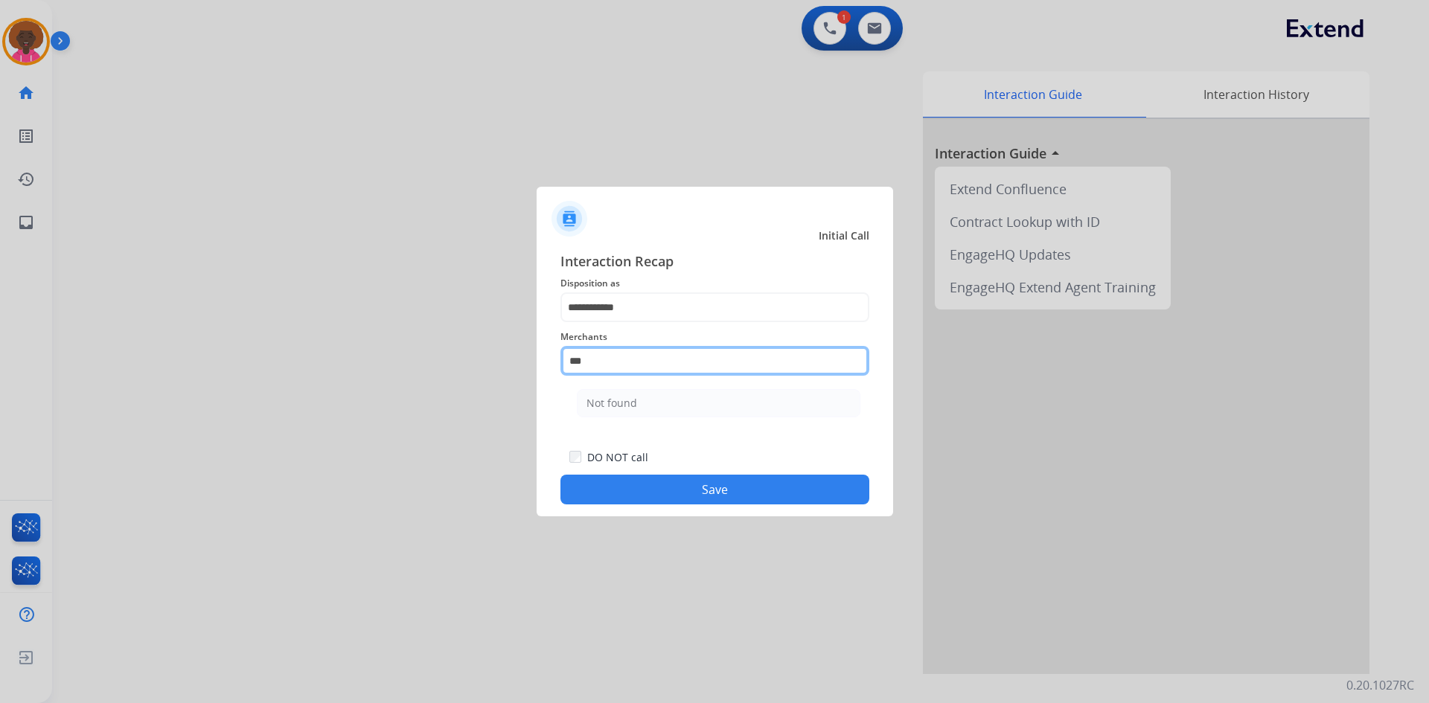
click at [666, 370] on input "***" at bounding box center [715, 361] width 309 height 30
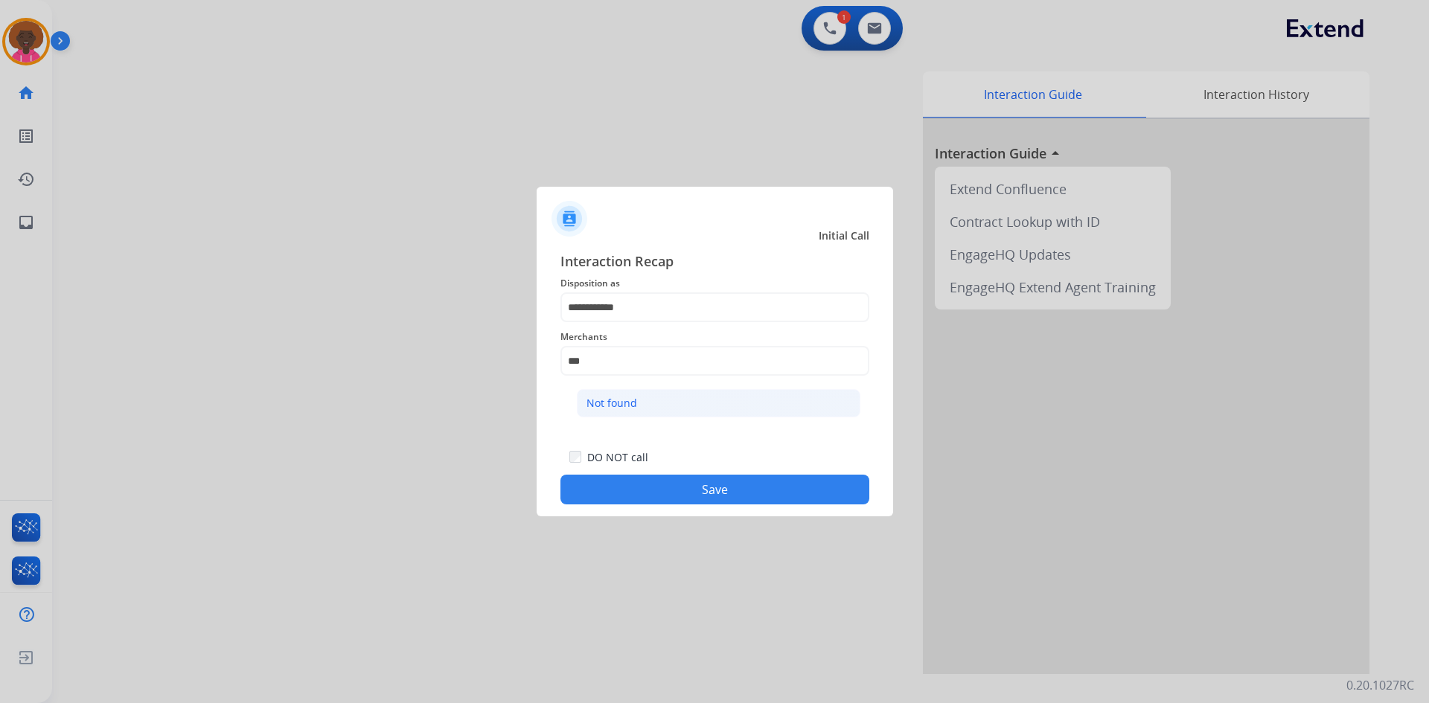
drag, startPoint x: 651, startPoint y: 395, endPoint x: 651, endPoint y: 406, distance: 10.4
click at [651, 396] on li "Not found" at bounding box center [719, 403] width 284 height 28
type input "*********"
click at [654, 525] on div at bounding box center [714, 351] width 1429 height 703
click at [667, 500] on button "Save" at bounding box center [715, 490] width 309 height 30
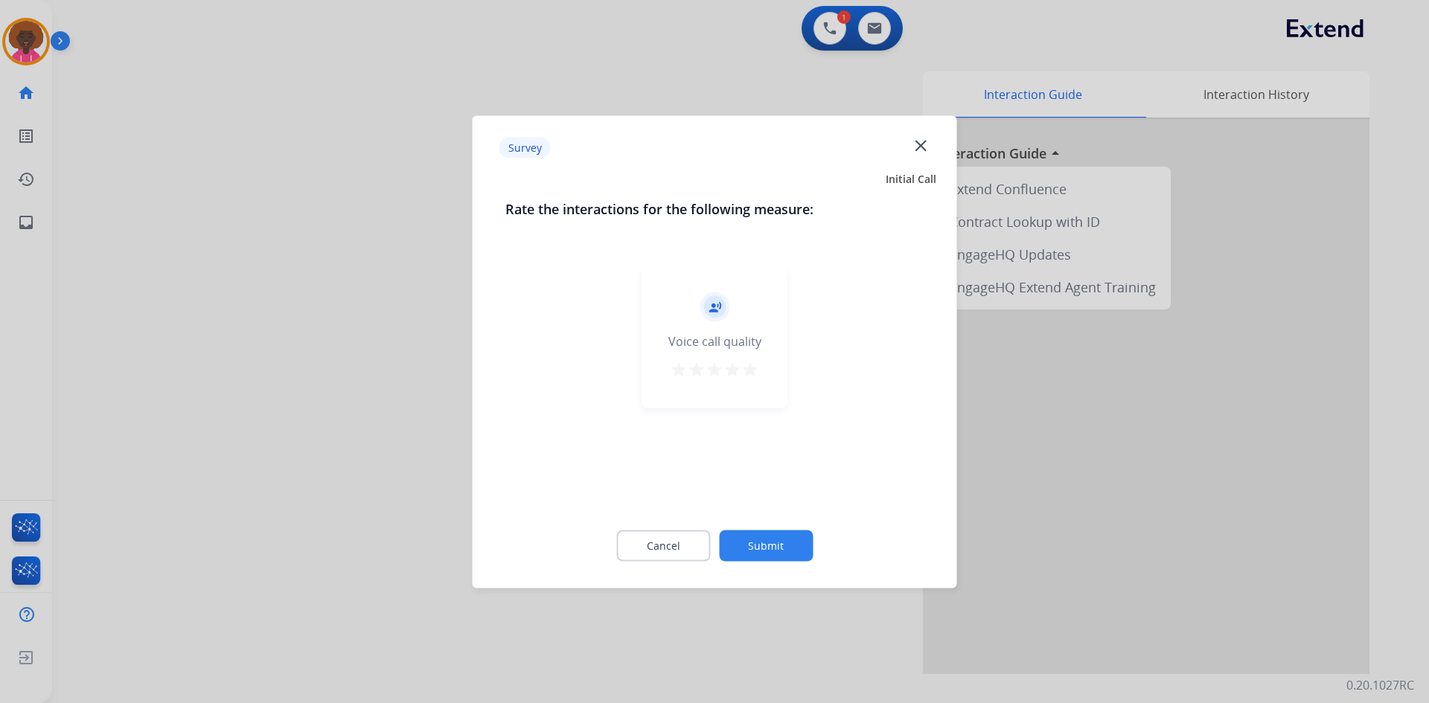
drag, startPoint x: 756, startPoint y: 360, endPoint x: 750, endPoint y: 371, distance: 11.7
click at [753, 363] on div "record_voice_over Voice call quality star star star star star" at bounding box center [714, 337] width 145 height 141
click at [750, 371] on mat-icon "star" at bounding box center [750, 369] width 18 height 18
click at [760, 592] on div at bounding box center [714, 351] width 1429 height 703
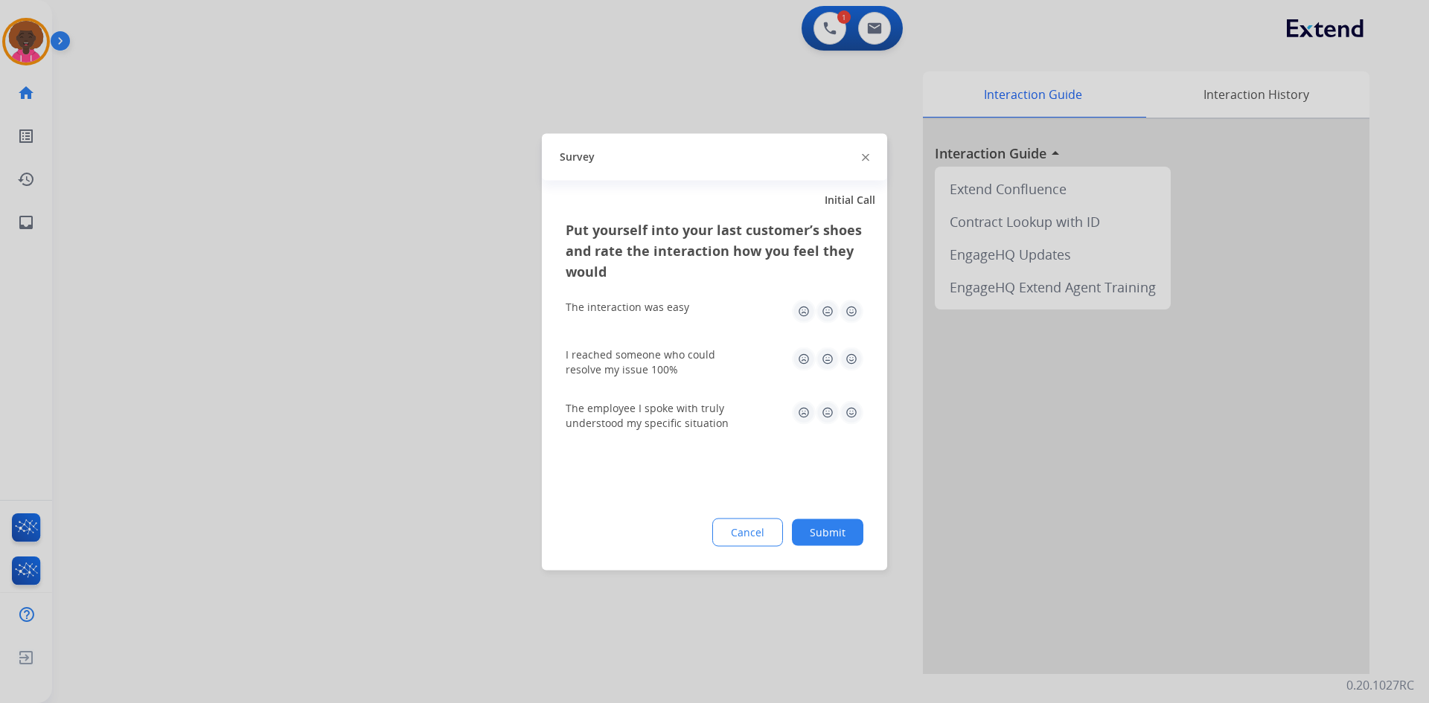
click at [766, 553] on div "Put yourself into your last customer’s shoes and rate the interaction how you f…" at bounding box center [714, 394] width 345 height 351
drag, startPoint x: 804, startPoint y: 526, endPoint x: 241, endPoint y: 249, distance: 627.6
click at [800, 524] on button "Submit" at bounding box center [827, 532] width 71 height 27
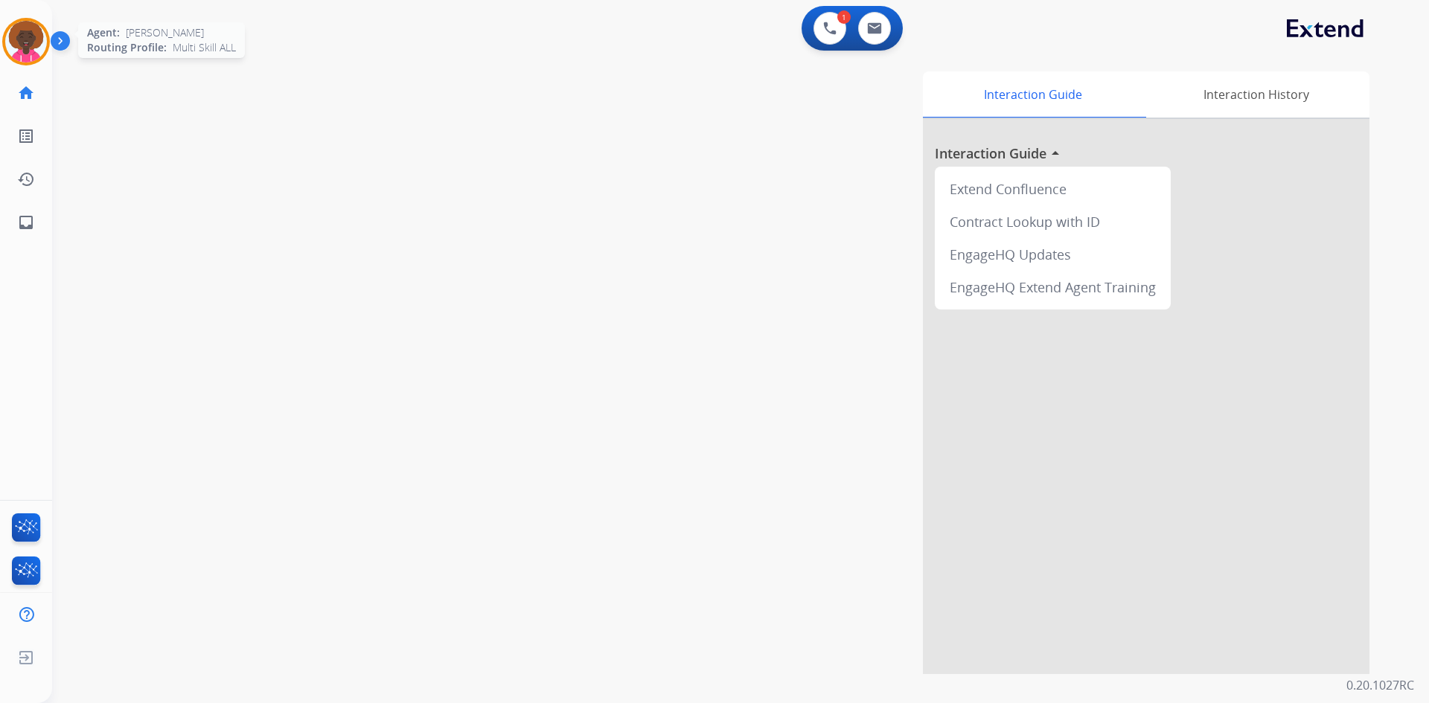
click at [32, 62] on div at bounding box center [26, 42] width 48 height 48
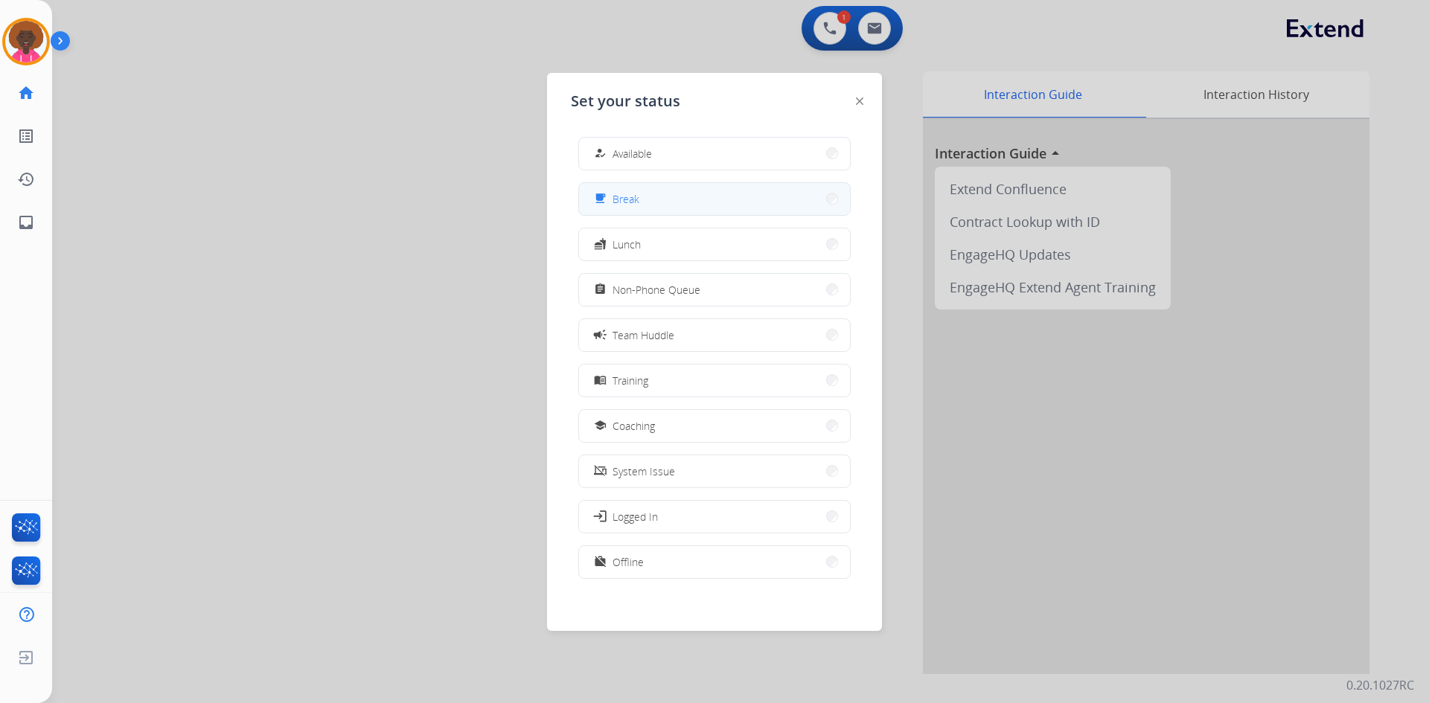
click at [722, 188] on button "free_breakfast Break" at bounding box center [714, 199] width 271 height 32
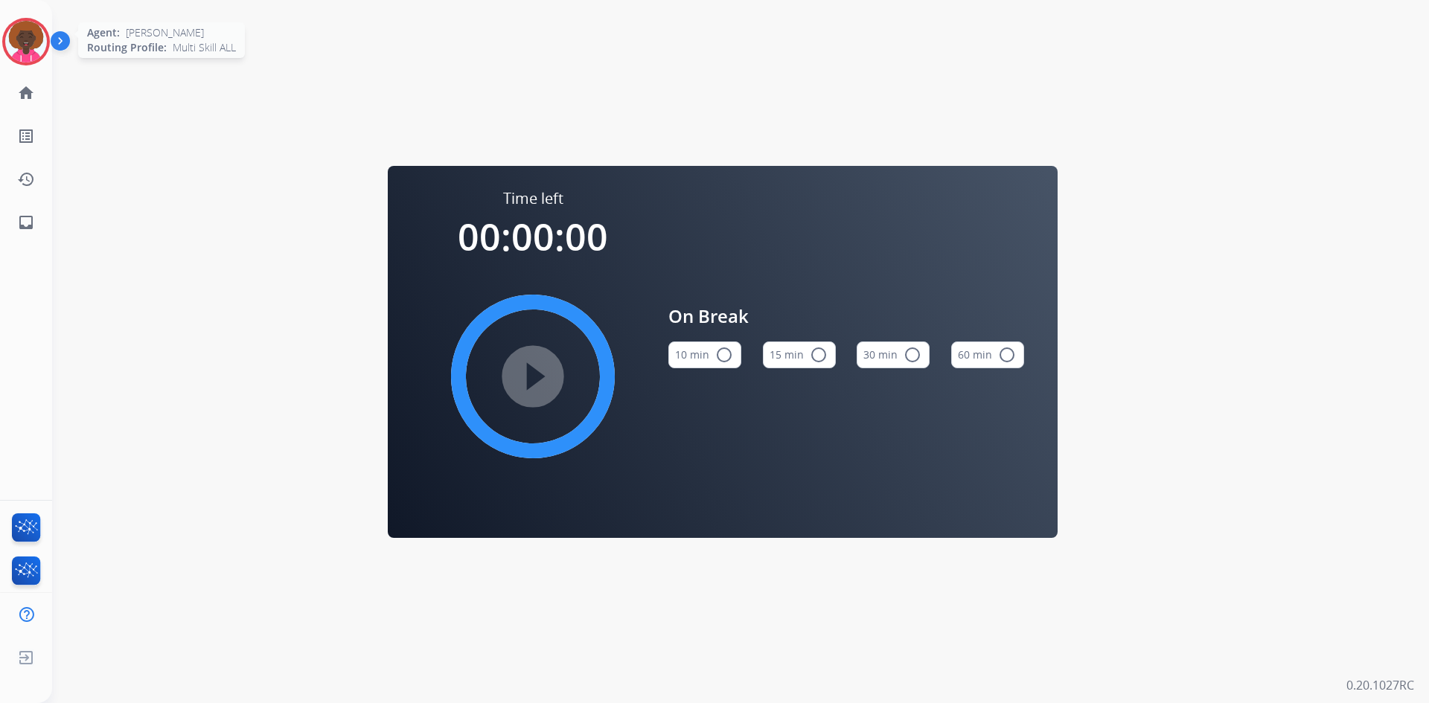
click at [24, 45] on img at bounding box center [26, 42] width 42 height 42
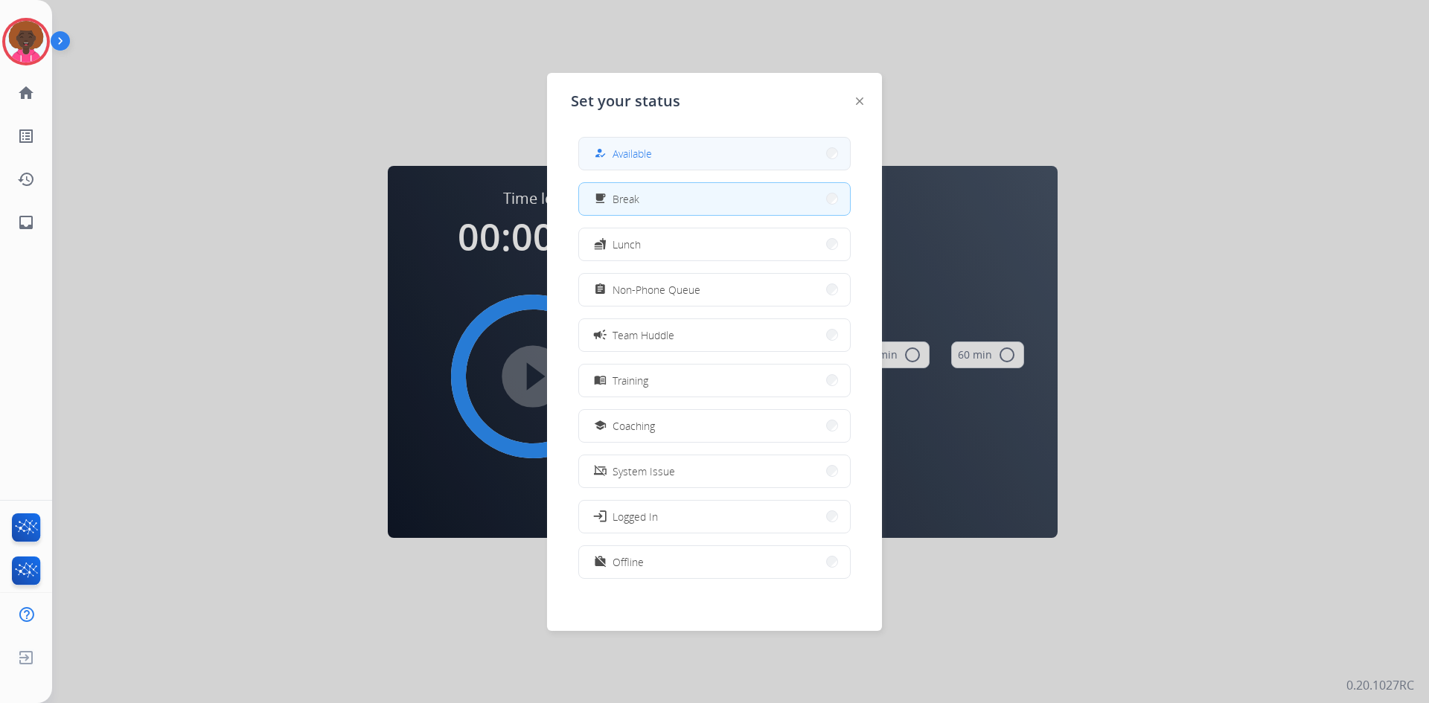
click at [712, 144] on button "how_to_reg Available" at bounding box center [714, 154] width 271 height 32
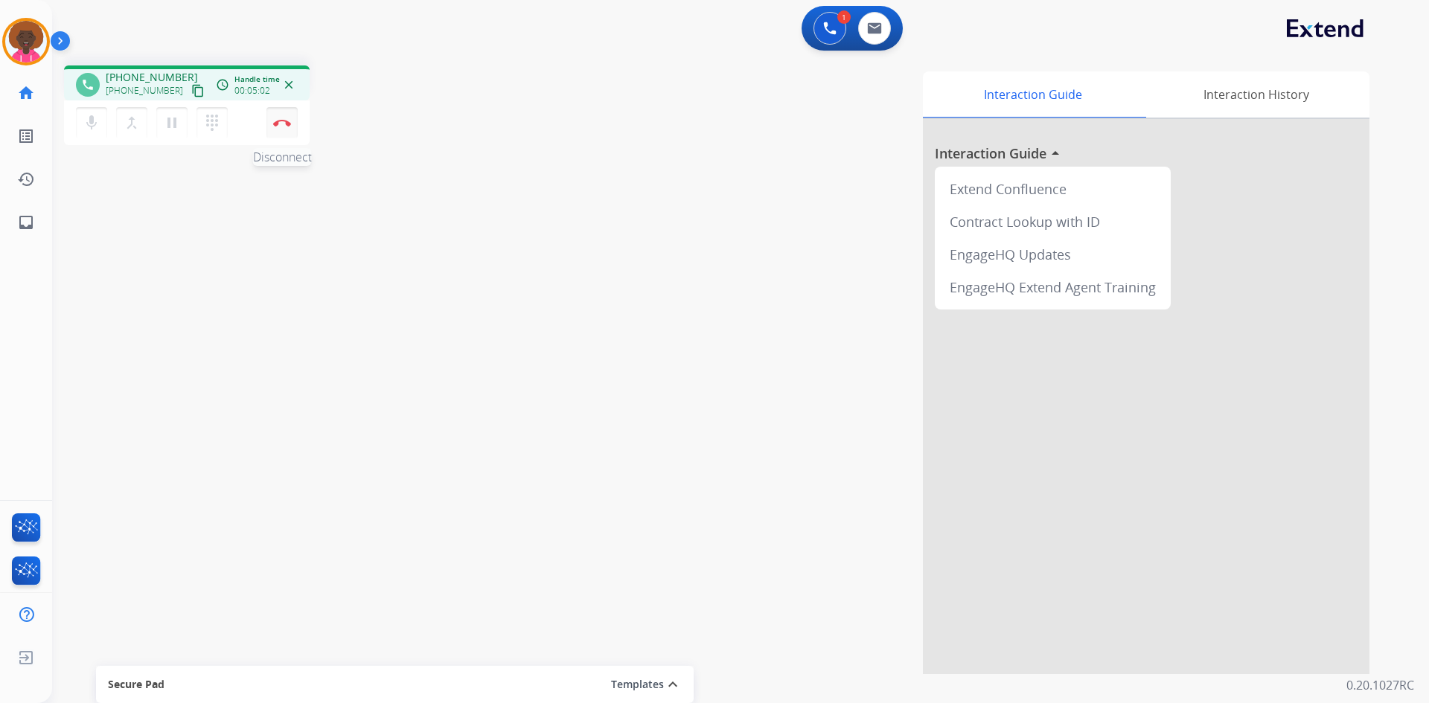
click at [274, 121] on img at bounding box center [282, 122] width 18 height 7
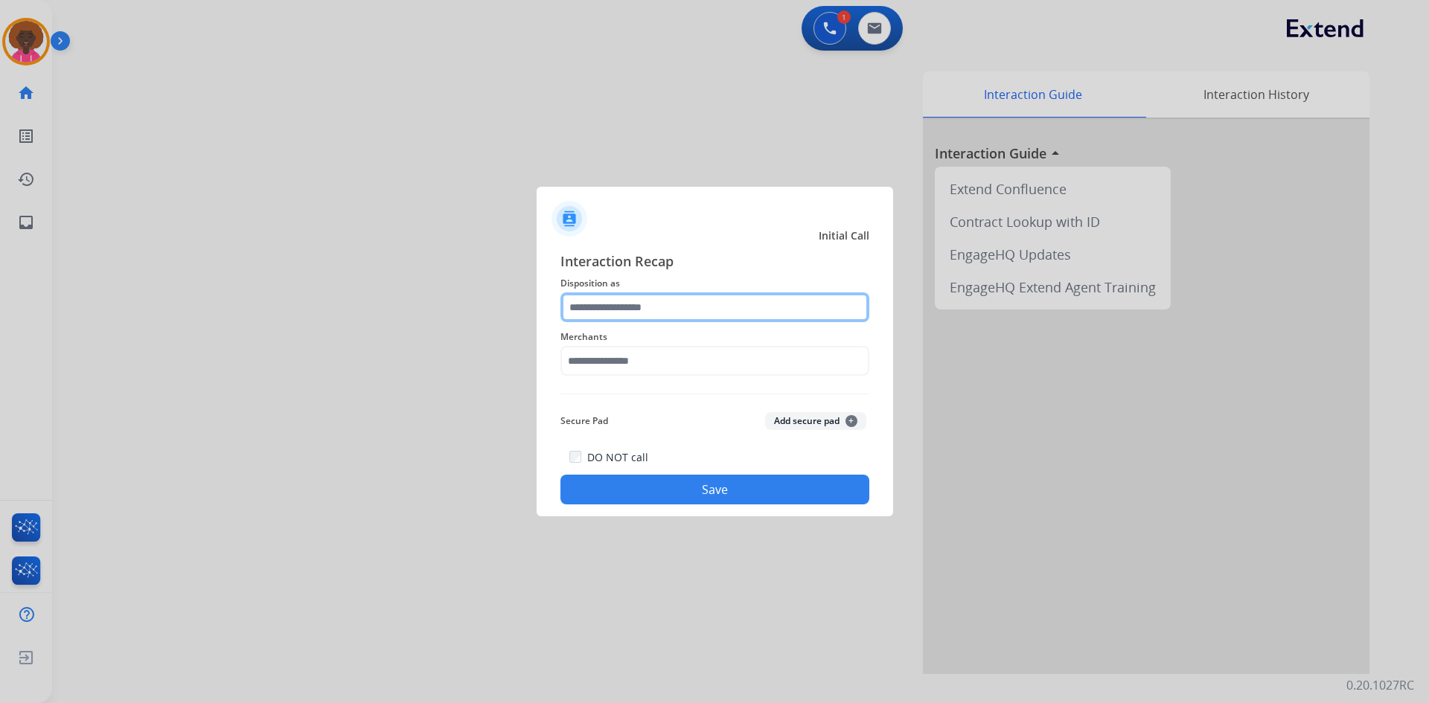
click at [630, 311] on input "text" at bounding box center [715, 308] width 309 height 30
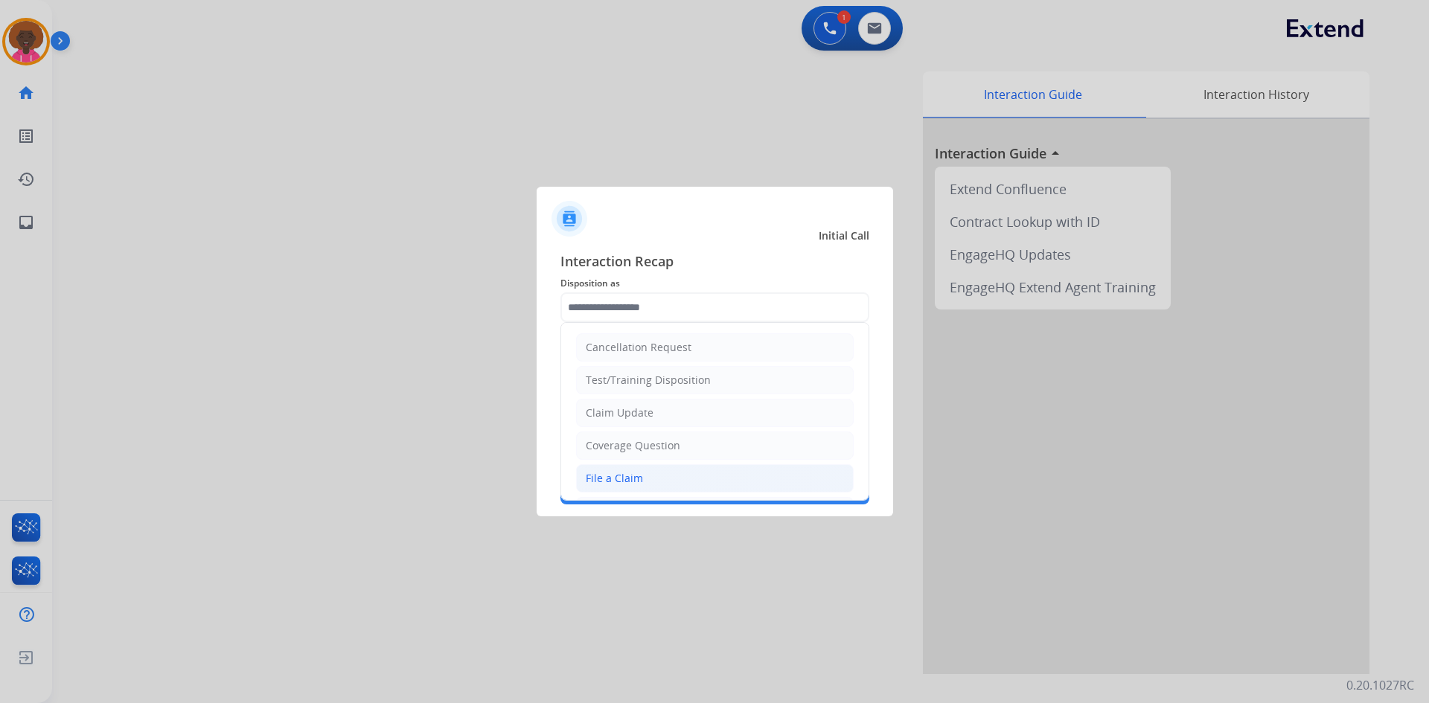
click at [641, 473] on li "File a Claim" at bounding box center [715, 479] width 278 height 28
type input "**********"
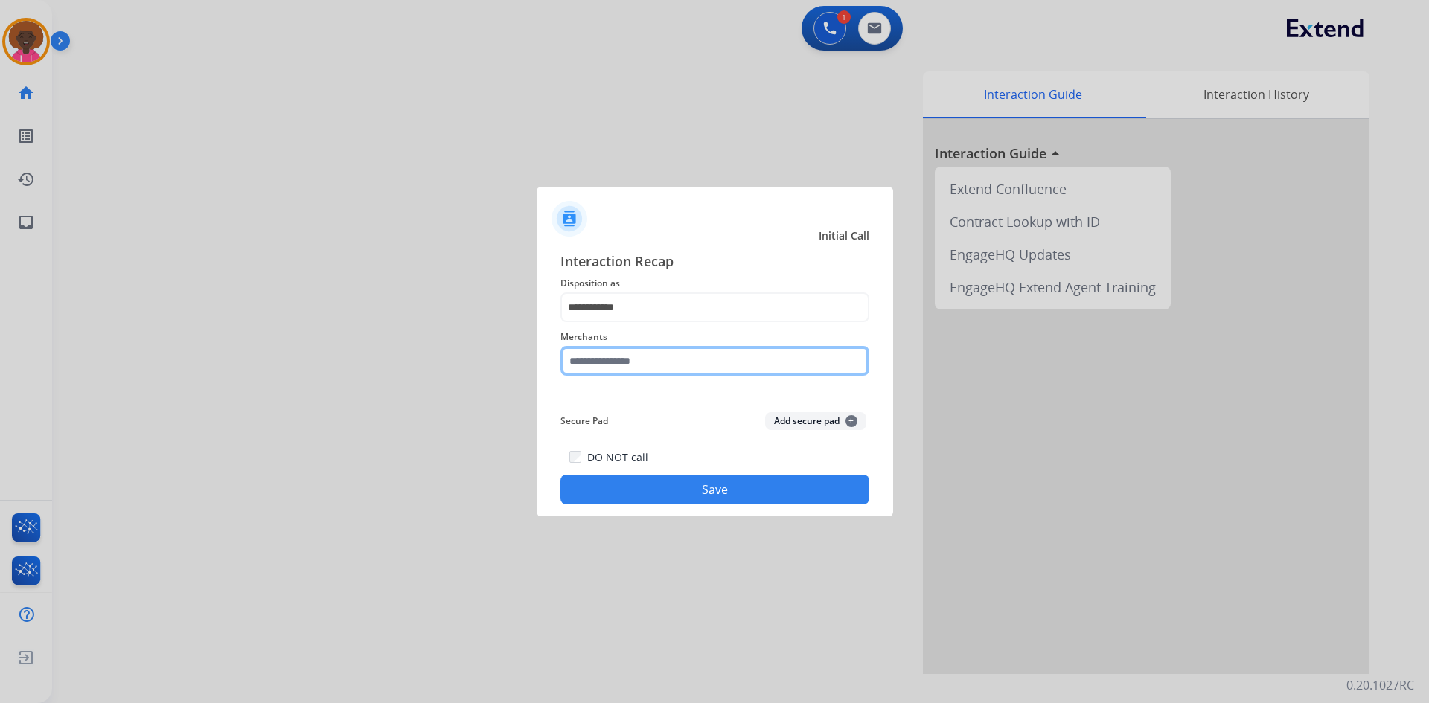
click at [623, 363] on input "text" at bounding box center [715, 361] width 309 height 30
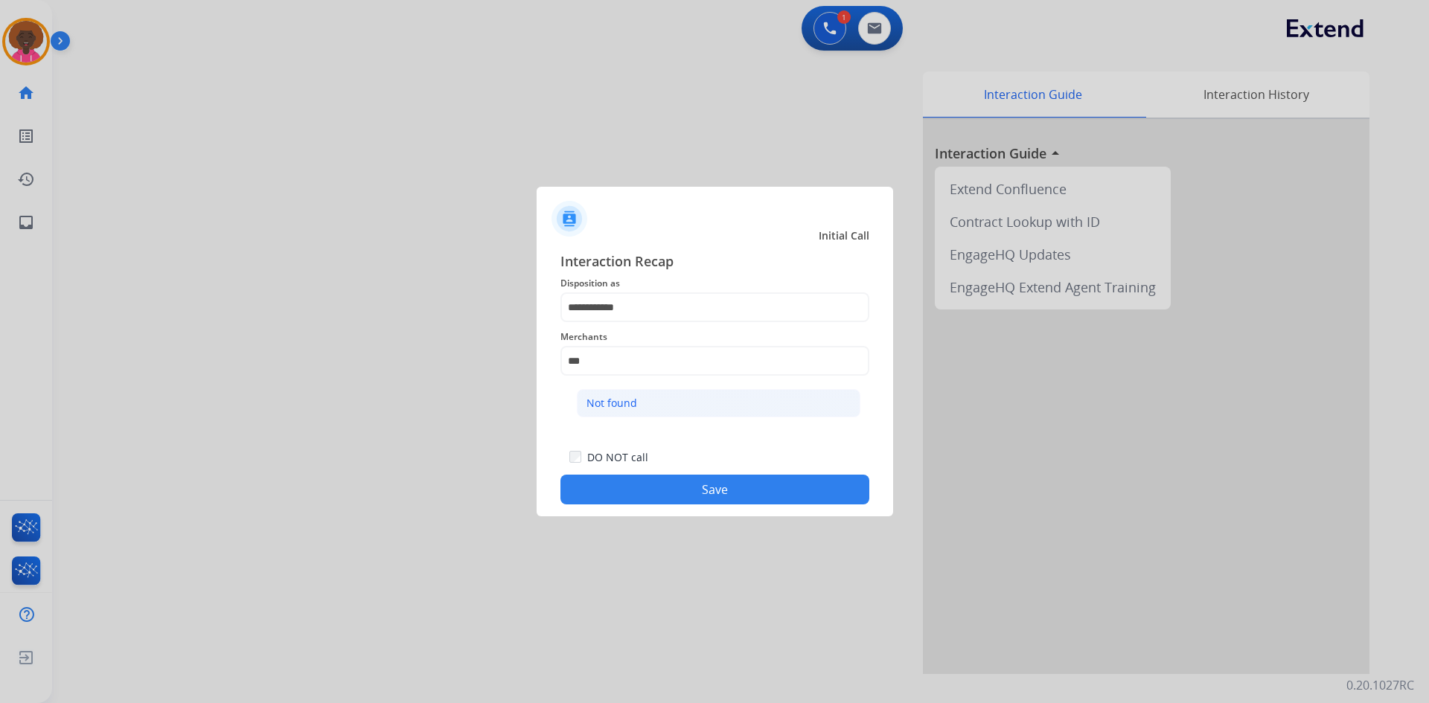
click at [610, 406] on div "Not found" at bounding box center [612, 403] width 51 height 15
type input "*********"
click at [611, 468] on div "DO NOT call Save" at bounding box center [715, 476] width 309 height 57
click at [642, 501] on button "Save" at bounding box center [715, 490] width 309 height 30
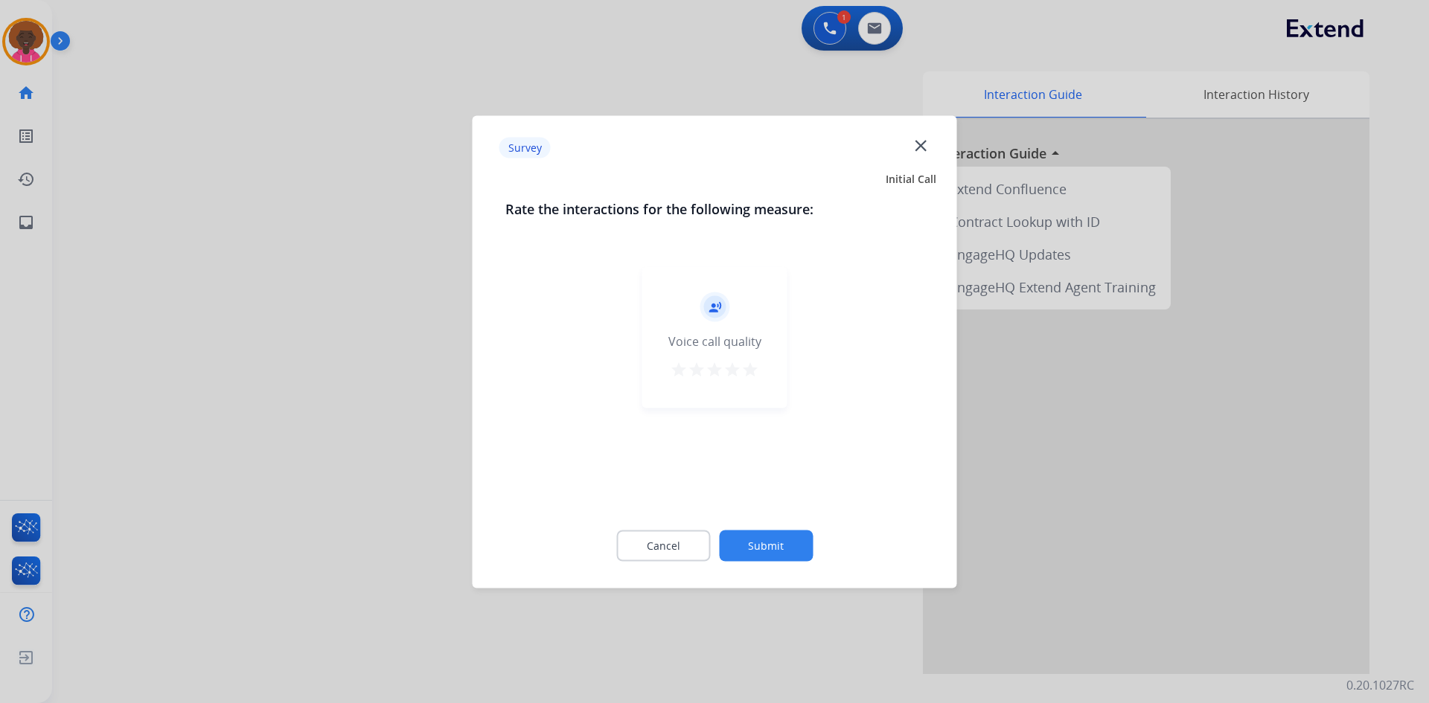
drag, startPoint x: 750, startPoint y: 370, endPoint x: 759, endPoint y: 514, distance: 144.7
click at [750, 378] on mat-icon "star" at bounding box center [750, 369] width 18 height 18
click at [759, 549] on button "Submit" at bounding box center [766, 545] width 94 height 31
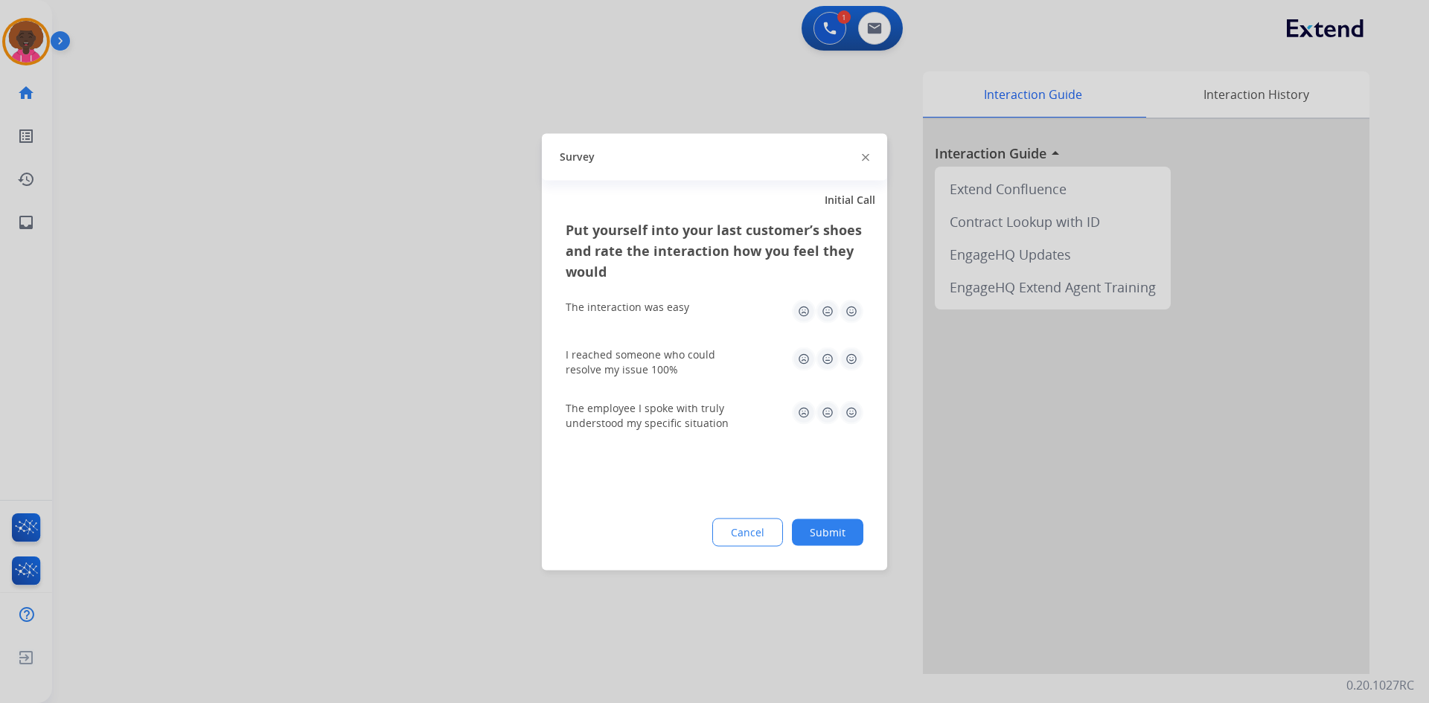
drag, startPoint x: 874, startPoint y: 539, endPoint x: 839, endPoint y: 538, distance: 35.0
click at [860, 542] on div "Put yourself into your last customer’s shoes and rate the interaction how you f…" at bounding box center [714, 394] width 345 height 351
click at [838, 537] on button "Submit" at bounding box center [827, 532] width 71 height 27
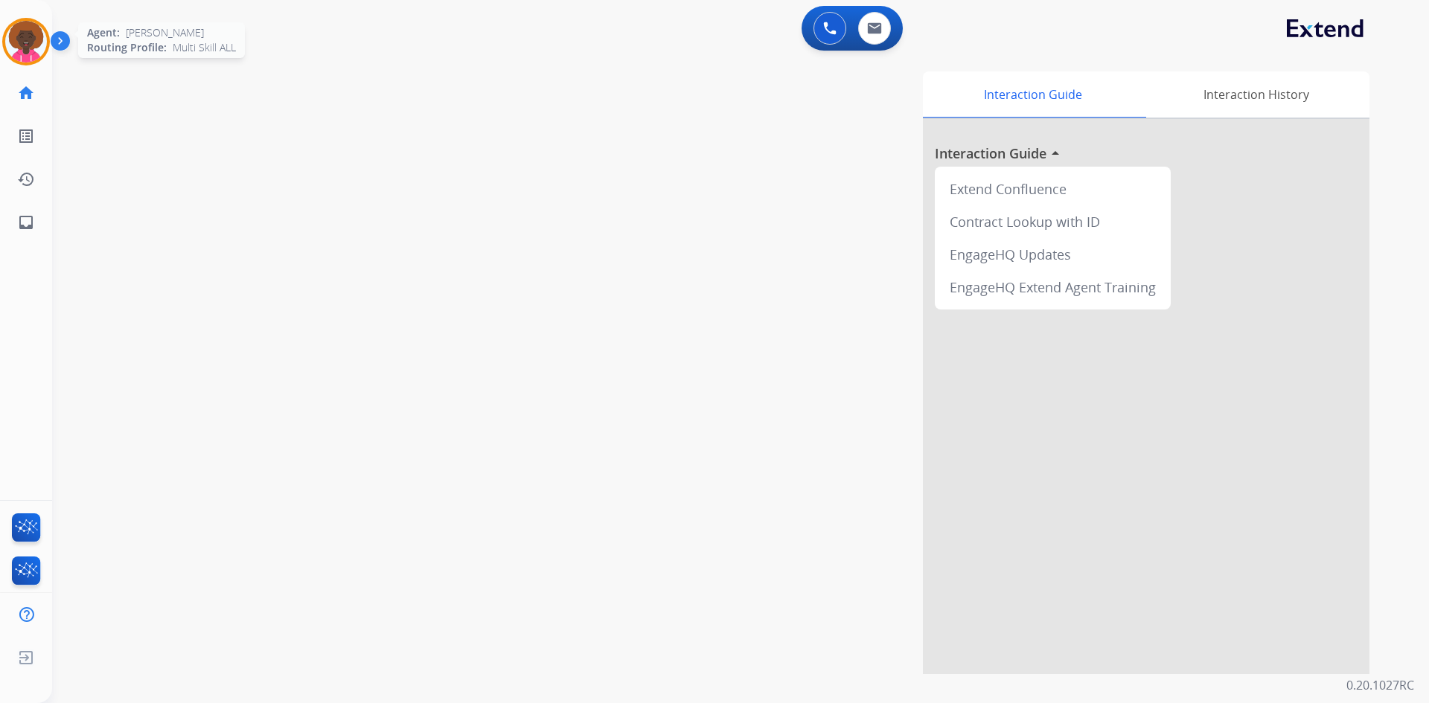
click at [13, 43] on img at bounding box center [26, 42] width 42 height 42
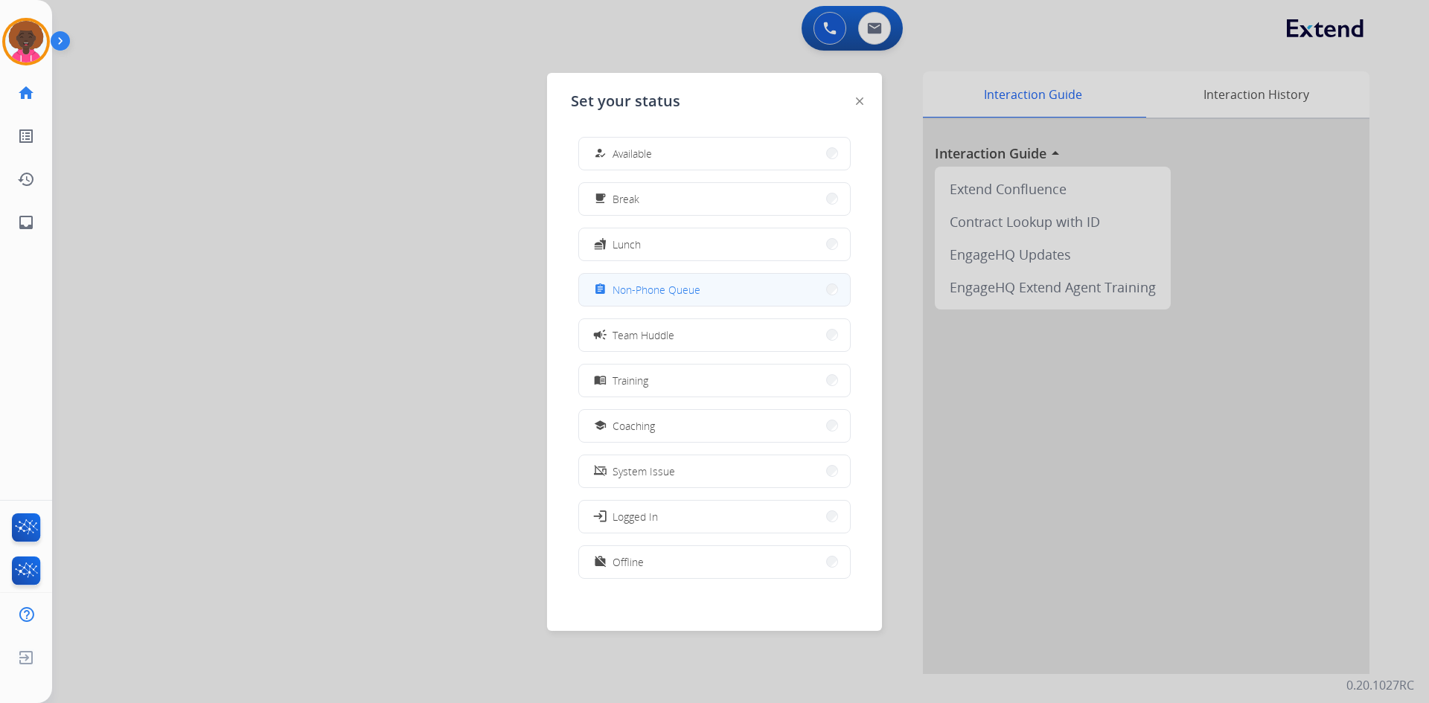
click at [730, 281] on button "assignment Non-Phone Queue" at bounding box center [714, 290] width 271 height 32
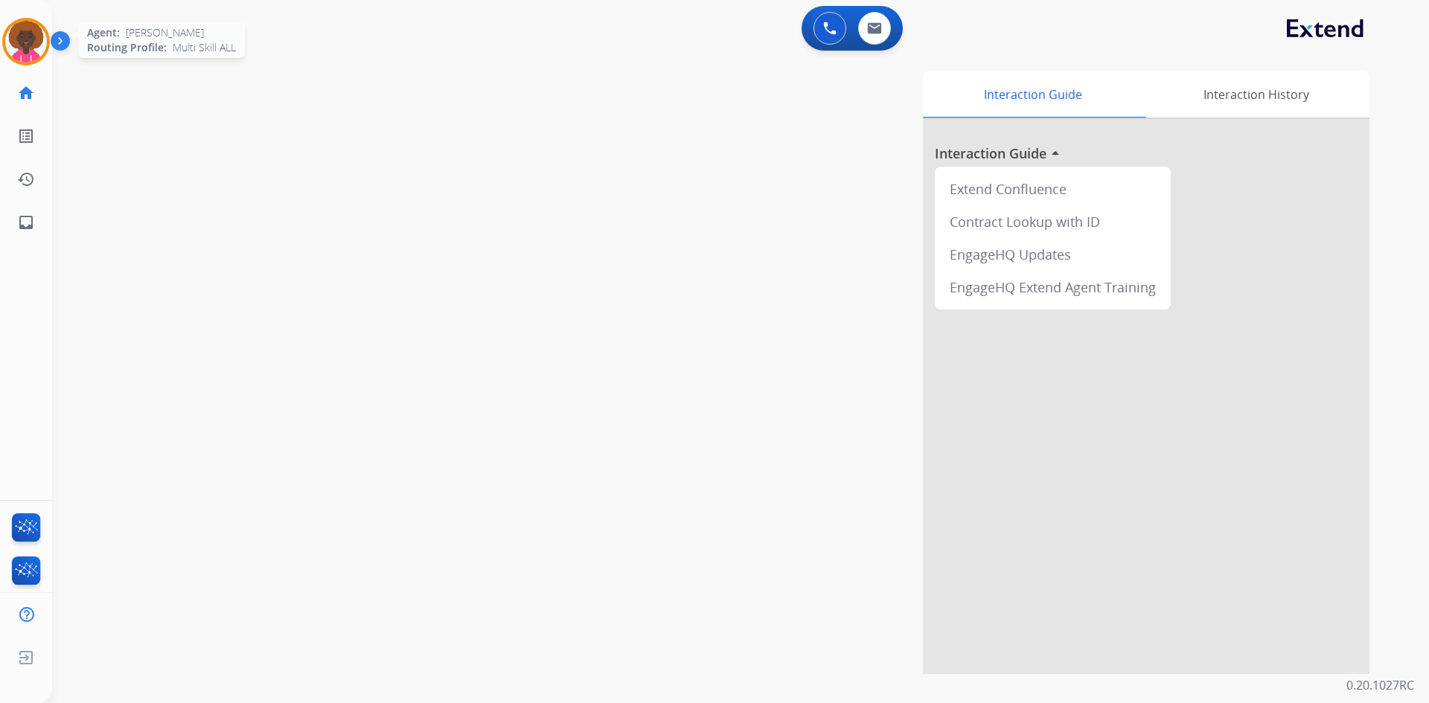
click at [7, 39] on div at bounding box center [26, 42] width 48 height 48
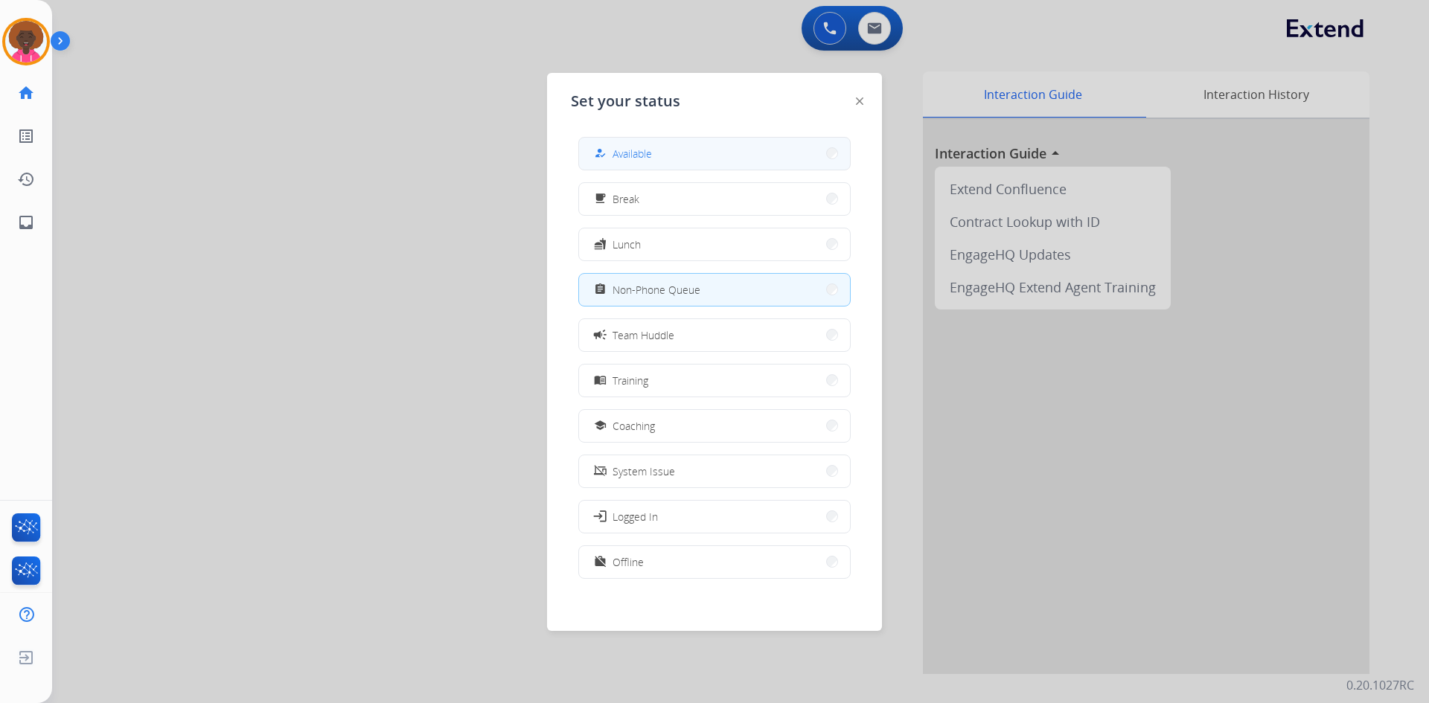
click at [663, 169] on div "how_to_reg Available" at bounding box center [714, 153] width 272 height 33
click at [662, 144] on button "how_to_reg Available" at bounding box center [714, 154] width 271 height 32
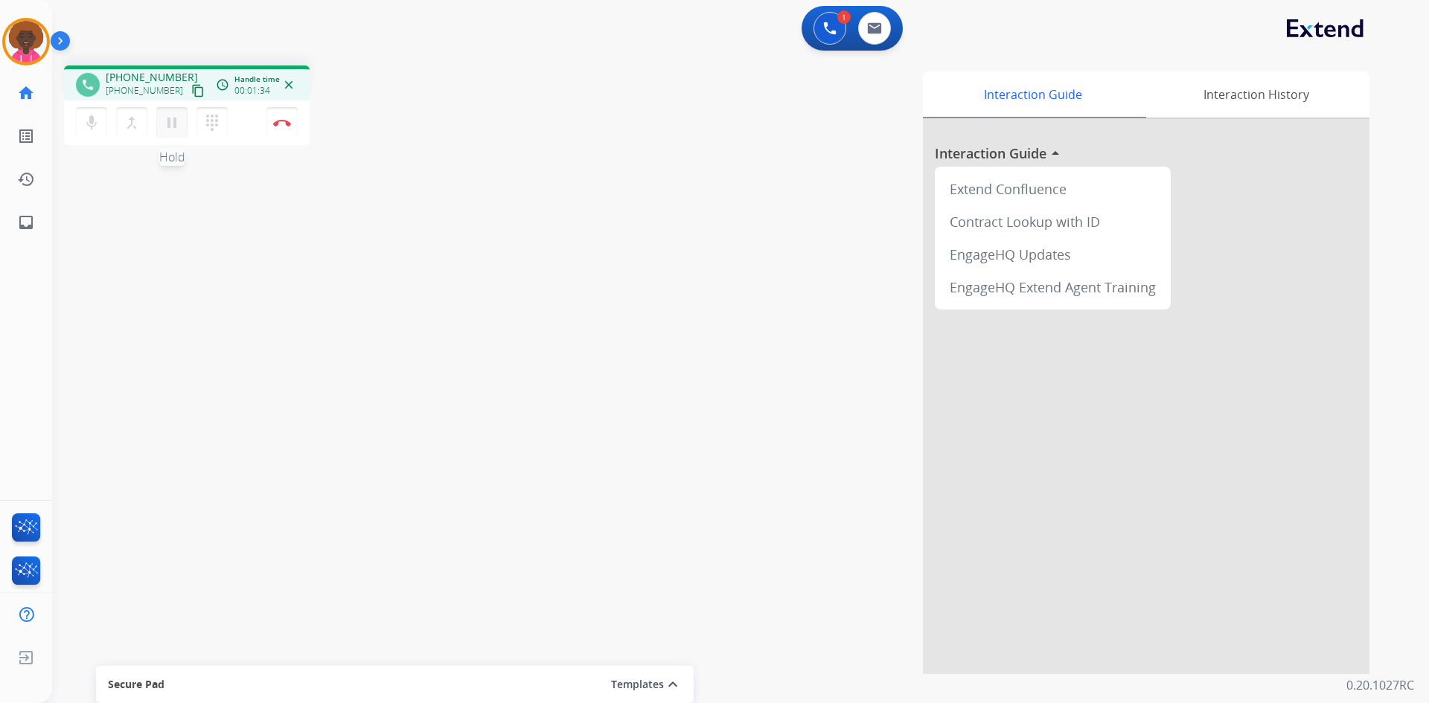
click at [167, 126] on mat-icon "pause" at bounding box center [172, 123] width 18 height 18
click at [169, 115] on mat-icon "play_arrow" at bounding box center [172, 123] width 18 height 18
click at [177, 121] on mat-icon "pause" at bounding box center [172, 123] width 18 height 18
click at [215, 131] on mat-icon "dialpad" at bounding box center [212, 123] width 18 height 18
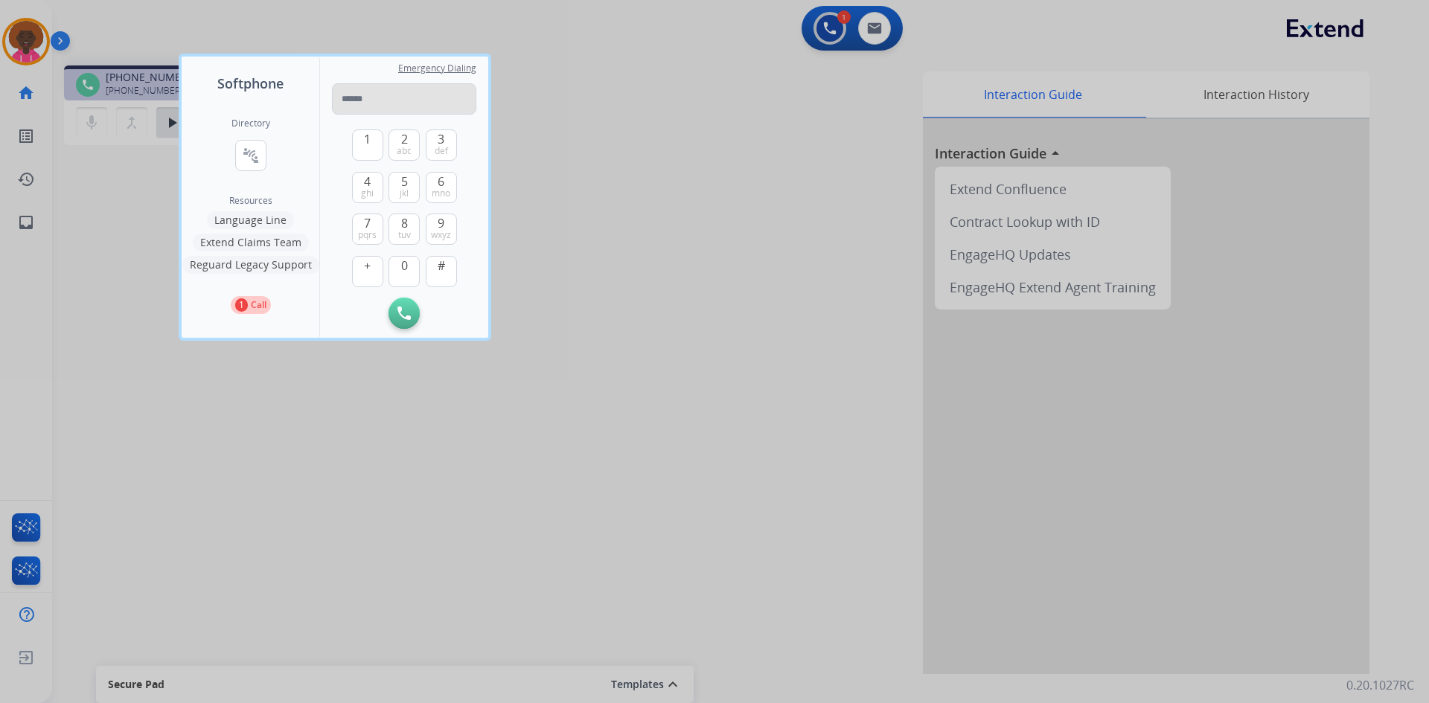
click at [399, 98] on input "tel" at bounding box center [404, 98] width 144 height 31
type input "**********"
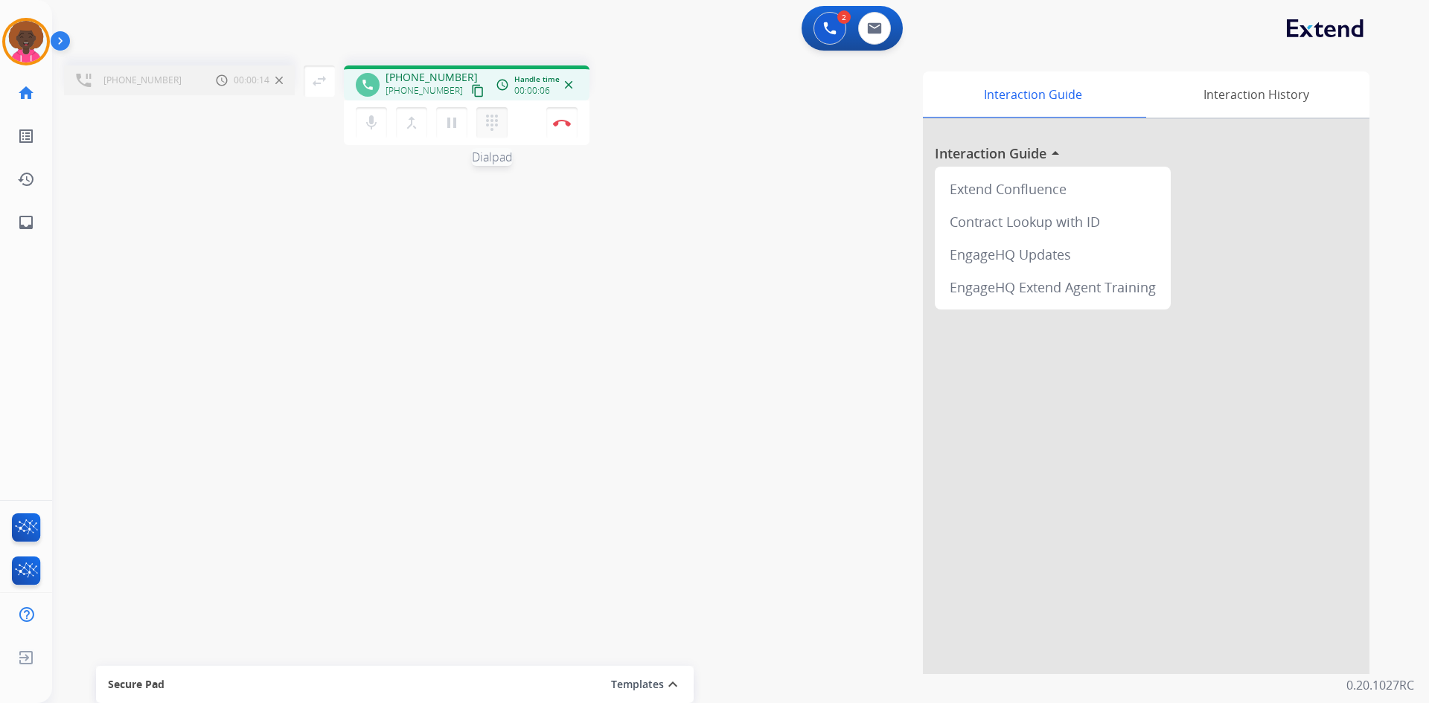
click at [486, 124] on mat-icon "dialpad" at bounding box center [492, 123] width 18 height 18
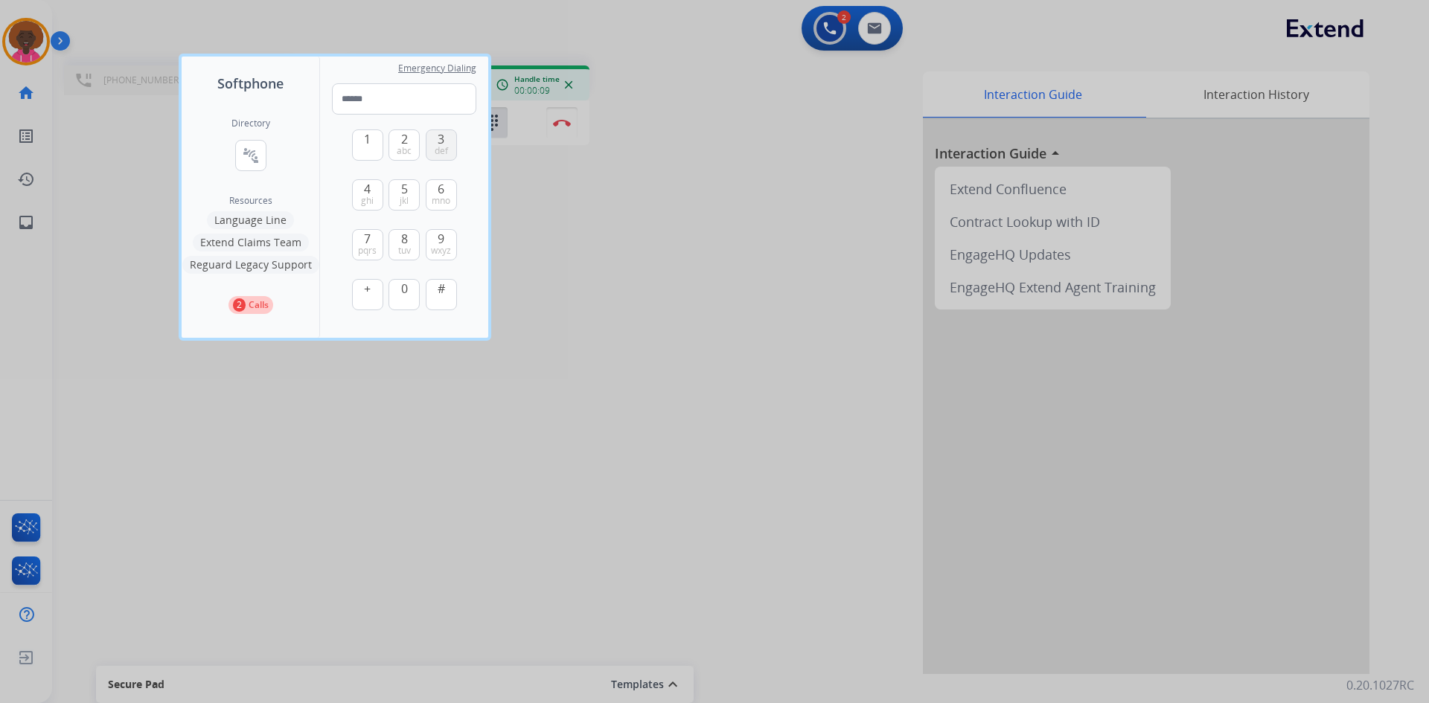
click at [427, 141] on button "3 def" at bounding box center [441, 145] width 31 height 31
type input "*"
drag, startPoint x: 651, startPoint y: 160, endPoint x: 652, endPoint y: 170, distance: 9.8
click at [651, 165] on div at bounding box center [714, 351] width 1429 height 703
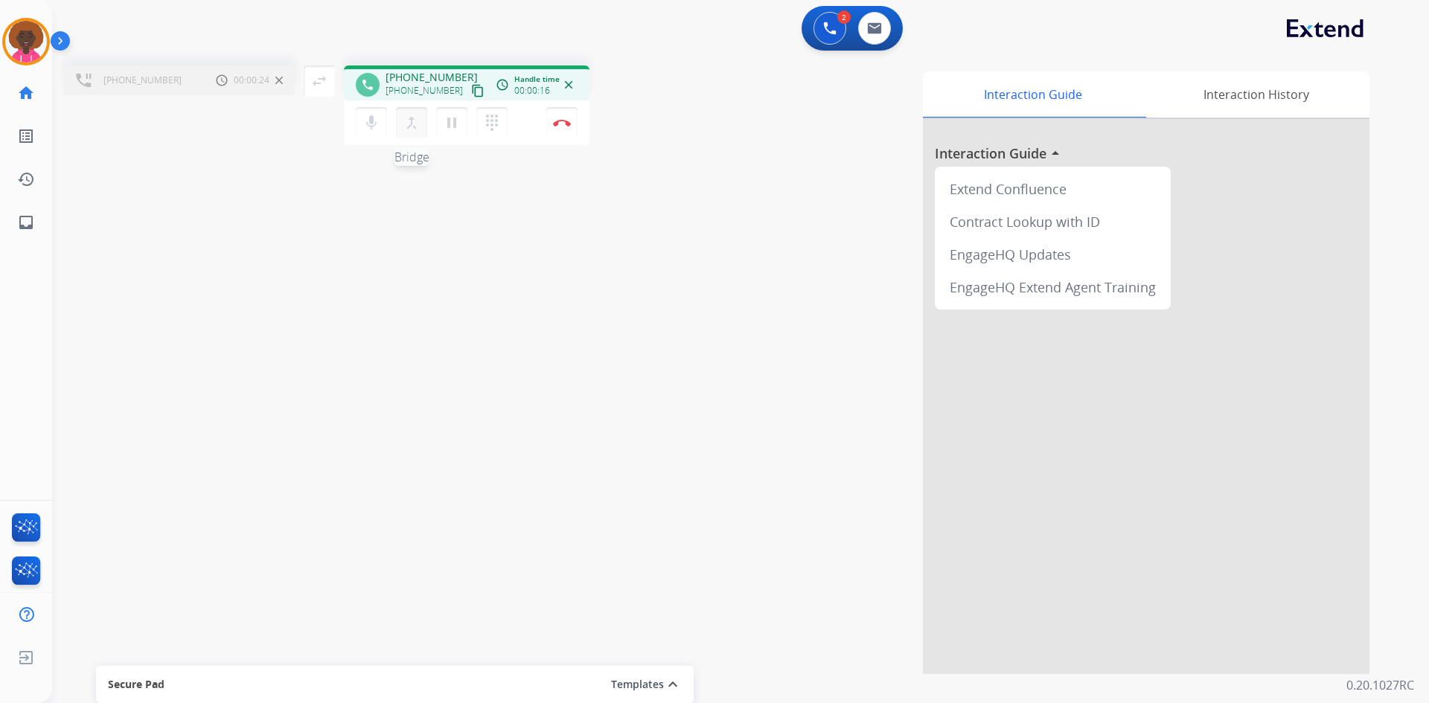
click at [419, 126] on mat-icon "merge_type" at bounding box center [412, 123] width 18 height 18
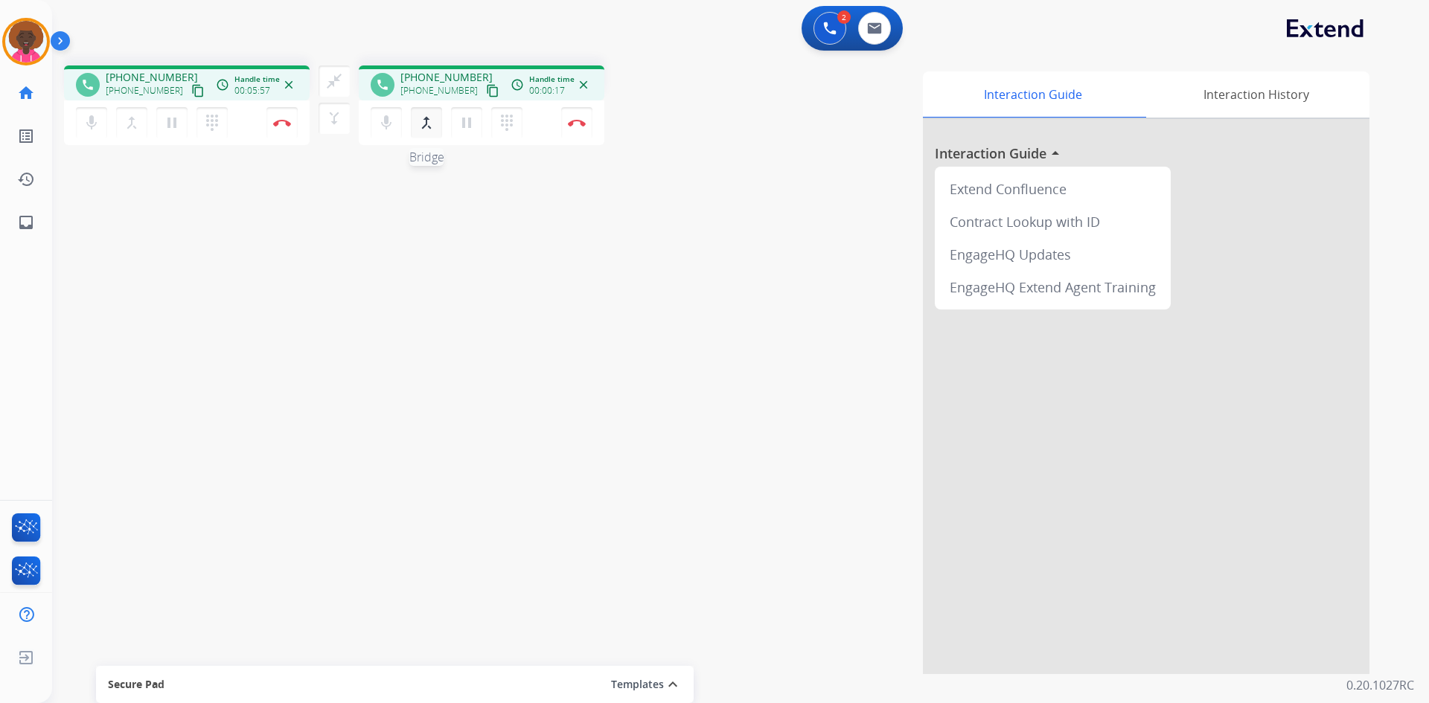
click at [427, 127] on mat-icon "merge_type" at bounding box center [427, 123] width 18 height 18
click at [571, 123] on img at bounding box center [577, 122] width 18 height 7
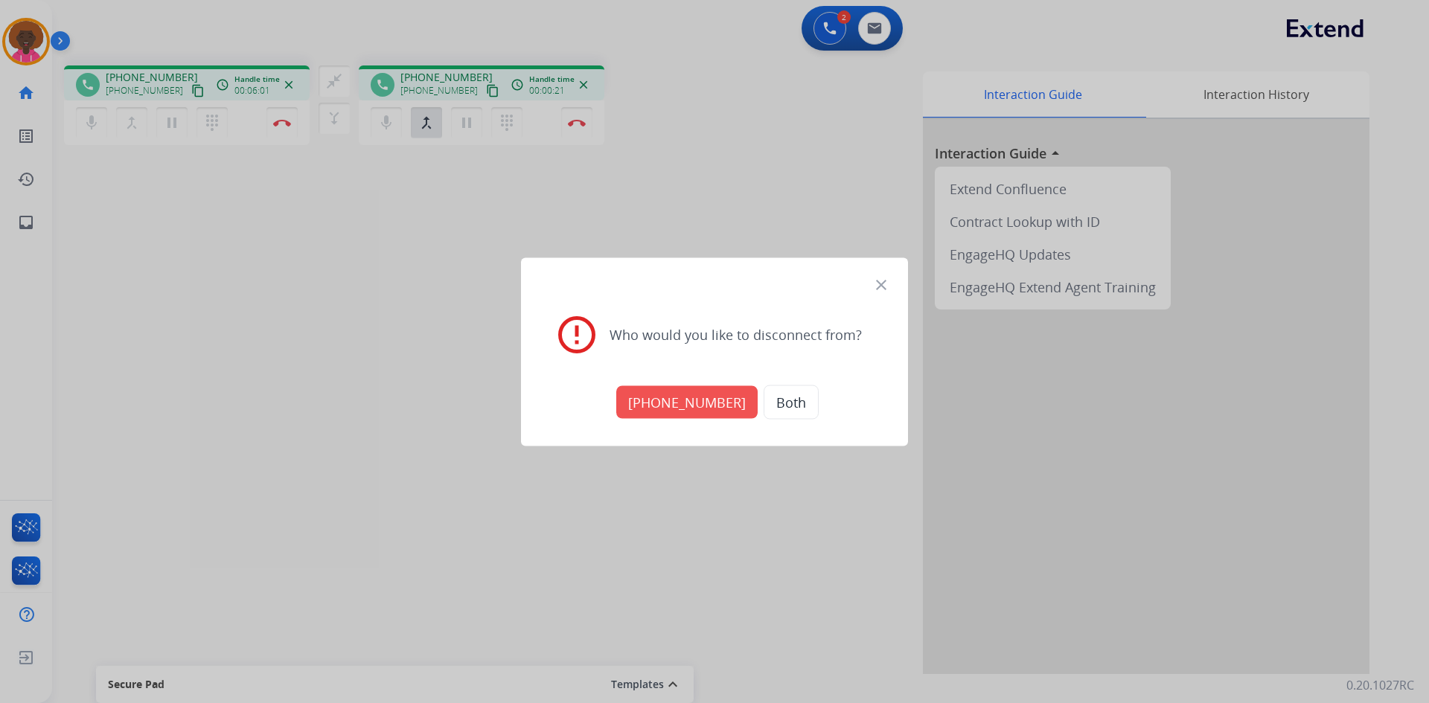
click at [792, 401] on button "Both" at bounding box center [791, 402] width 55 height 34
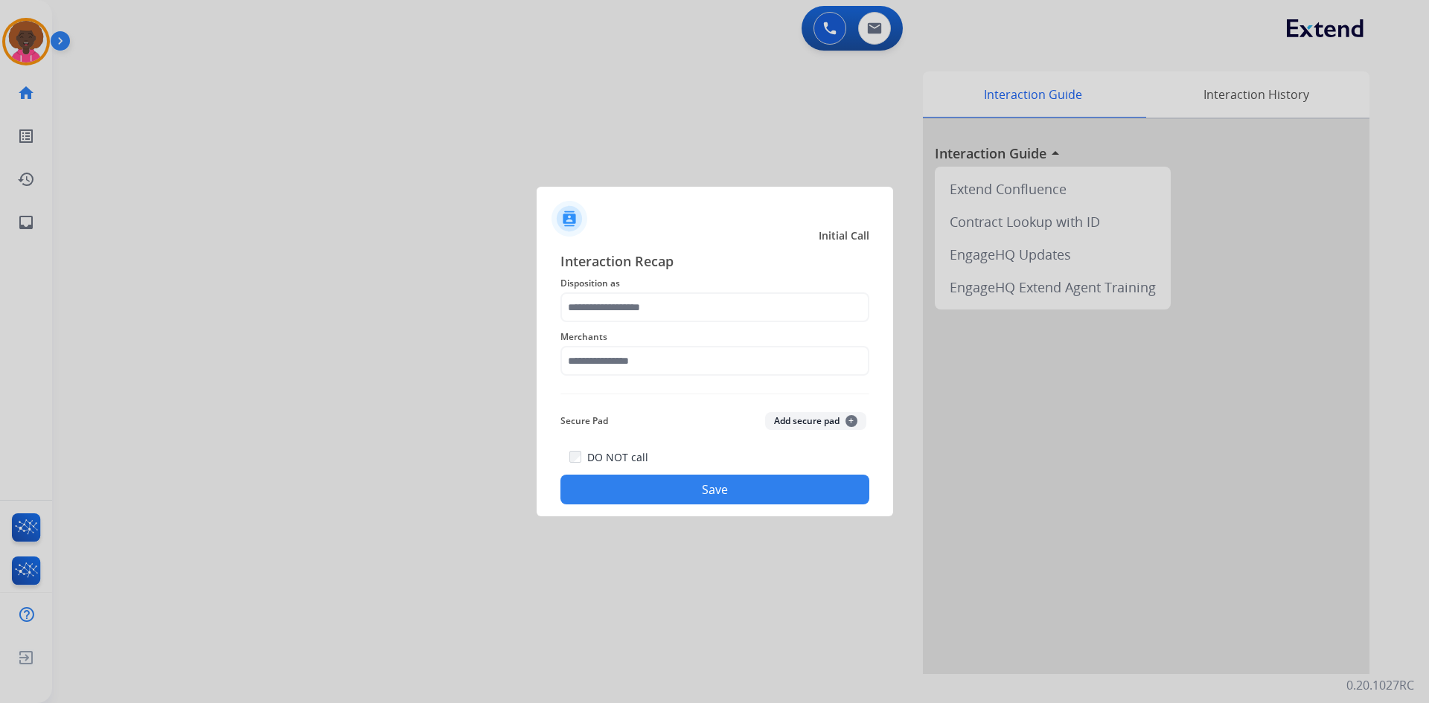
click at [631, 274] on span "Interaction Recap" at bounding box center [715, 263] width 309 height 24
click at [619, 383] on div "Interaction Recap Disposition as Merchants Secure Pad Add secure pad + DO NOT c…" at bounding box center [715, 378] width 309 height 254
click at [642, 372] on input "text" at bounding box center [715, 361] width 309 height 30
click at [634, 400] on div "Not found" at bounding box center [612, 403] width 51 height 15
type input "*********"
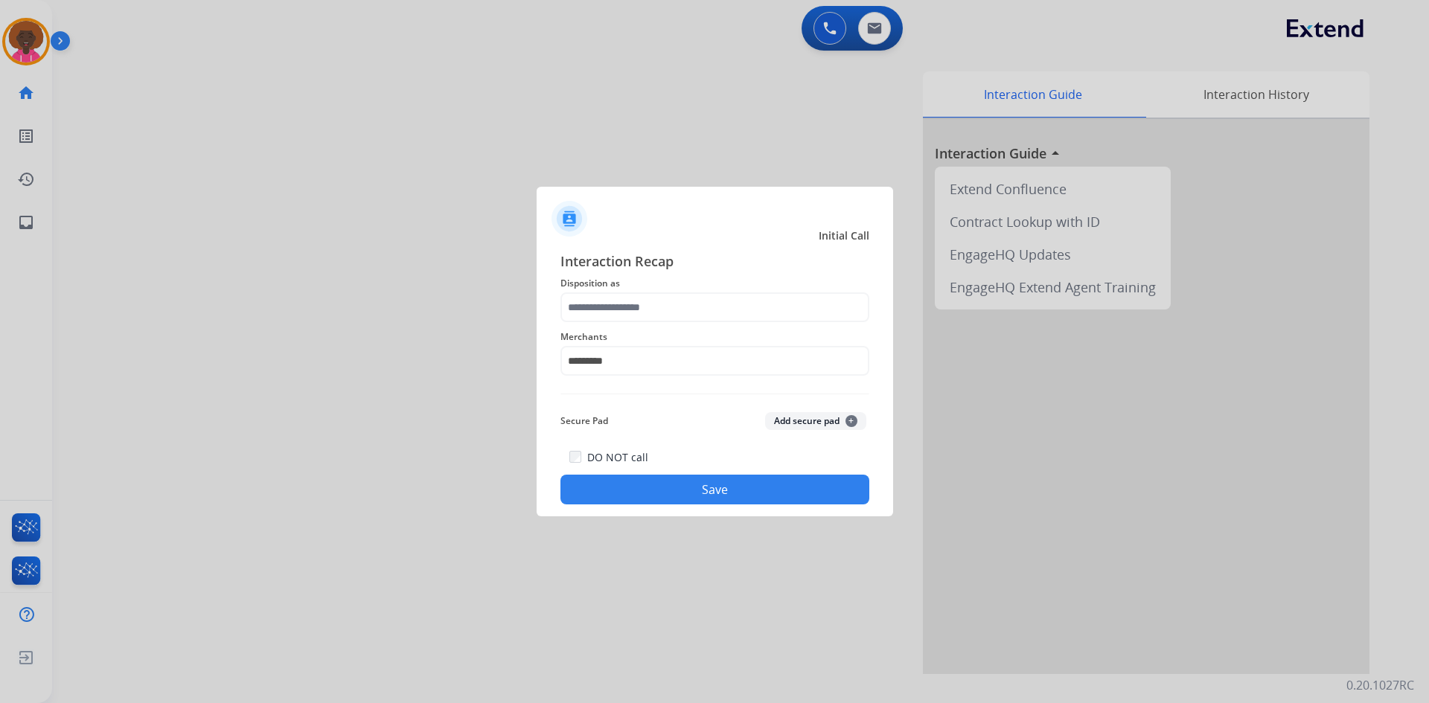
drag, startPoint x: 640, startPoint y: 469, endPoint x: 638, endPoint y: 485, distance: 15.8
click at [639, 472] on div "DO NOT call Save" at bounding box center [715, 476] width 309 height 57
click at [643, 502] on button "Save" at bounding box center [715, 490] width 309 height 30
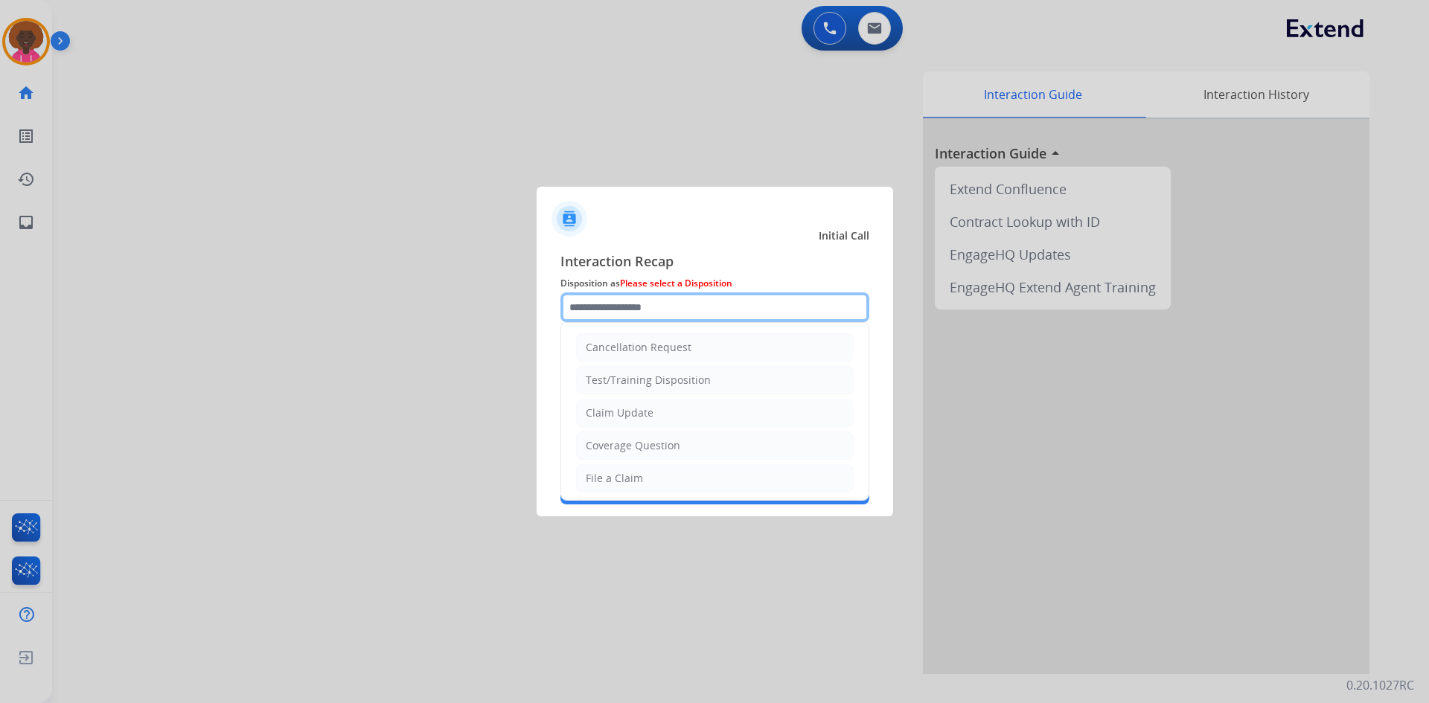
click at [671, 319] on input "text" at bounding box center [715, 308] width 309 height 30
click at [631, 474] on div "File a Claim" at bounding box center [614, 478] width 57 height 15
type input "**********"
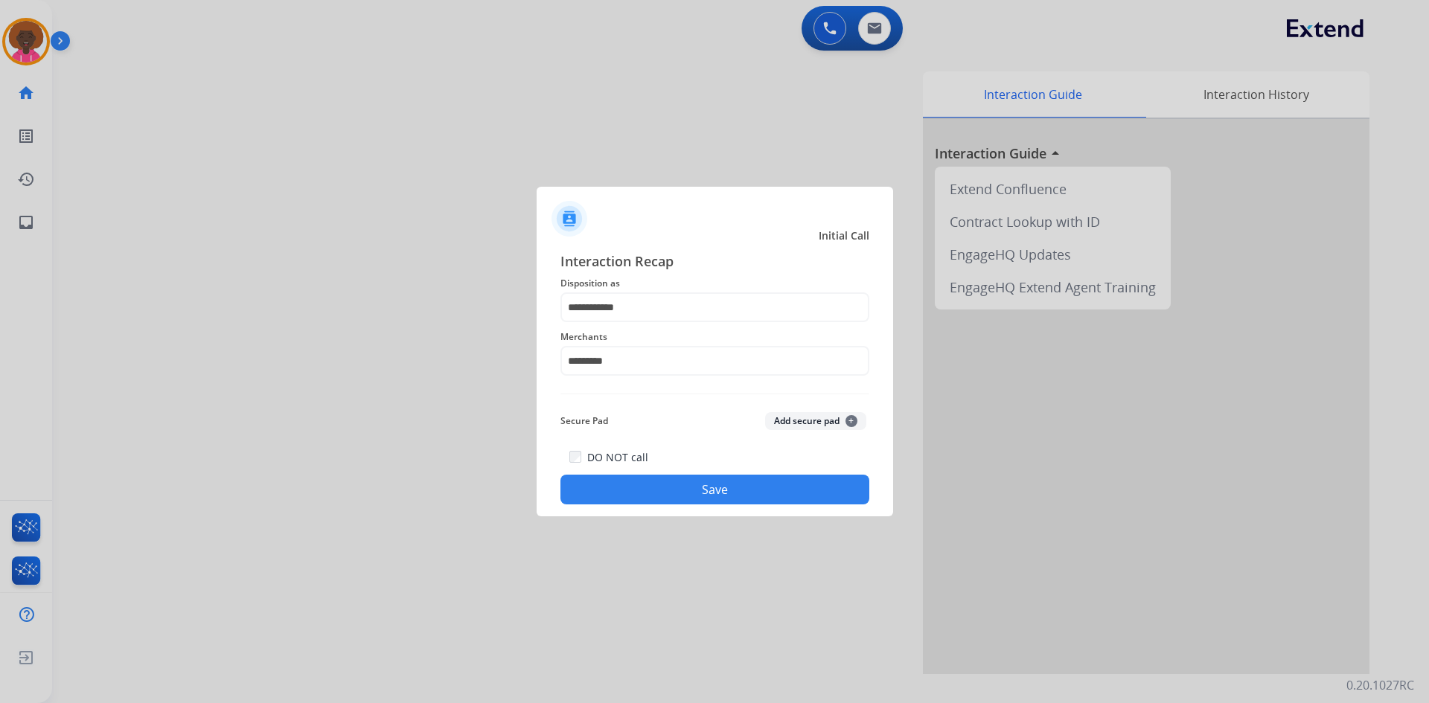
click at [710, 501] on button "Save" at bounding box center [715, 490] width 309 height 30
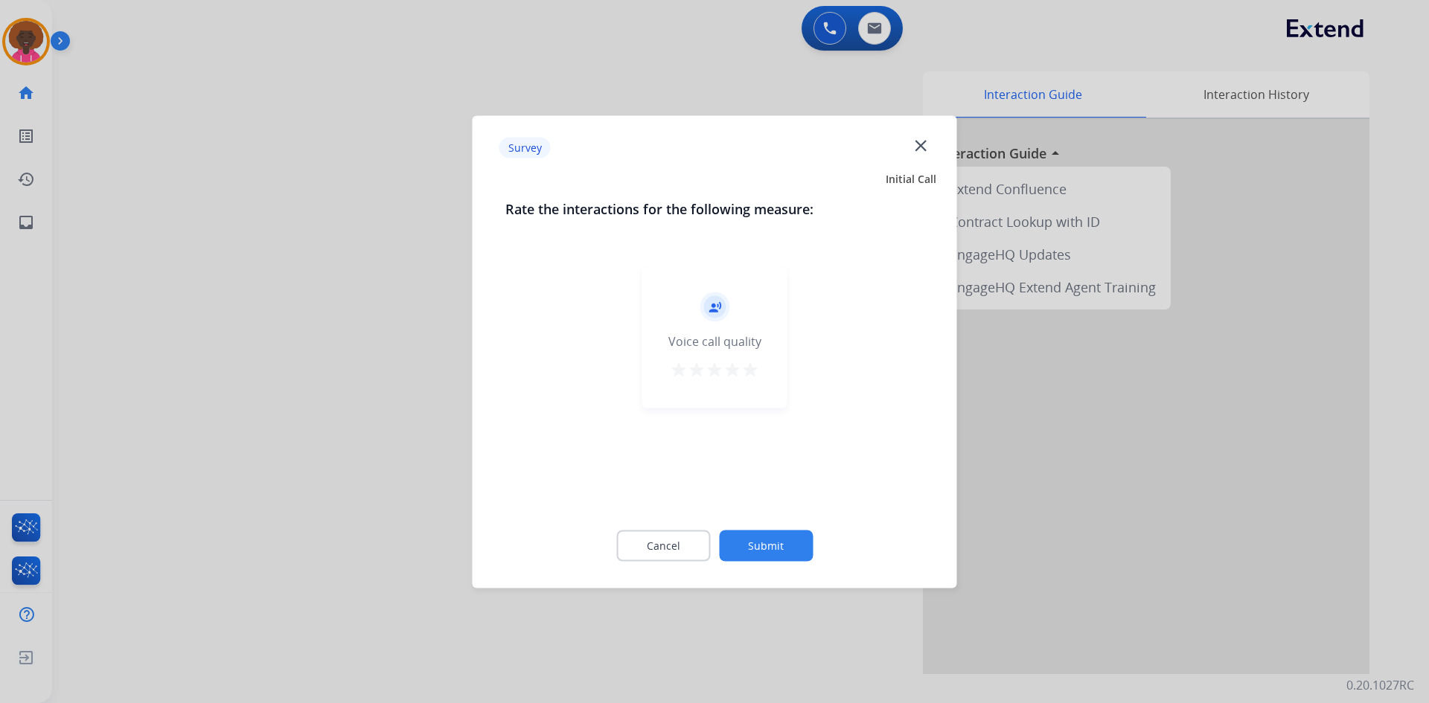
click at [744, 377] on button "star" at bounding box center [750, 371] width 18 height 22
click at [769, 536] on button "Submit" at bounding box center [766, 545] width 94 height 31
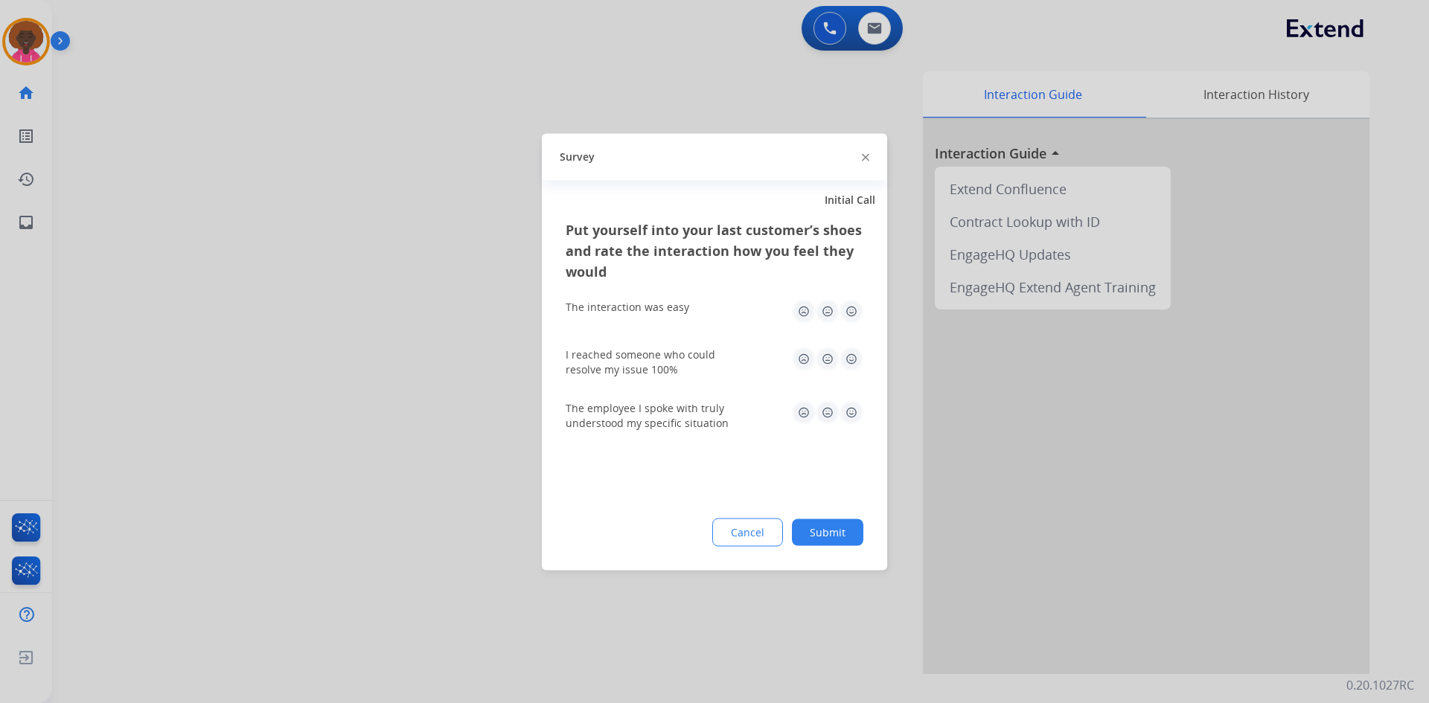
click at [816, 537] on button "Submit" at bounding box center [827, 532] width 71 height 27
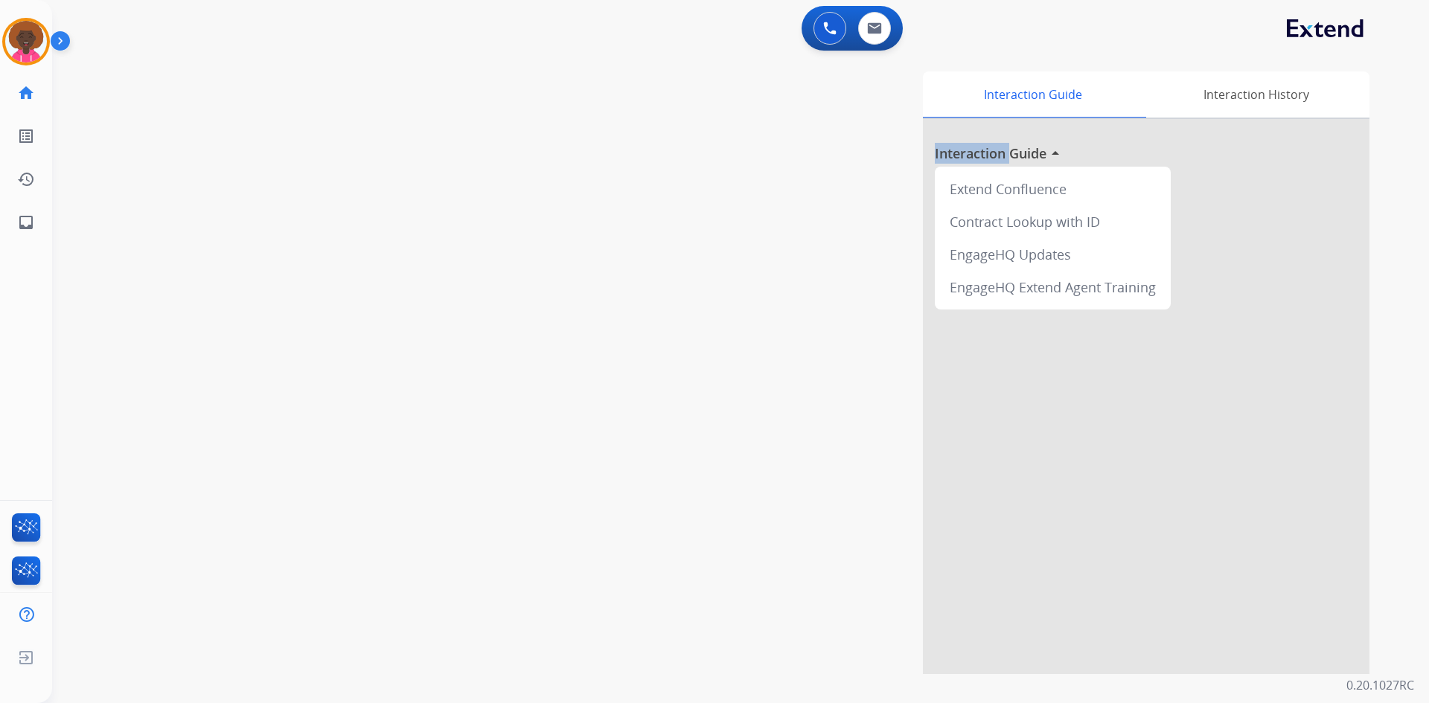
click at [816, 537] on div "Interaction Guide Interaction History Interaction Guide arrow_drop_up Extend Co…" at bounding box center [931, 372] width 877 height 603
click at [29, 40] on img at bounding box center [26, 42] width 42 height 42
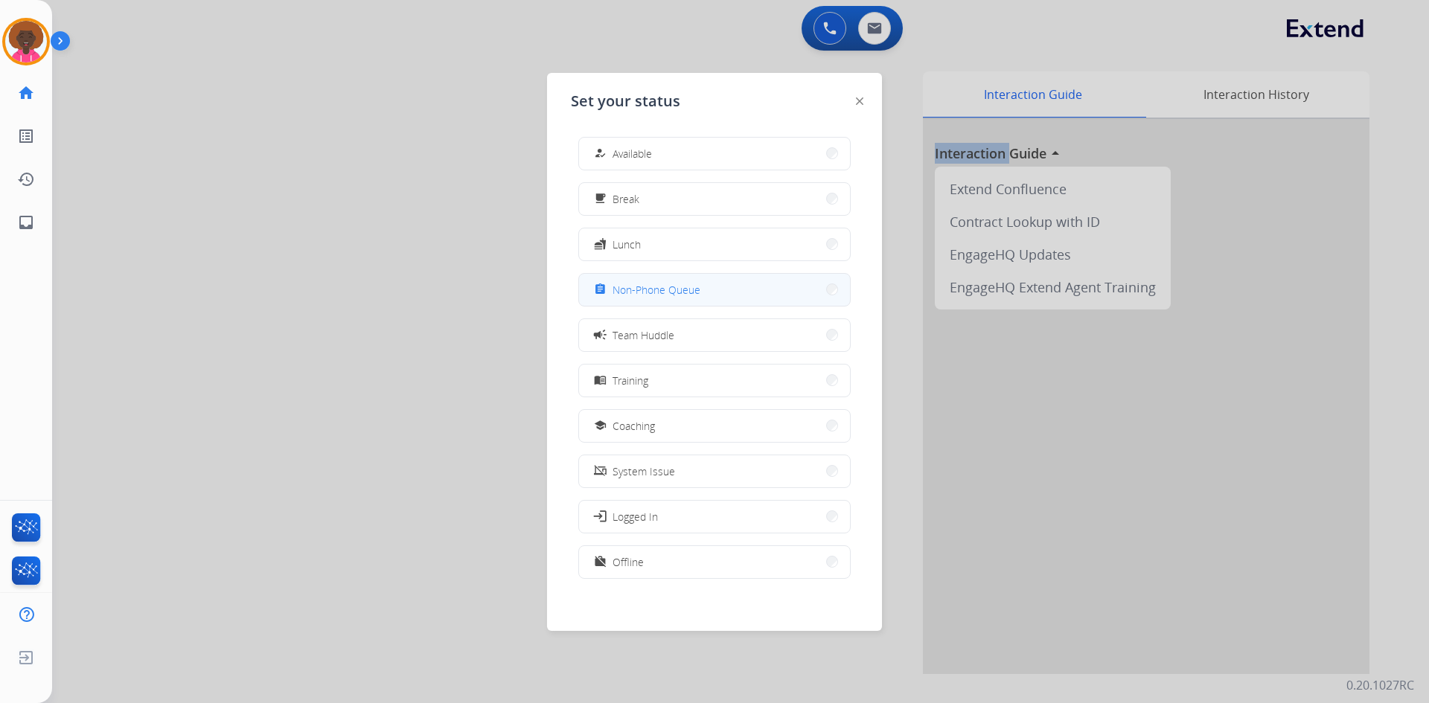
click at [599, 287] on mat-icon "assignment" at bounding box center [600, 290] width 13 height 13
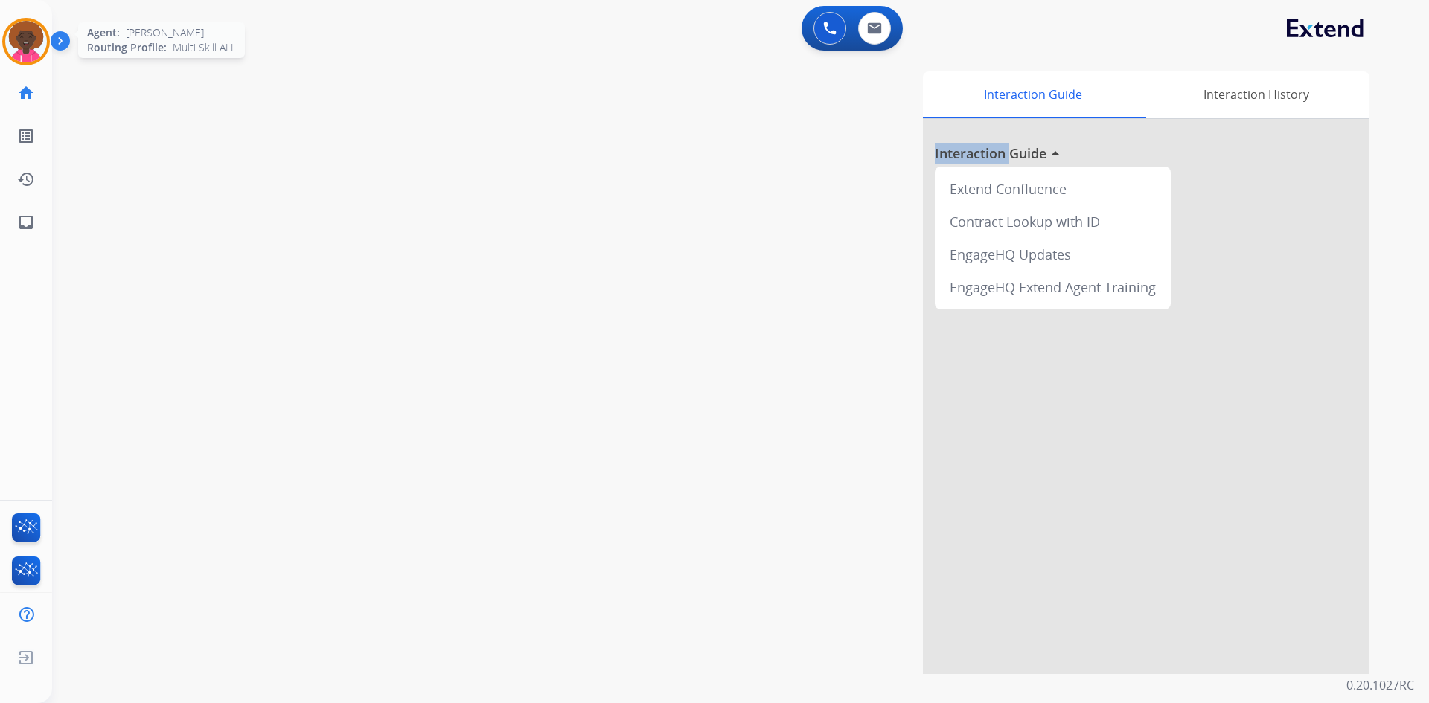
click at [28, 39] on img at bounding box center [26, 42] width 42 height 42
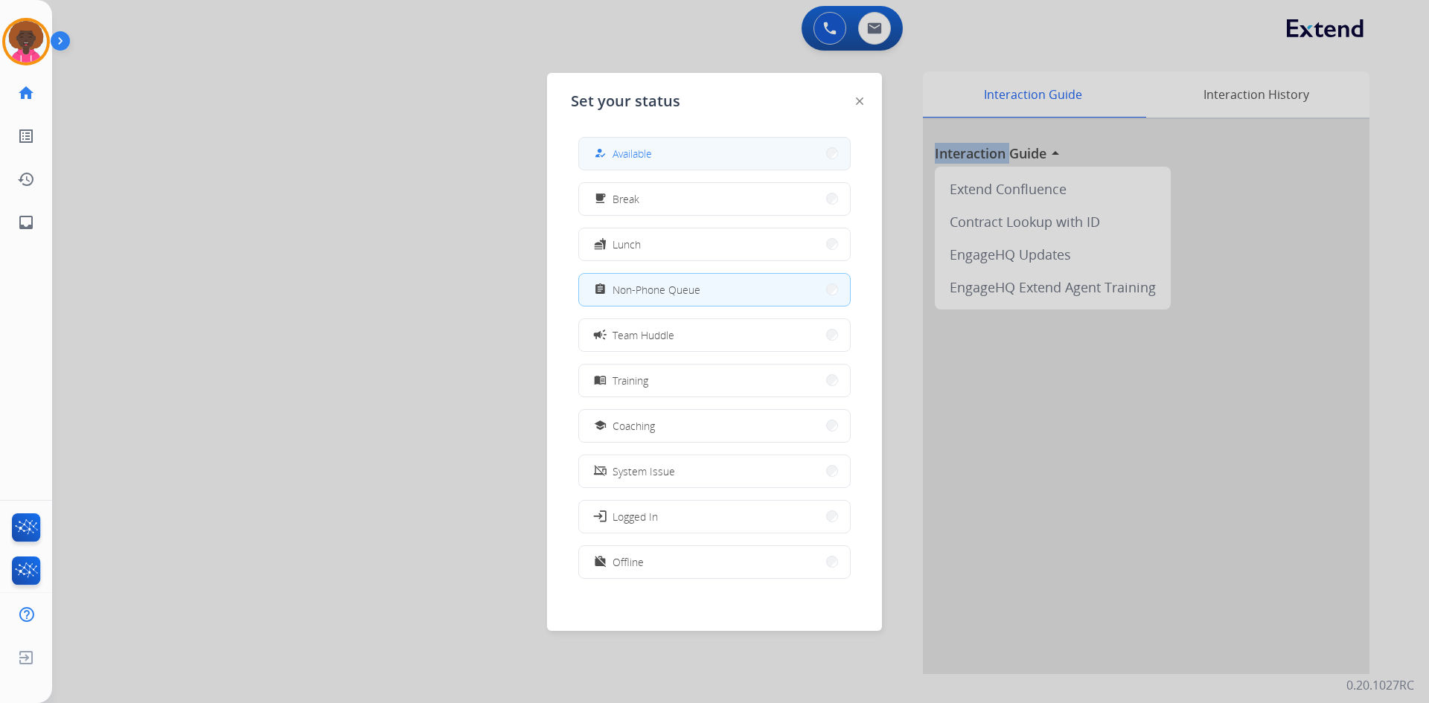
click at [710, 163] on button "how_to_reg Available" at bounding box center [714, 154] width 271 height 32
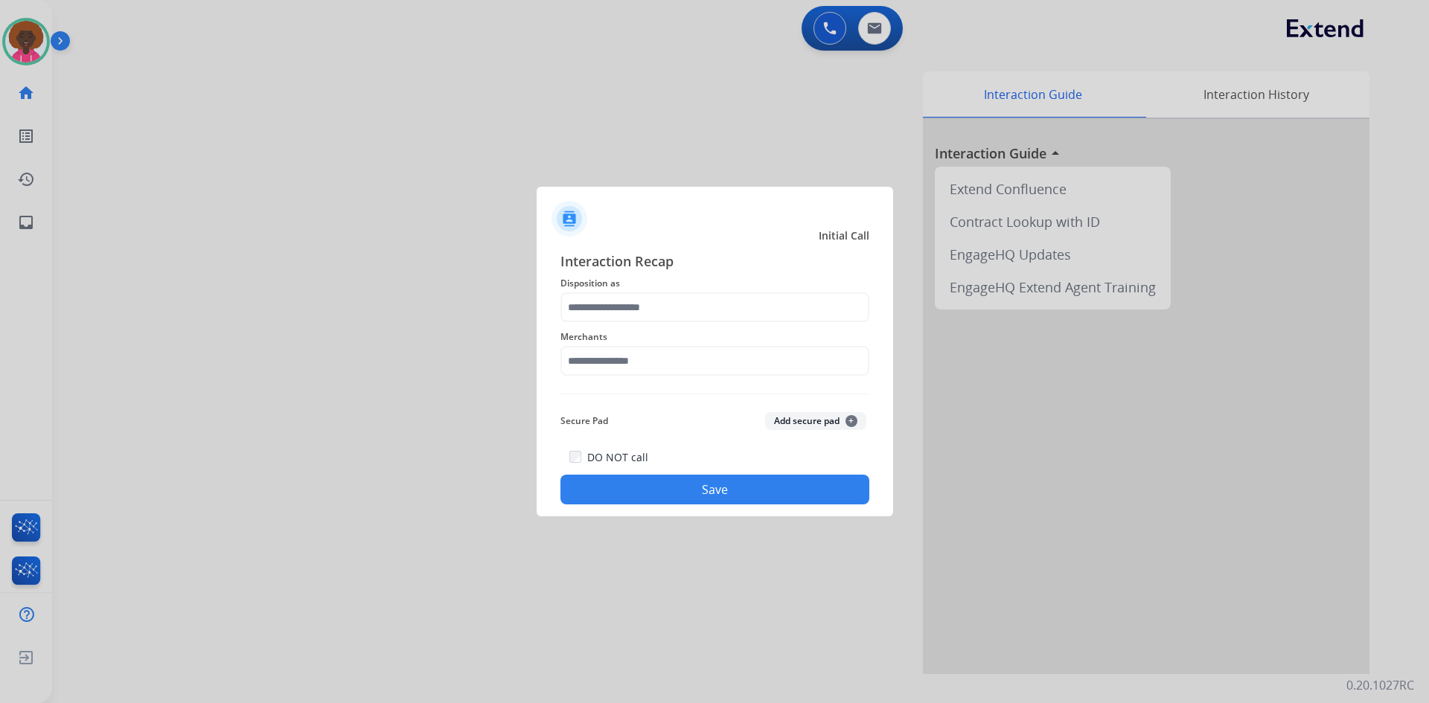
drag, startPoint x: 667, startPoint y: 494, endPoint x: 643, endPoint y: 451, distance: 48.7
click at [667, 494] on button "Save" at bounding box center [715, 490] width 309 height 30
click at [599, 339] on span "Merchants" at bounding box center [715, 337] width 309 height 18
click at [607, 324] on div "Merchants" at bounding box center [715, 352] width 309 height 60
click at [607, 376] on input "text" at bounding box center [715, 361] width 309 height 30
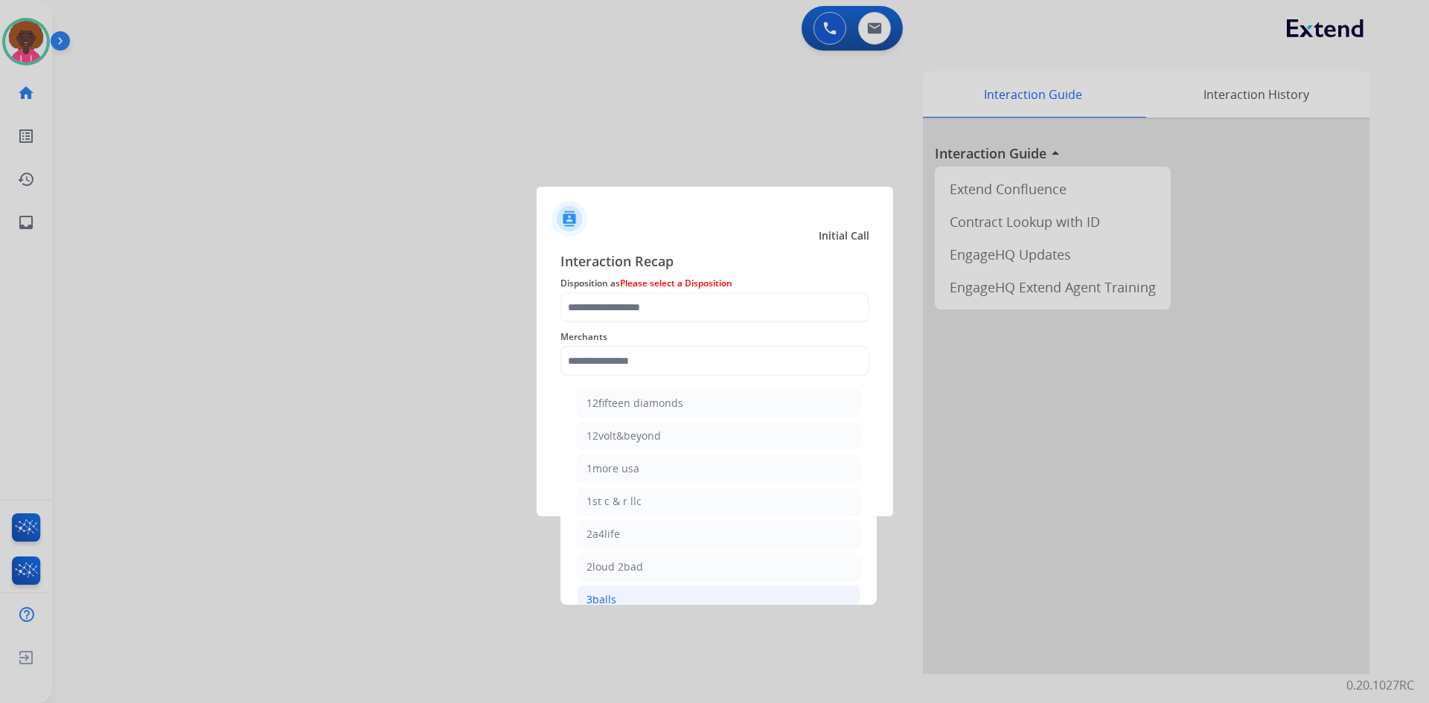
click at [602, 602] on div "3balls" at bounding box center [602, 600] width 30 height 15
type input "******"
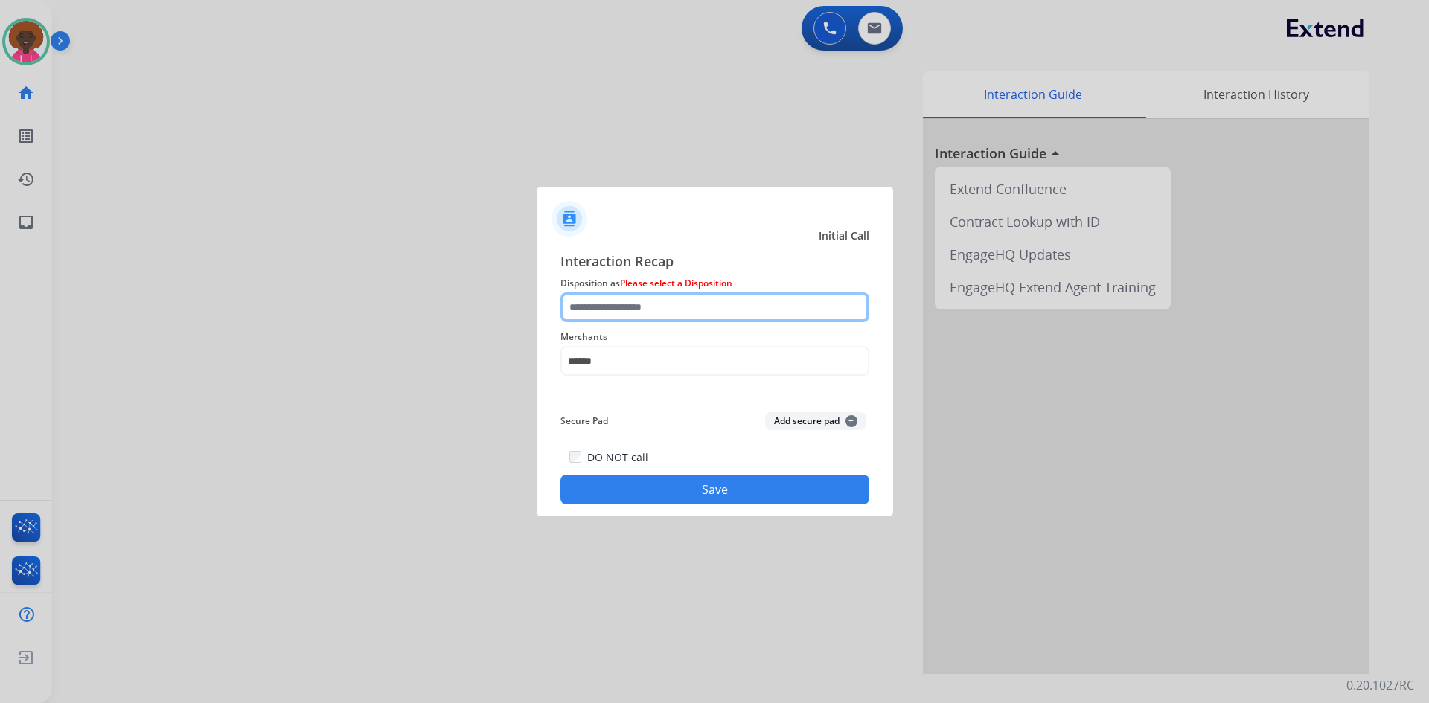
click at [613, 313] on input "text" at bounding box center [715, 308] width 309 height 30
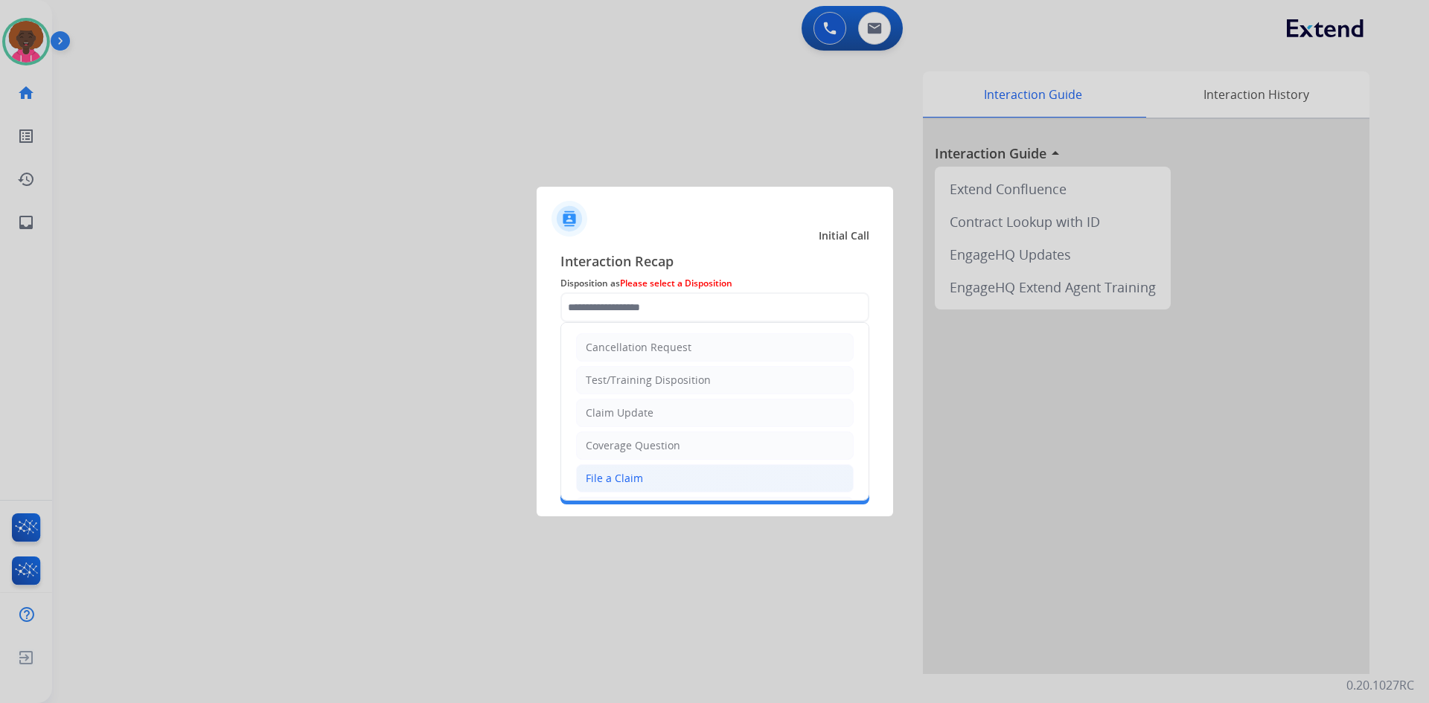
click at [590, 482] on div "File a Claim" at bounding box center [614, 478] width 57 height 15
type input "**********"
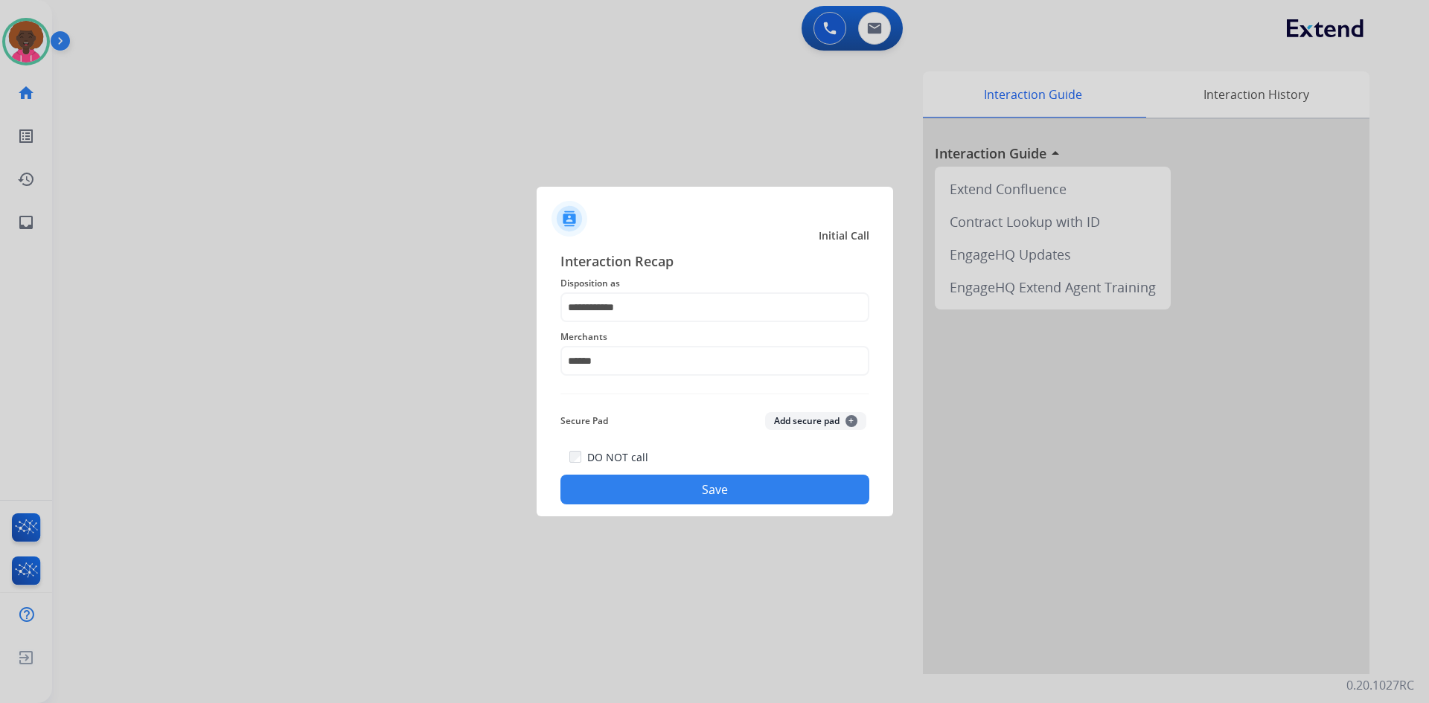
click at [712, 499] on button "Save" at bounding box center [715, 490] width 309 height 30
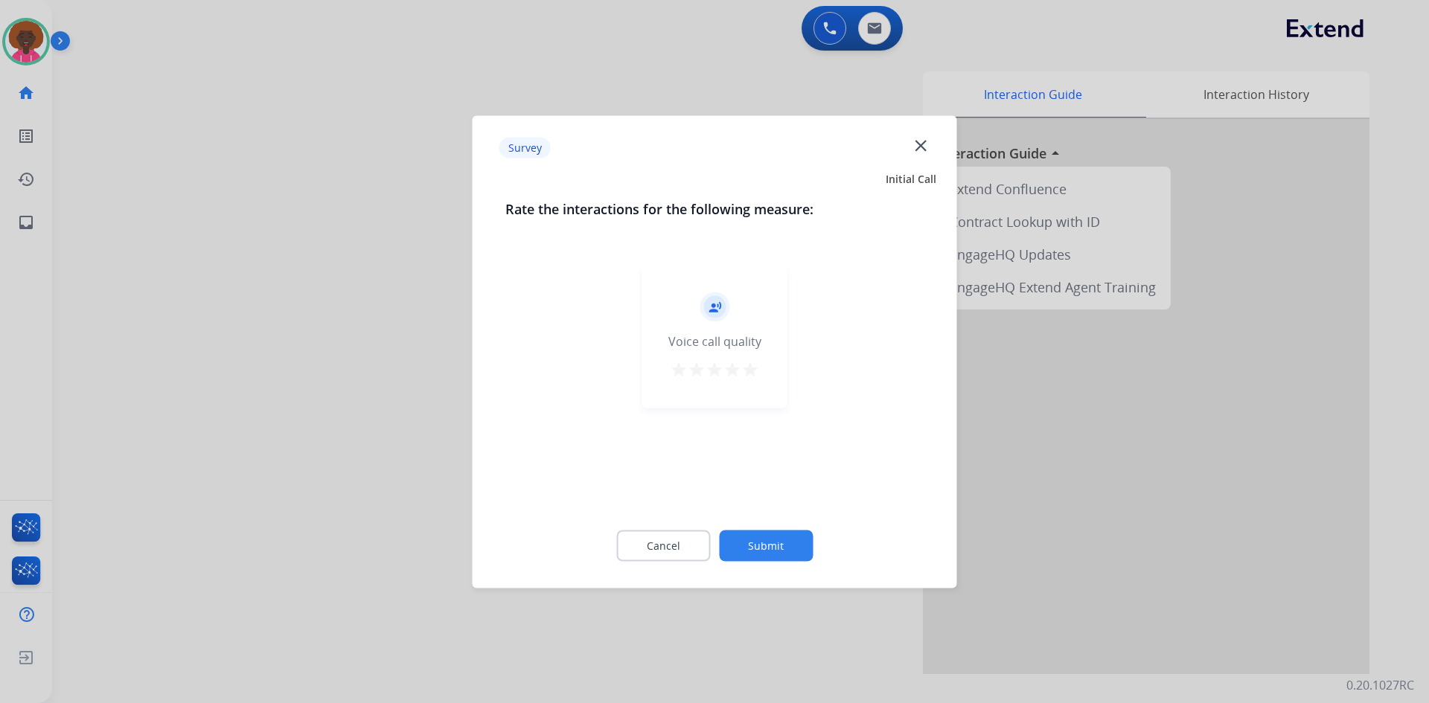
click at [775, 533] on button "Submit" at bounding box center [766, 545] width 94 height 31
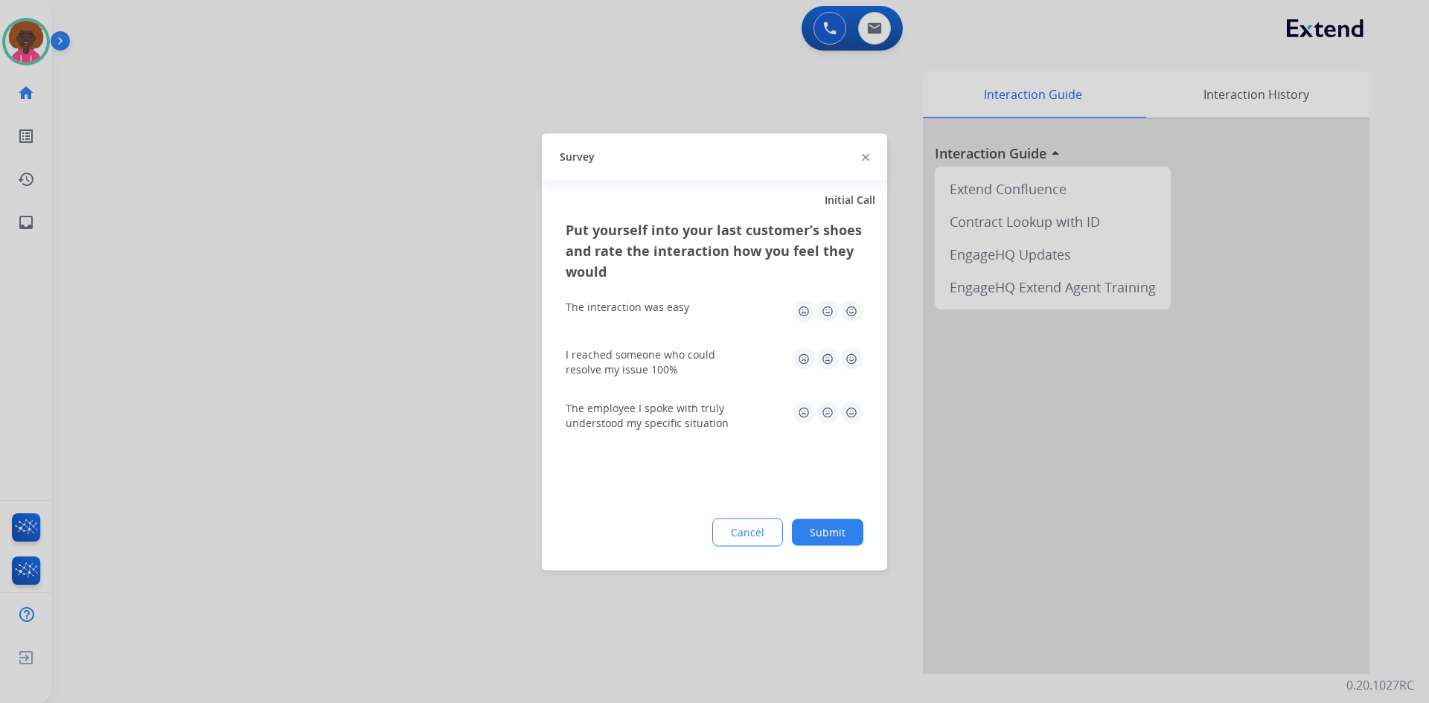
click at [797, 532] on button "Submit" at bounding box center [827, 532] width 71 height 27
